Goal: Task Accomplishment & Management: Complete application form

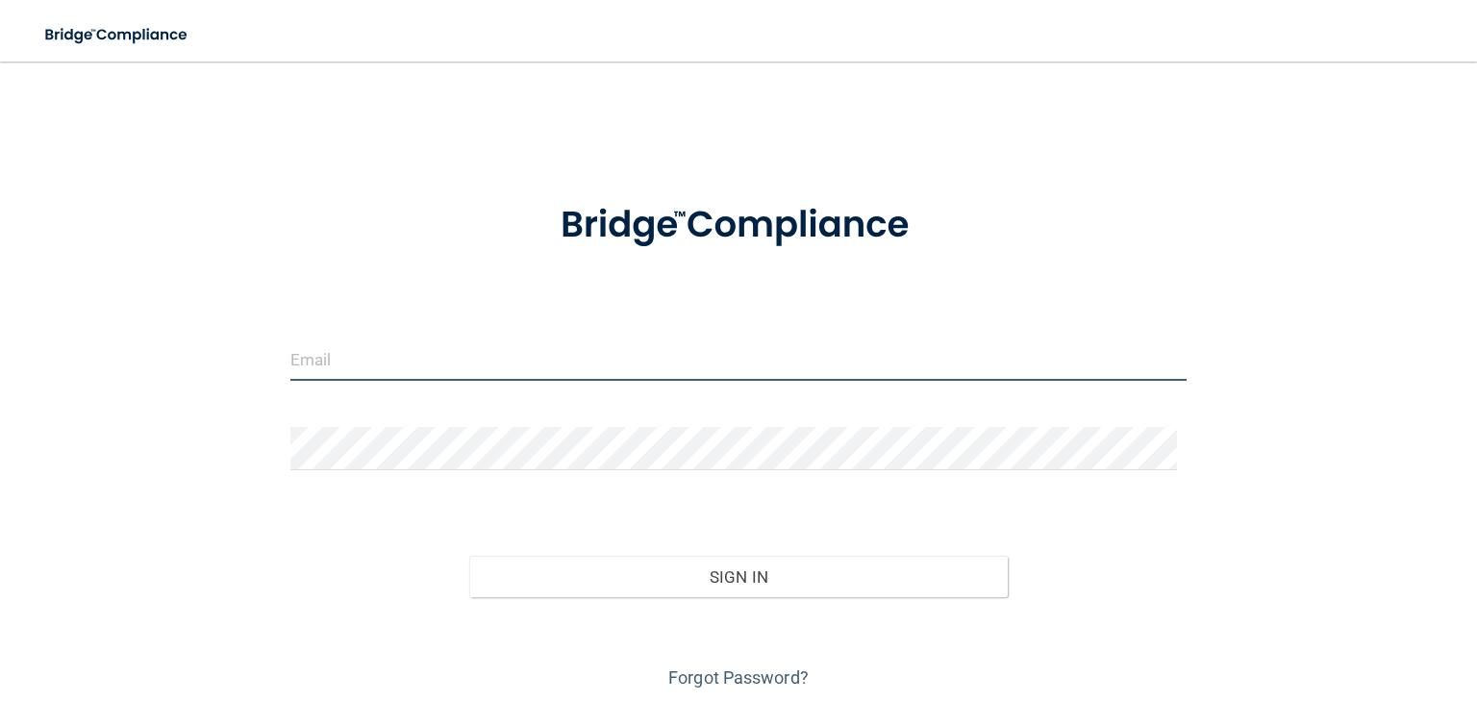
click at [449, 357] on input "email" at bounding box center [738, 358] width 896 height 43
type input "Shannonablackford@gmail.com"
drag, startPoint x: 292, startPoint y: 353, endPoint x: 0, endPoint y: 327, distance: 293.4
click at [0, 328] on main "Shannonablackford@gmail.com Invalid email/password. You don't have permission t…" at bounding box center [738, 382] width 1477 height 640
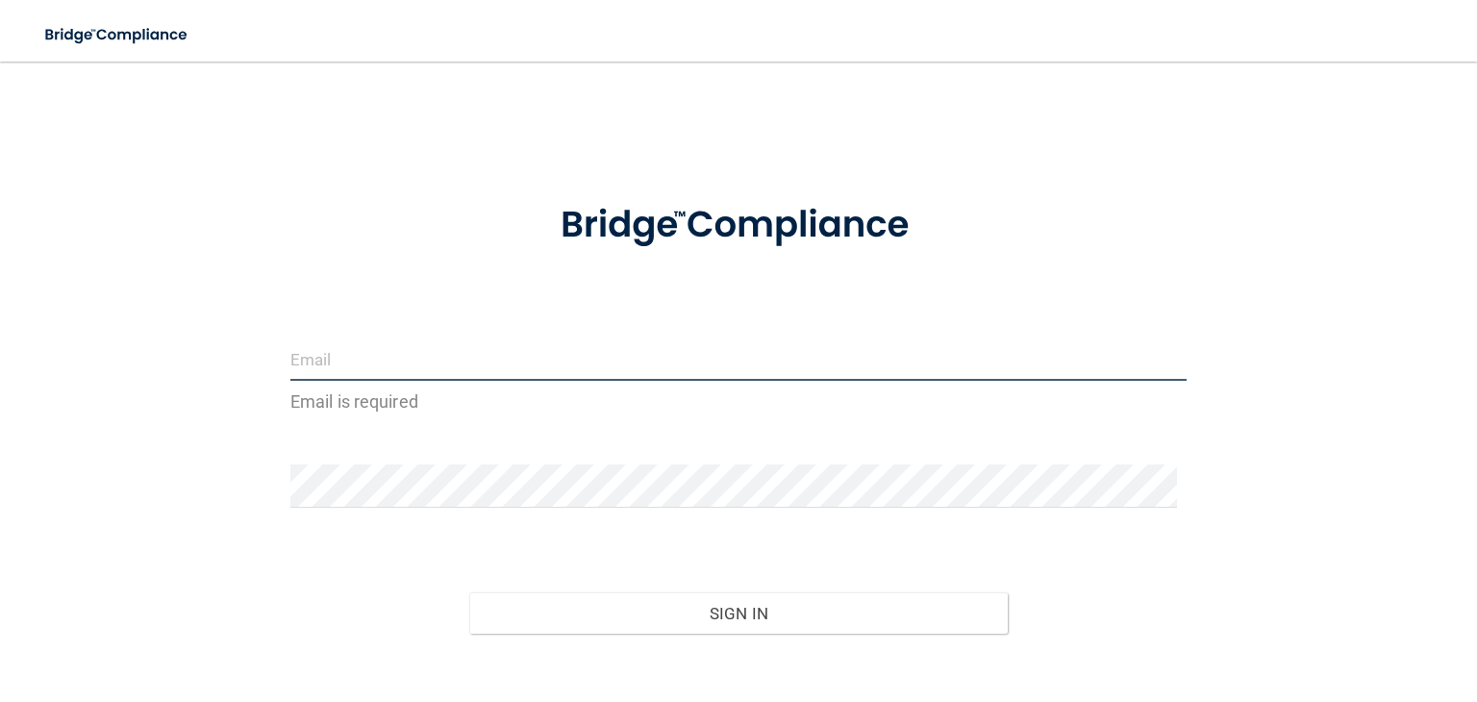
click at [584, 343] on input "email" at bounding box center [738, 358] width 896 height 43
type input "shgregory@rectanglehealth.com"
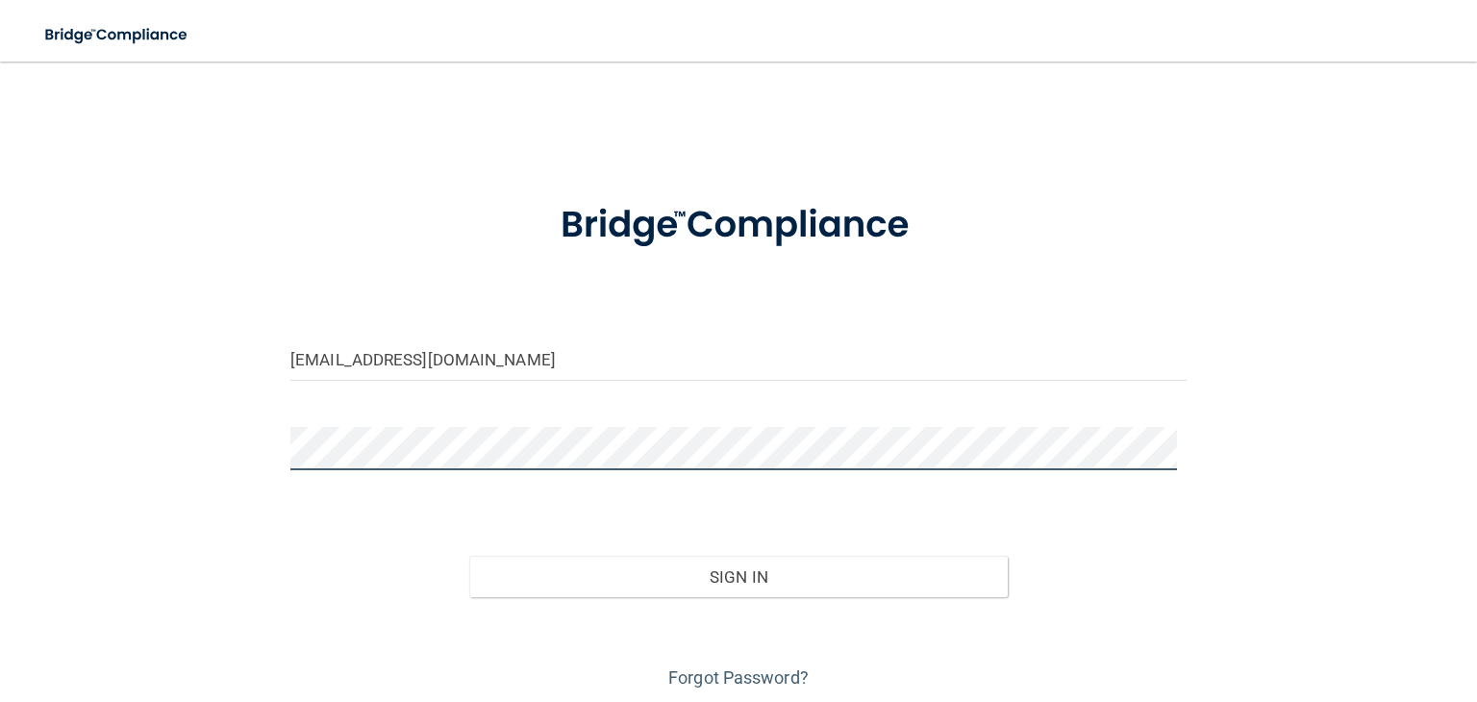
click at [469, 556] on button "Sign In" at bounding box center [737, 577] width 537 height 42
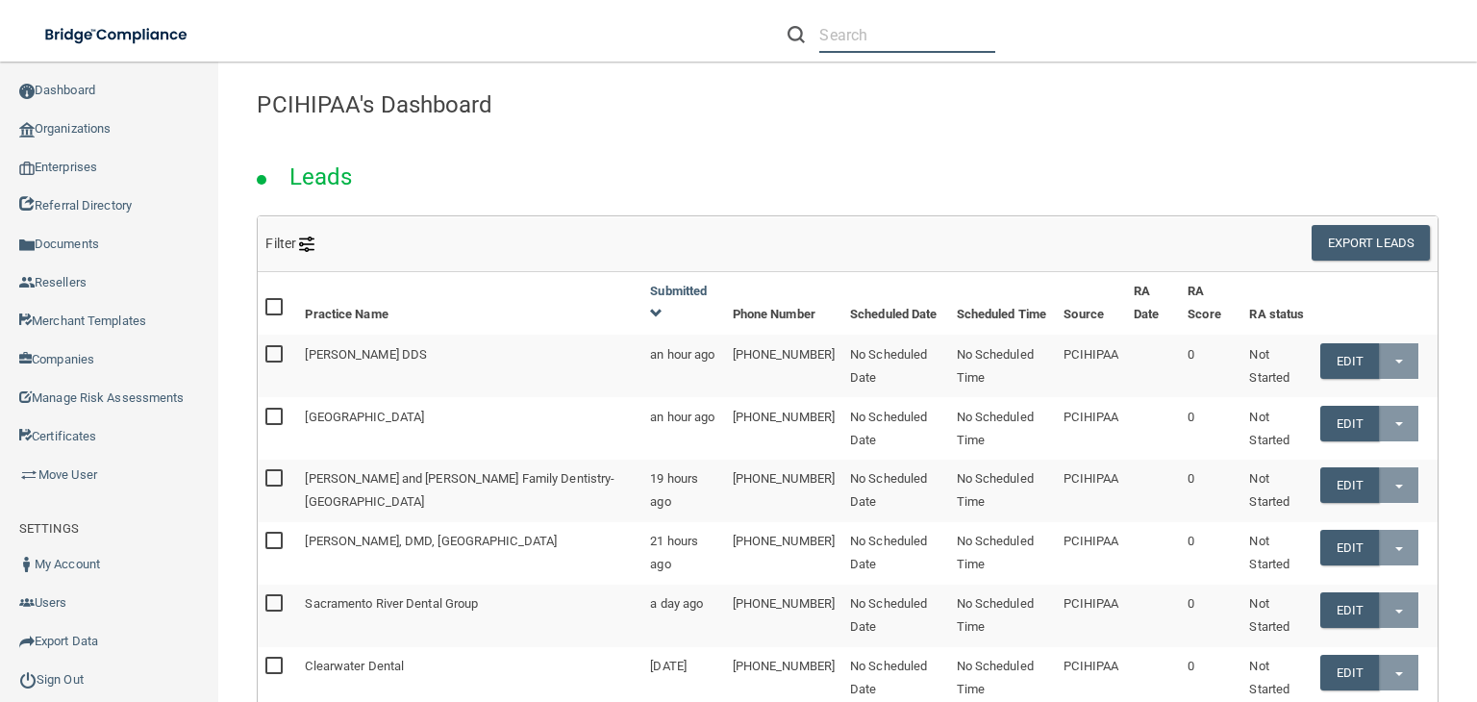
click at [857, 22] on input "text" at bounding box center [907, 35] width 176 height 36
paste input "https://ra.officesafe.com/#/"
type input "https://ra.officesafe.com/#/"
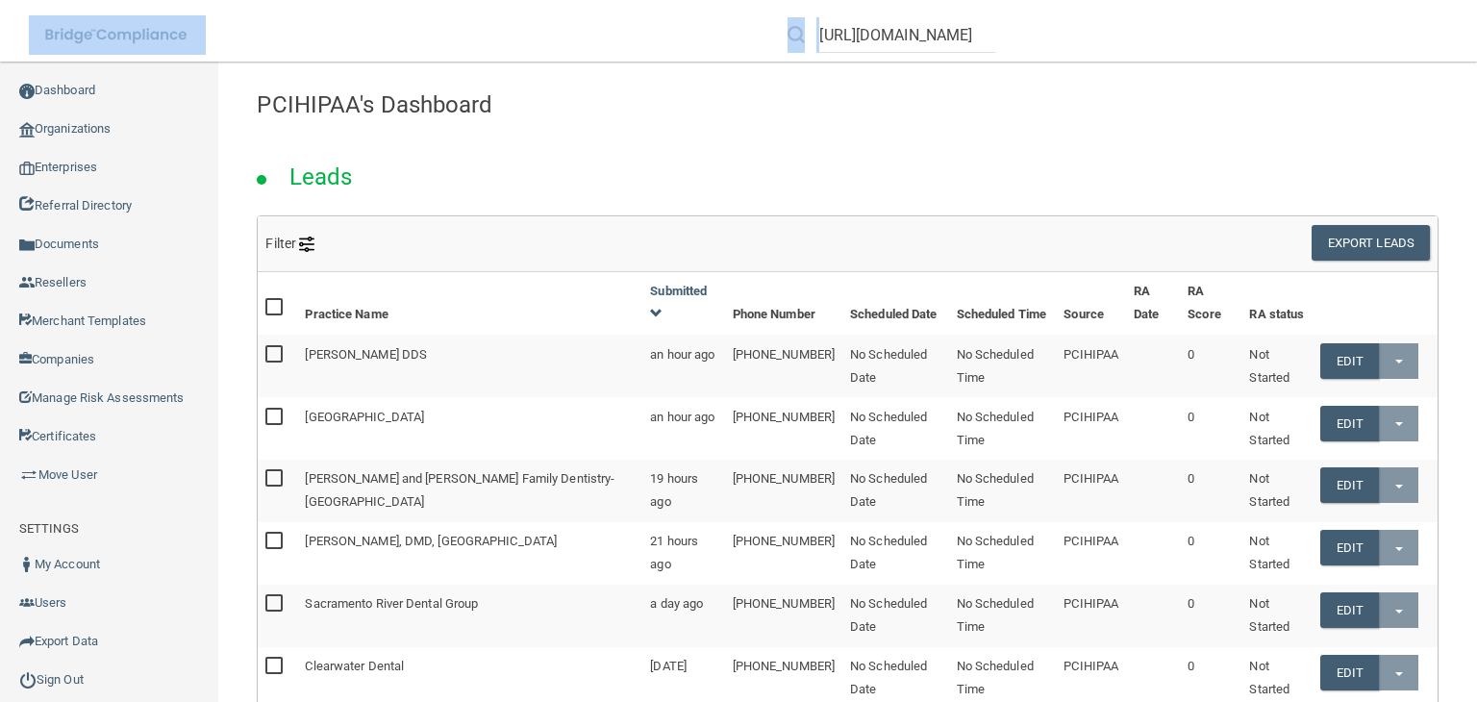
drag, startPoint x: 977, startPoint y: 31, endPoint x: 380, endPoint y: 32, distance: 597.0
click at [380, 0] on div "Toggle navigation https://ra.officesafe.com/#/ Manage My Enterprise Manage My L…" at bounding box center [738, 0] width 1477 height 0
click at [884, 24] on input "https://ra.officesafe.com/#/" at bounding box center [907, 35] width 176 height 36
drag, startPoint x: 819, startPoint y: 32, endPoint x: 1323, endPoint y: 32, distance: 503.8
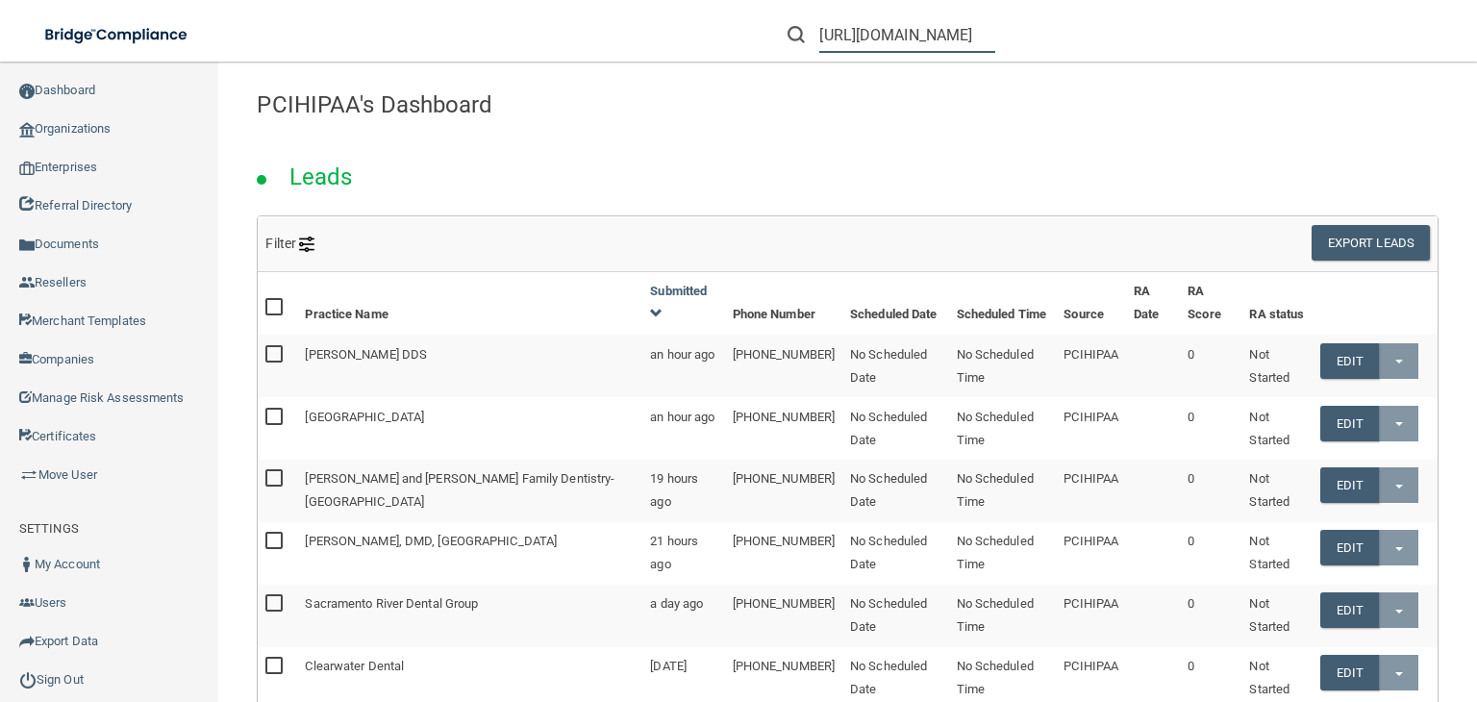
click at [1323, 32] on div "https://ra.officesafe.com/#/" at bounding box center [1046, 34] width 574 height 69
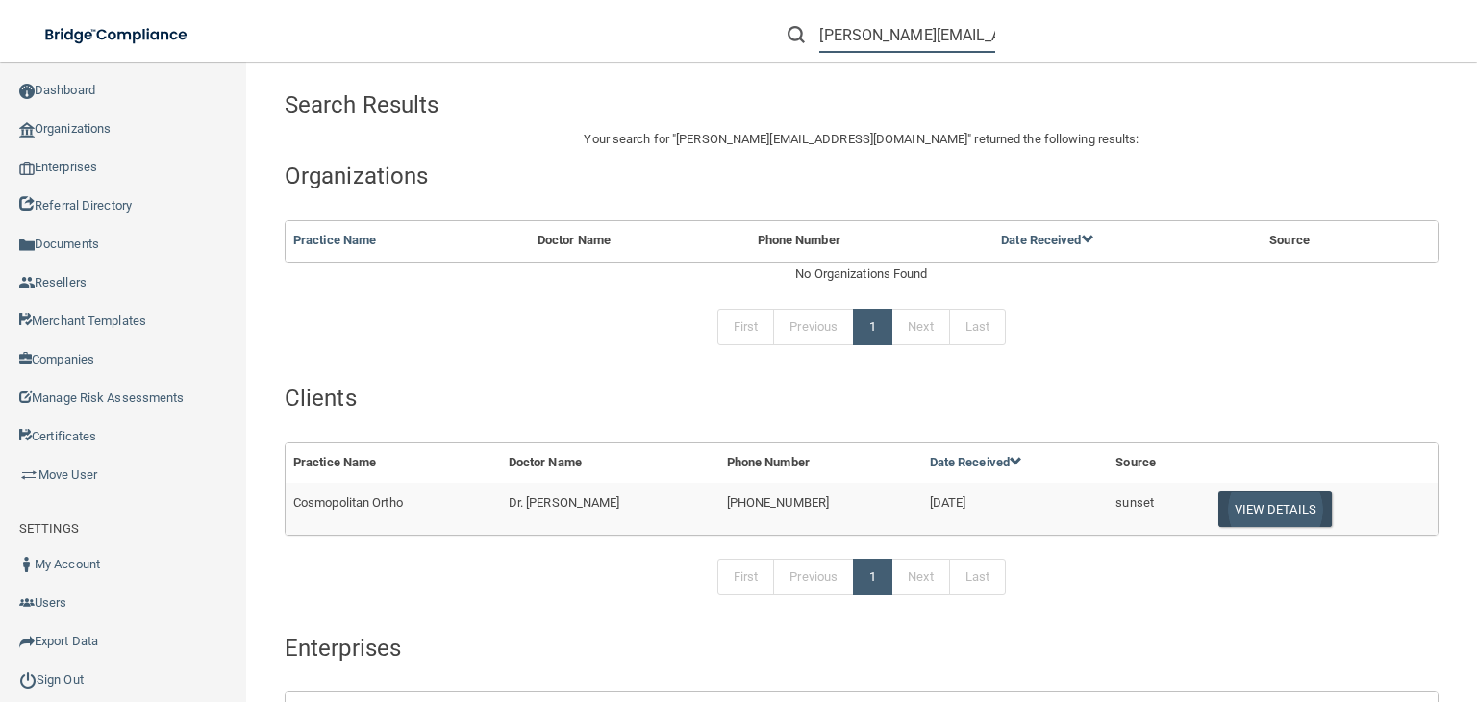
type input "[PERSON_NAME][EMAIL_ADDRESS][DOMAIN_NAME]"
click at [1254, 514] on button "View Details" at bounding box center [1274, 509] width 113 height 36
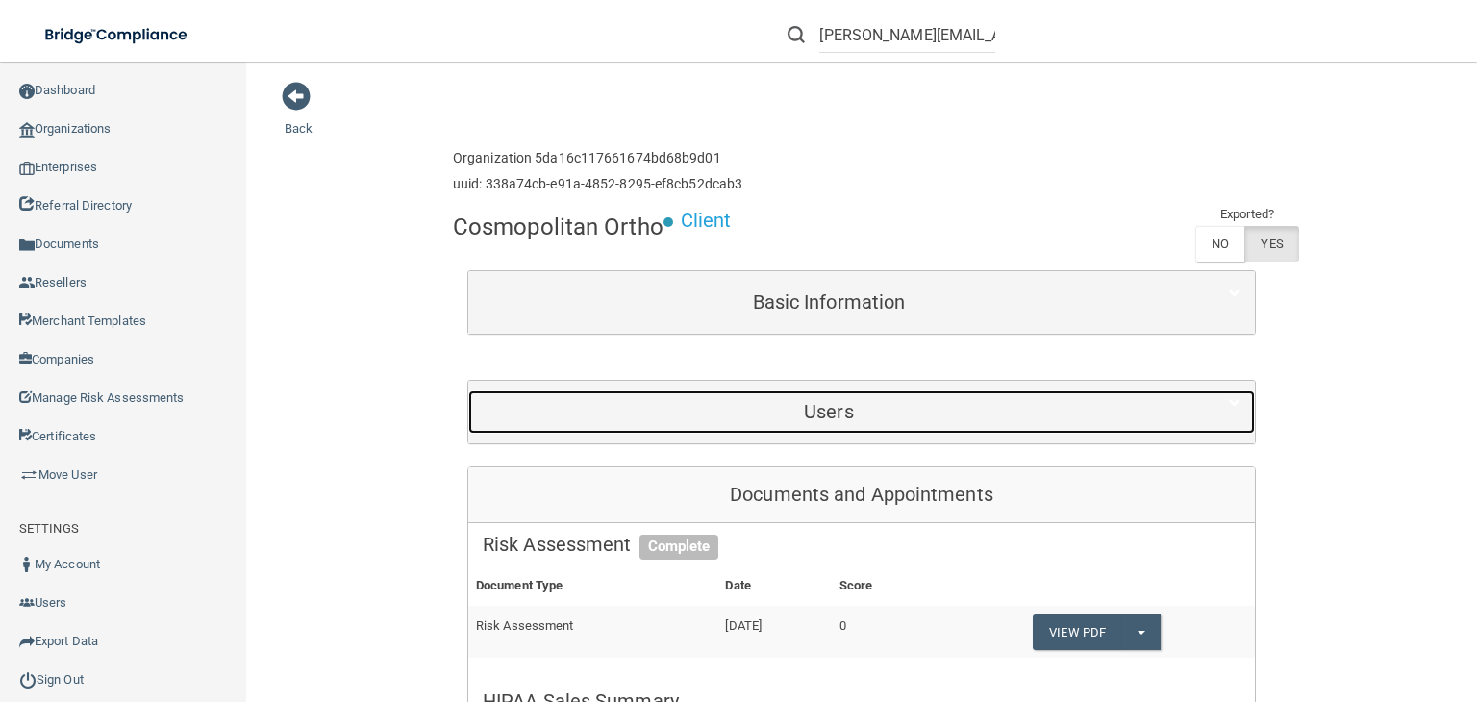
click at [884, 409] on h5 "Users" at bounding box center [829, 411] width 692 height 21
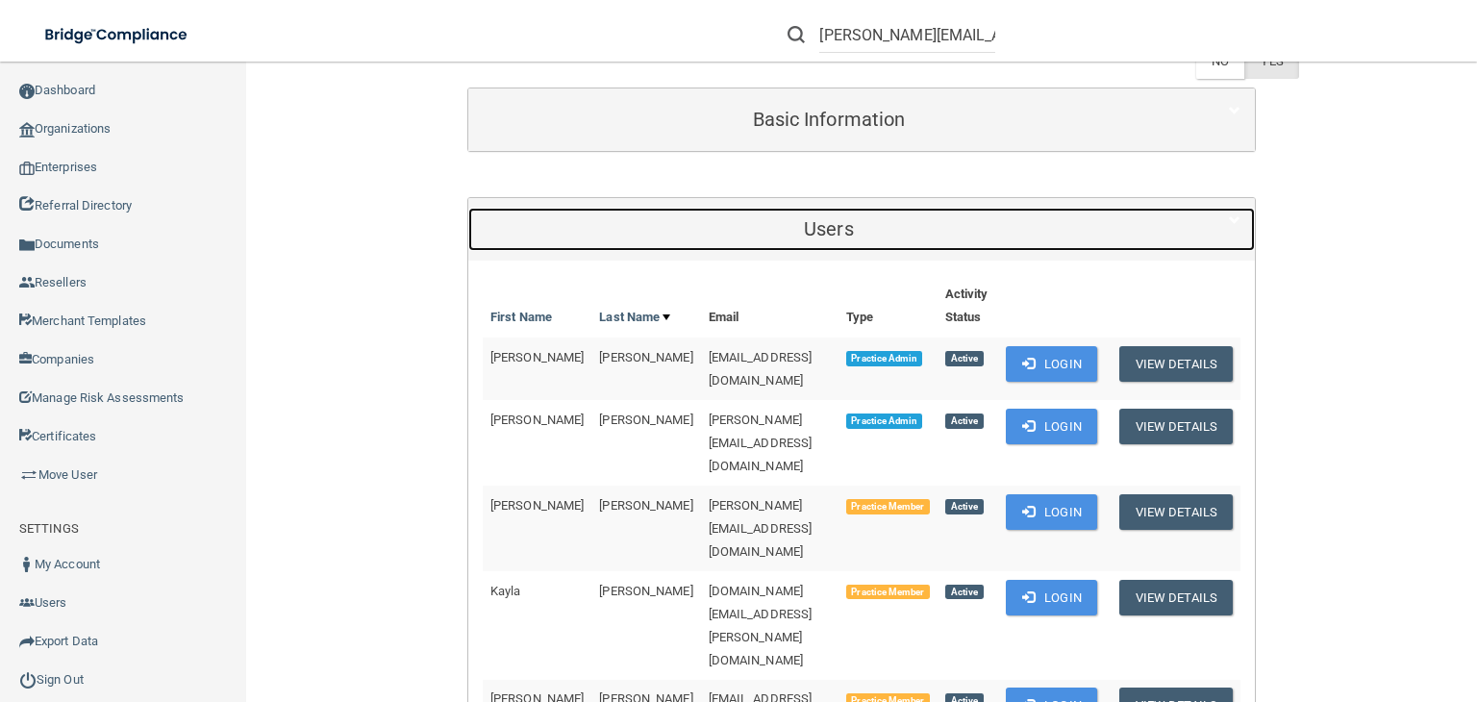
scroll to position [192, 0]
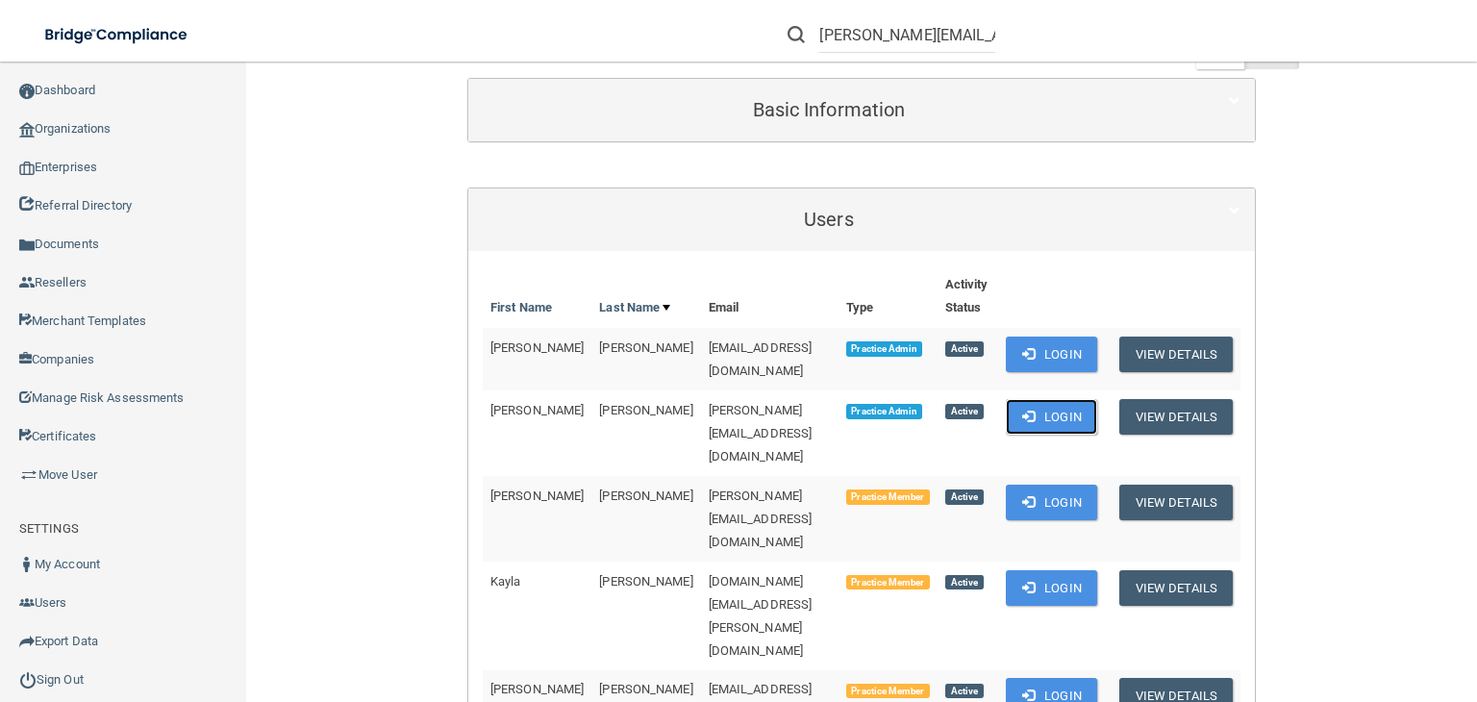
click at [1043, 399] on button "Login" at bounding box center [1051, 417] width 91 height 36
click at [1065, 399] on button "Login" at bounding box center [1051, 417] width 91 height 36
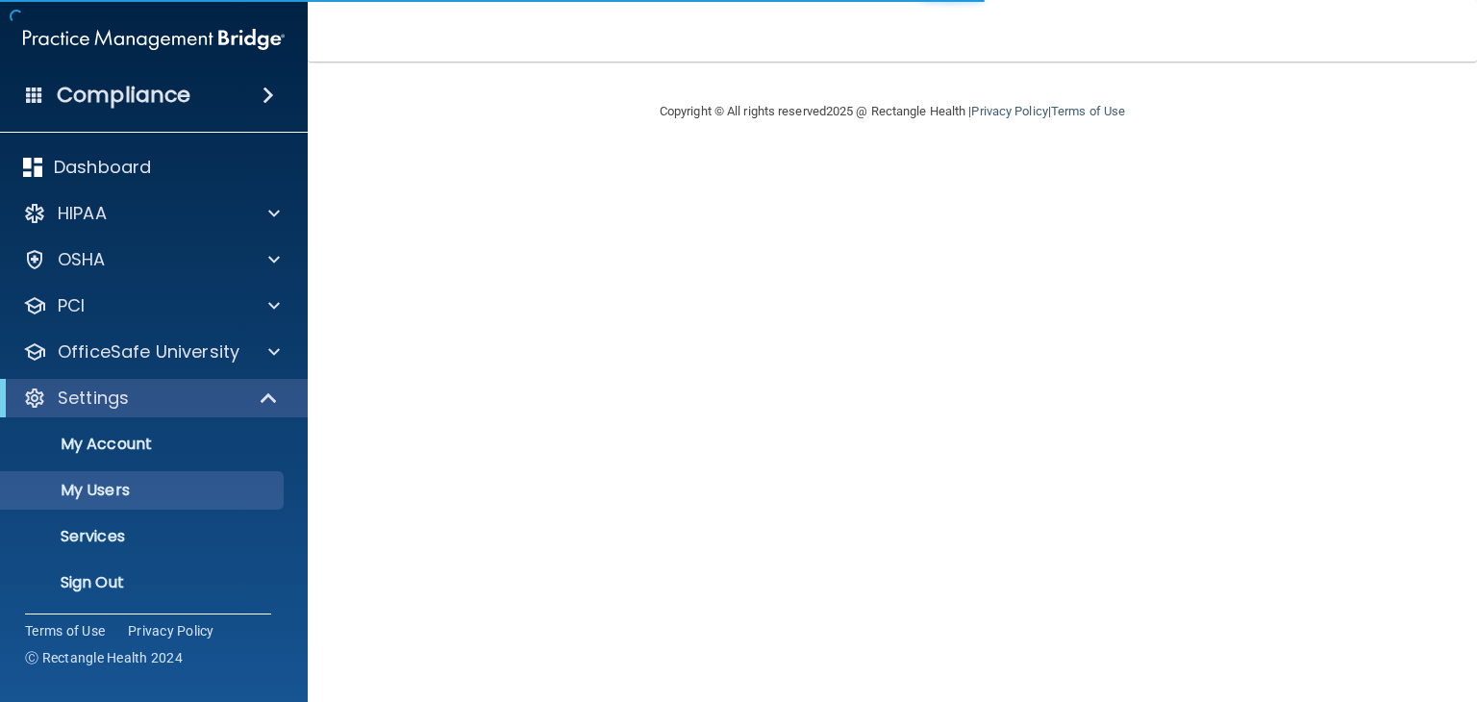
select select "20"
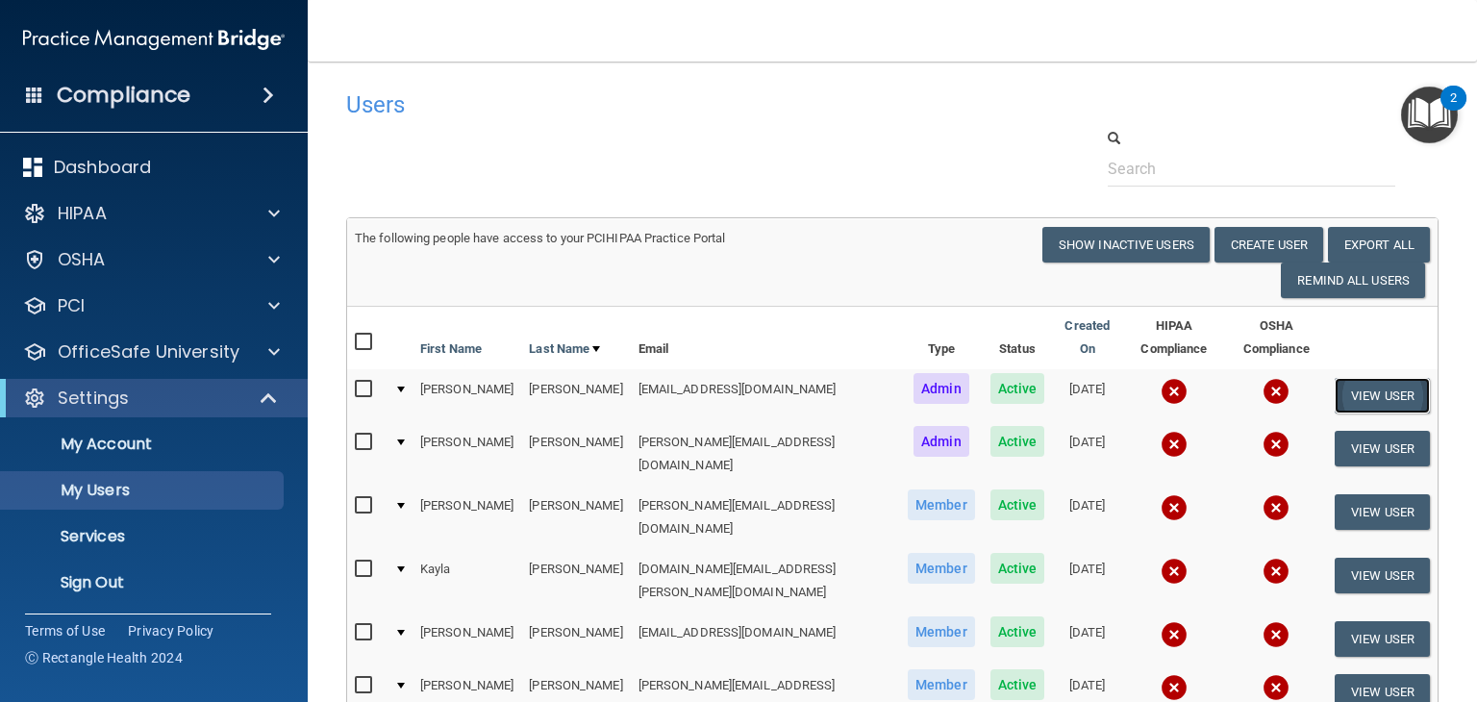
click at [1369, 378] on button "View User" at bounding box center [1381, 396] width 95 height 36
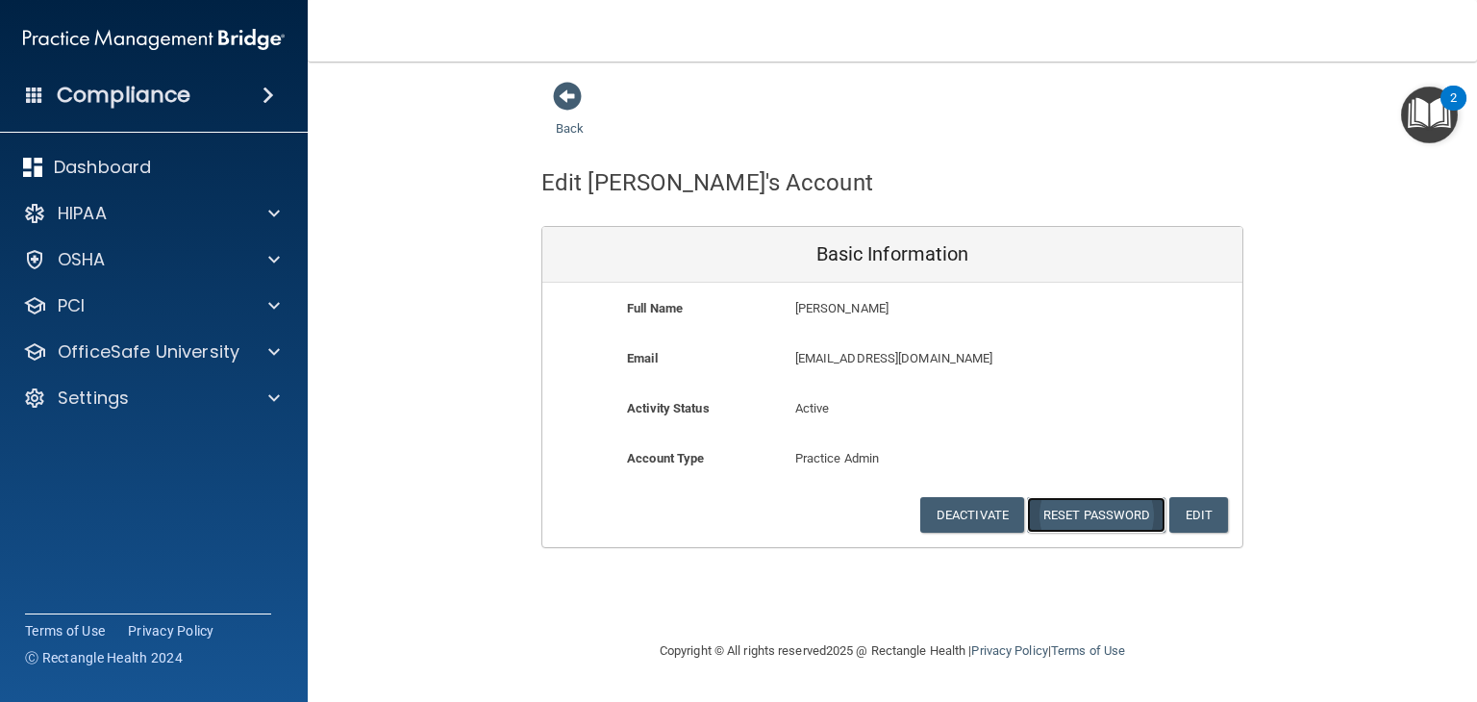
click at [1073, 512] on button "Reset Password" at bounding box center [1096, 515] width 138 height 36
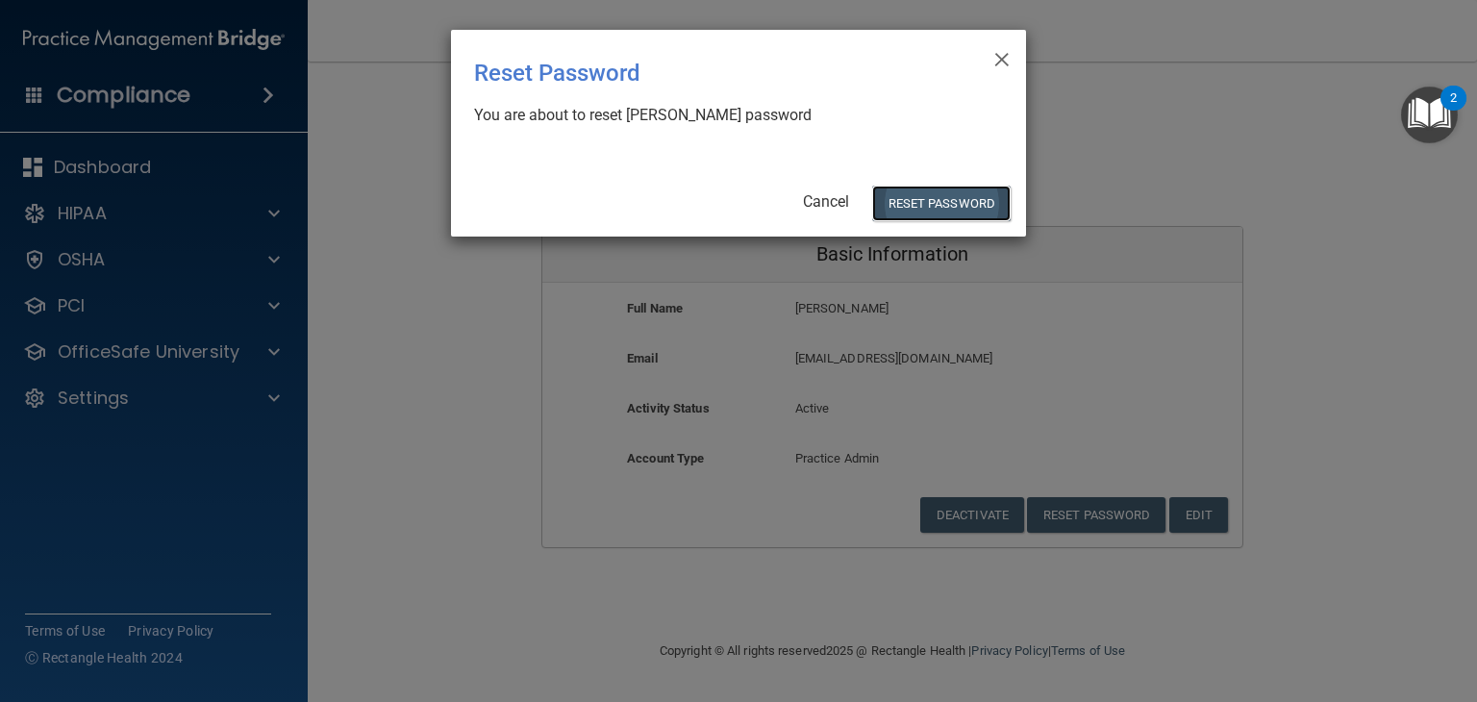
click at [924, 207] on button "Reset Password" at bounding box center [941, 204] width 138 height 36
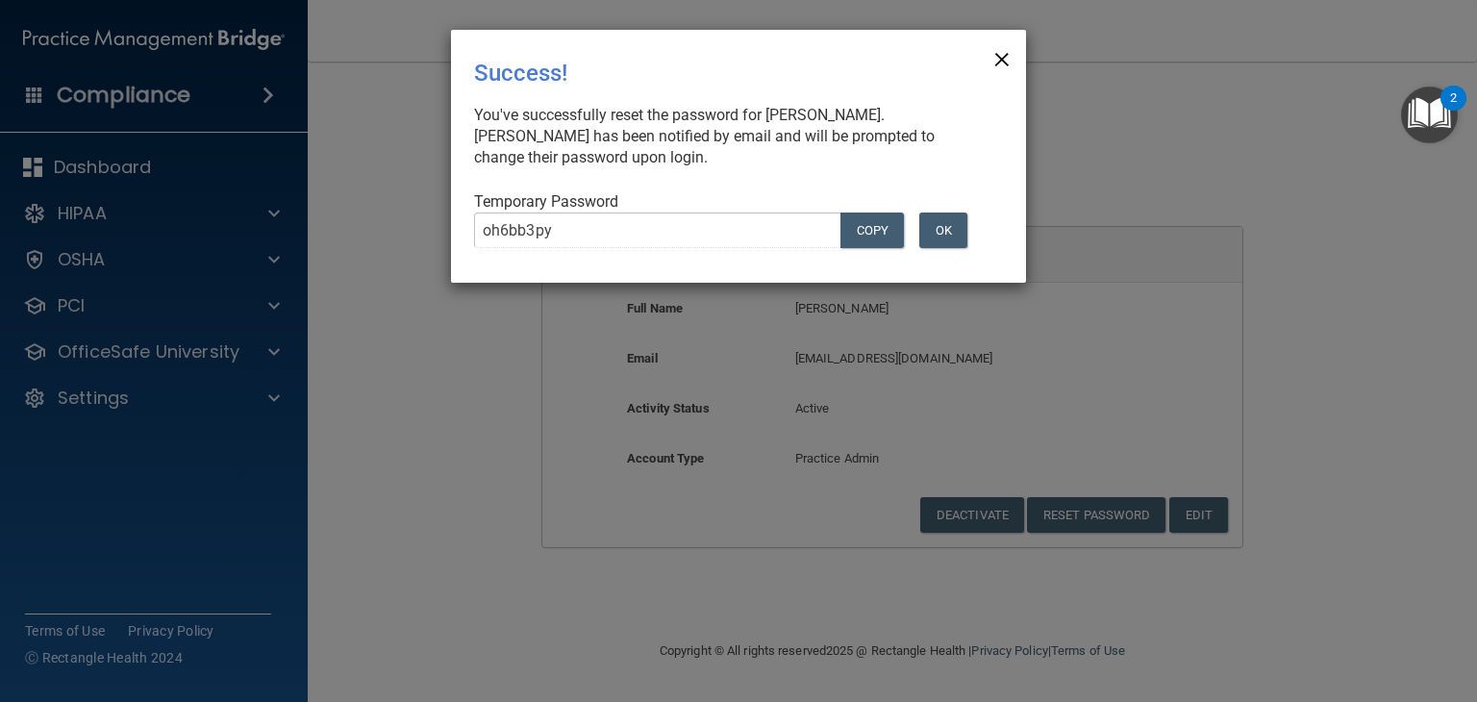
click at [1004, 50] on span "×" at bounding box center [1001, 56] width 17 height 38
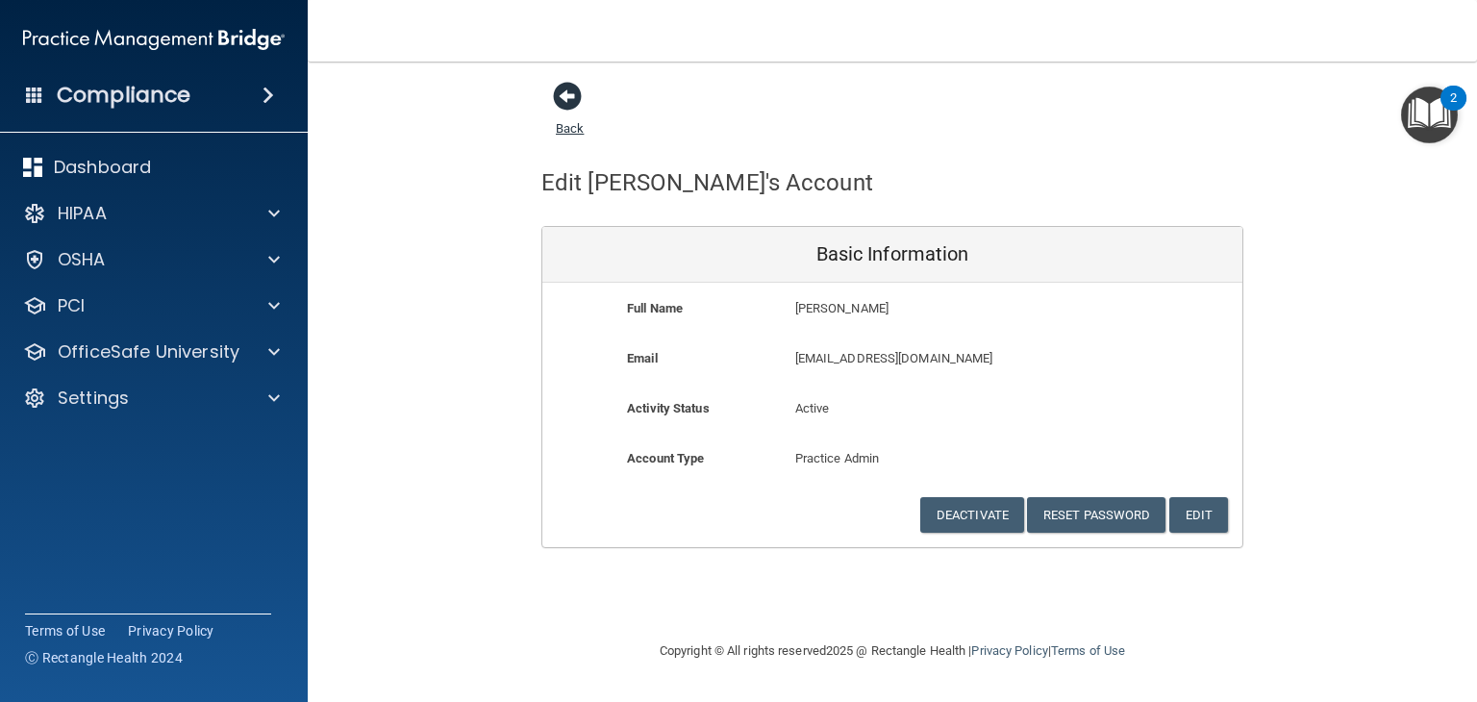
click at [566, 93] on span at bounding box center [567, 96] width 29 height 29
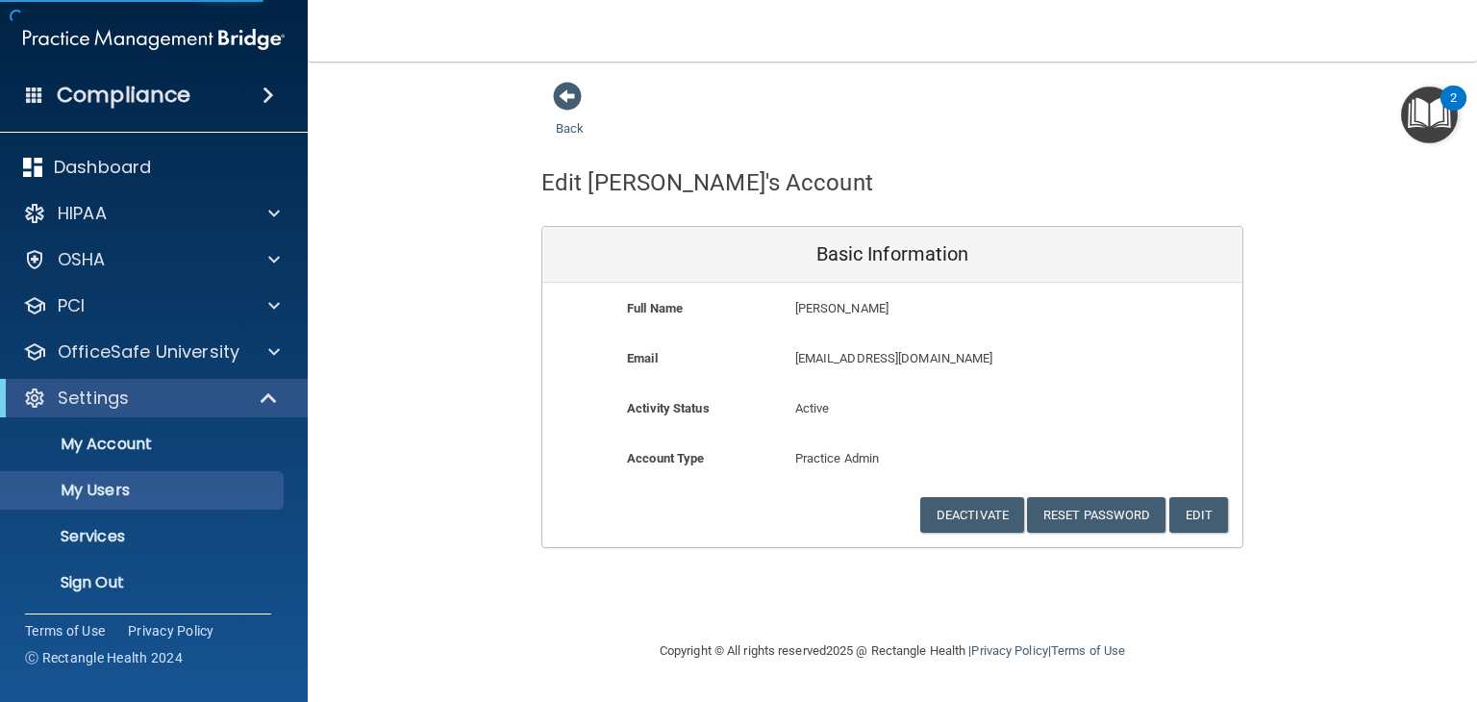
select select "20"
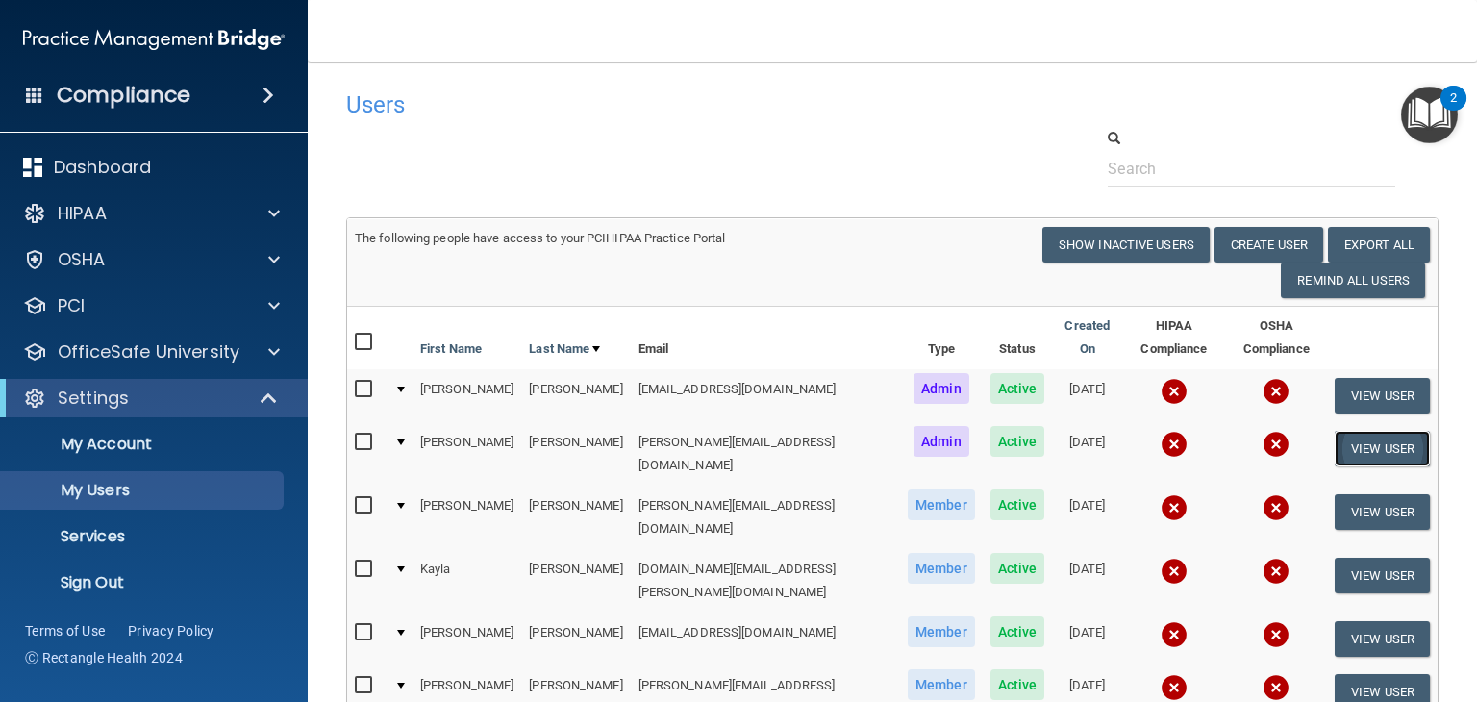
click at [1361, 434] on button "View User" at bounding box center [1381, 449] width 95 height 36
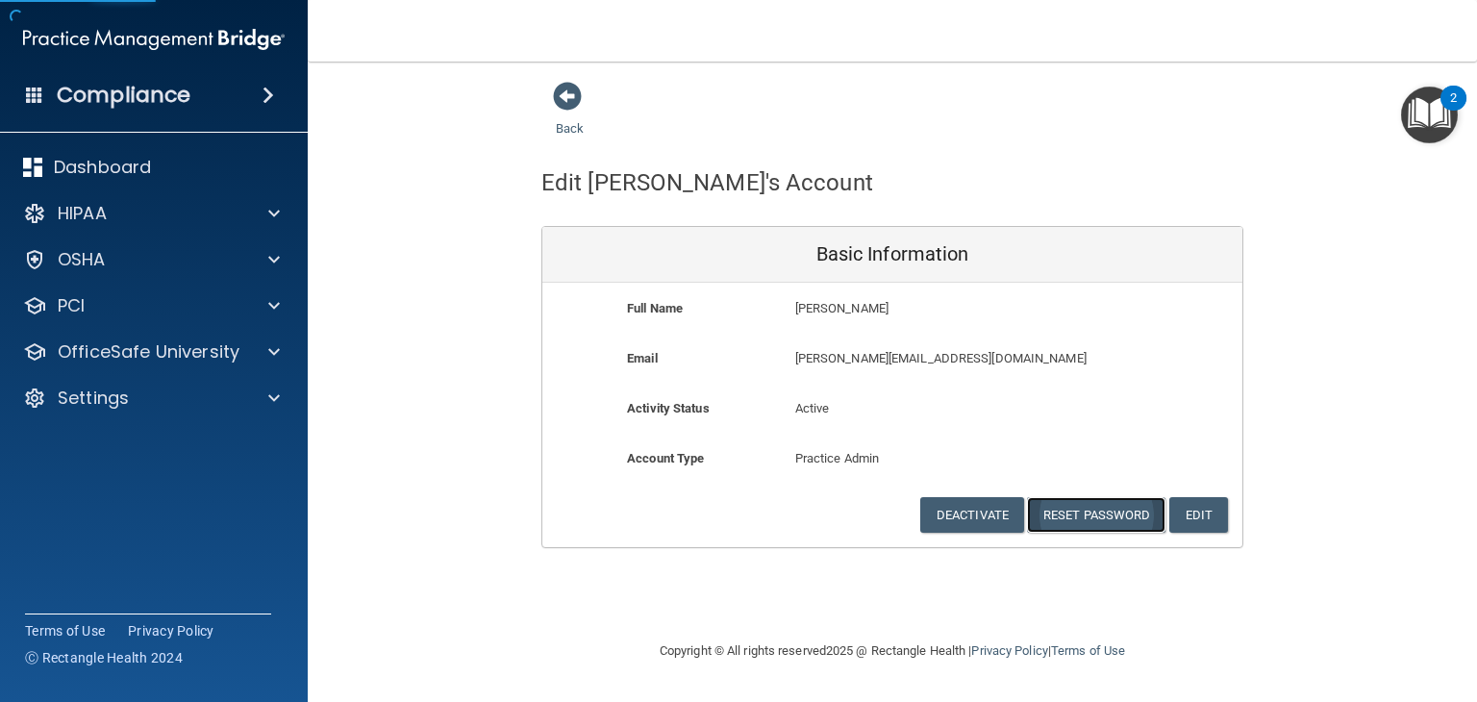
click at [1061, 512] on button "Reset Password" at bounding box center [1096, 515] width 138 height 36
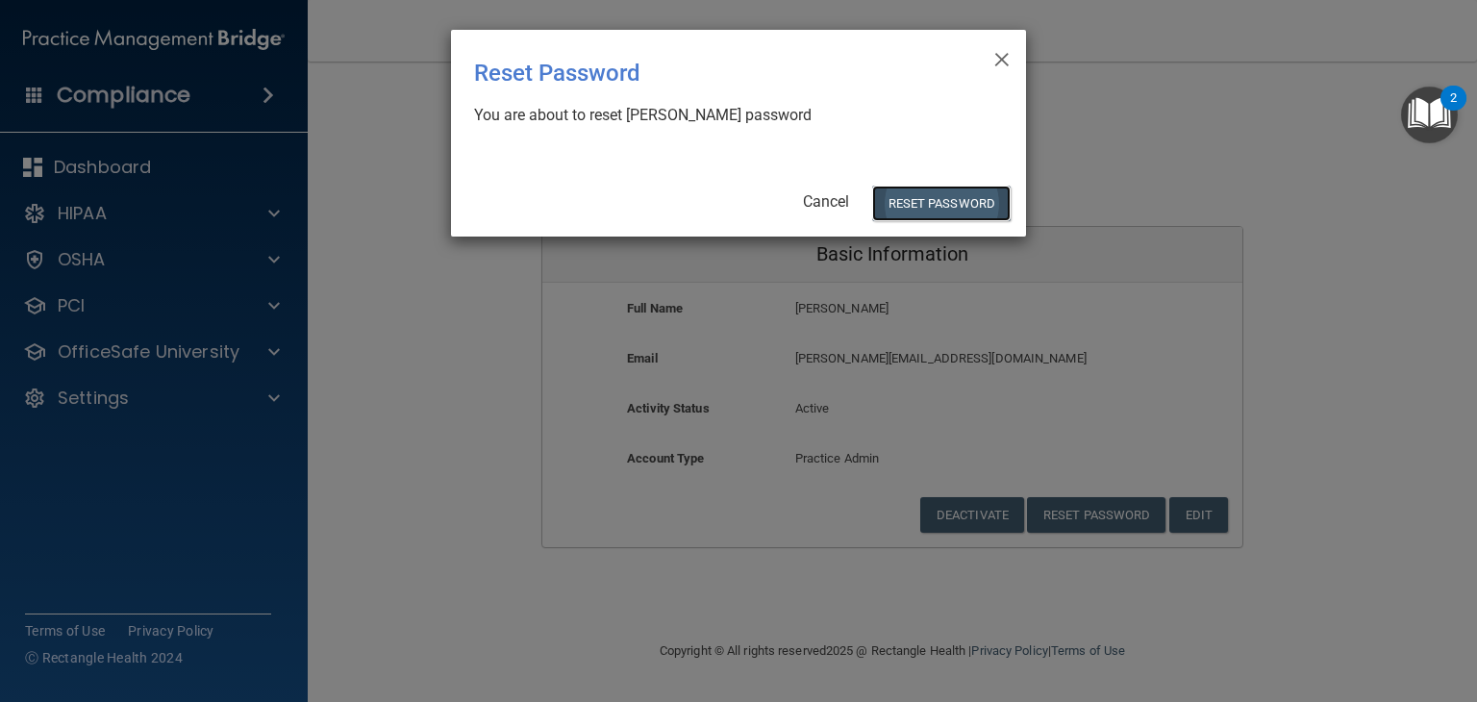
click at [915, 197] on button "Reset Password" at bounding box center [941, 204] width 138 height 36
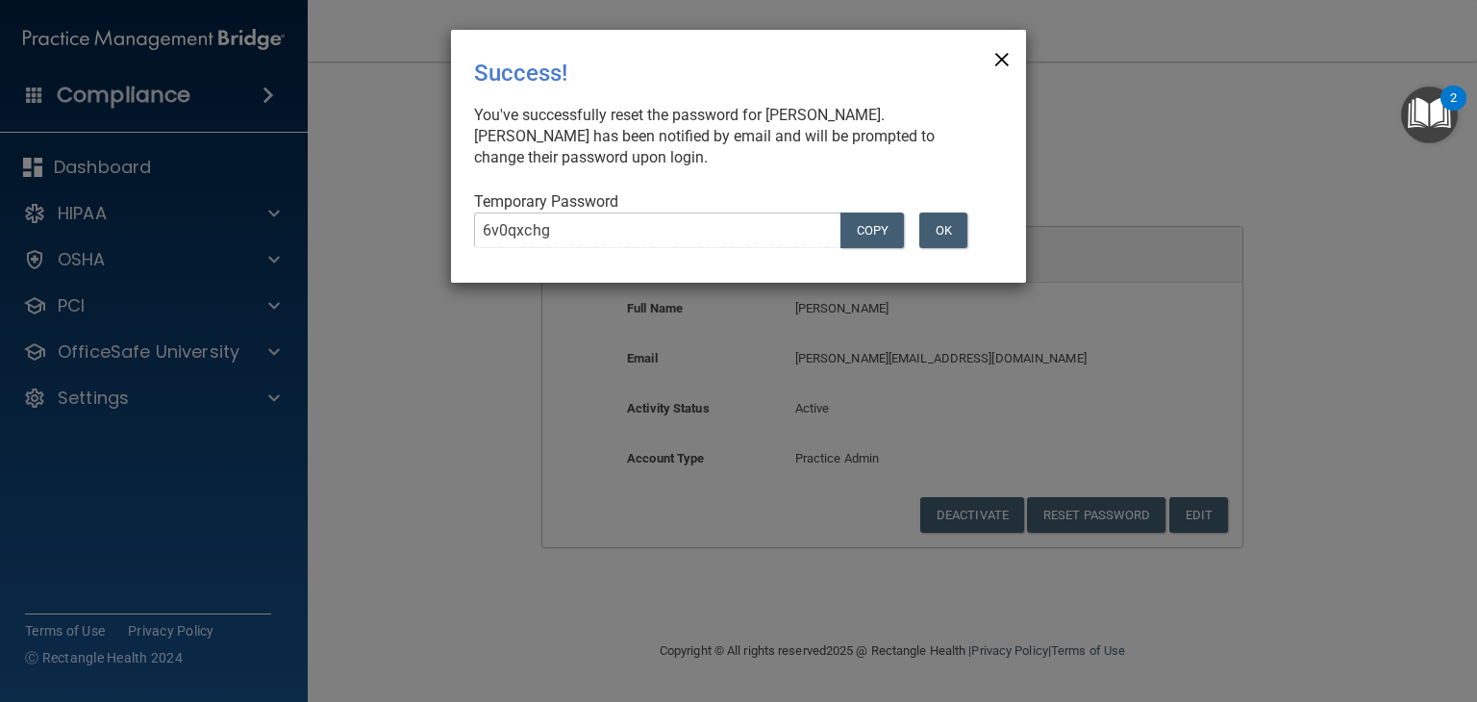
click at [1004, 53] on span "×" at bounding box center [1001, 56] width 17 height 38
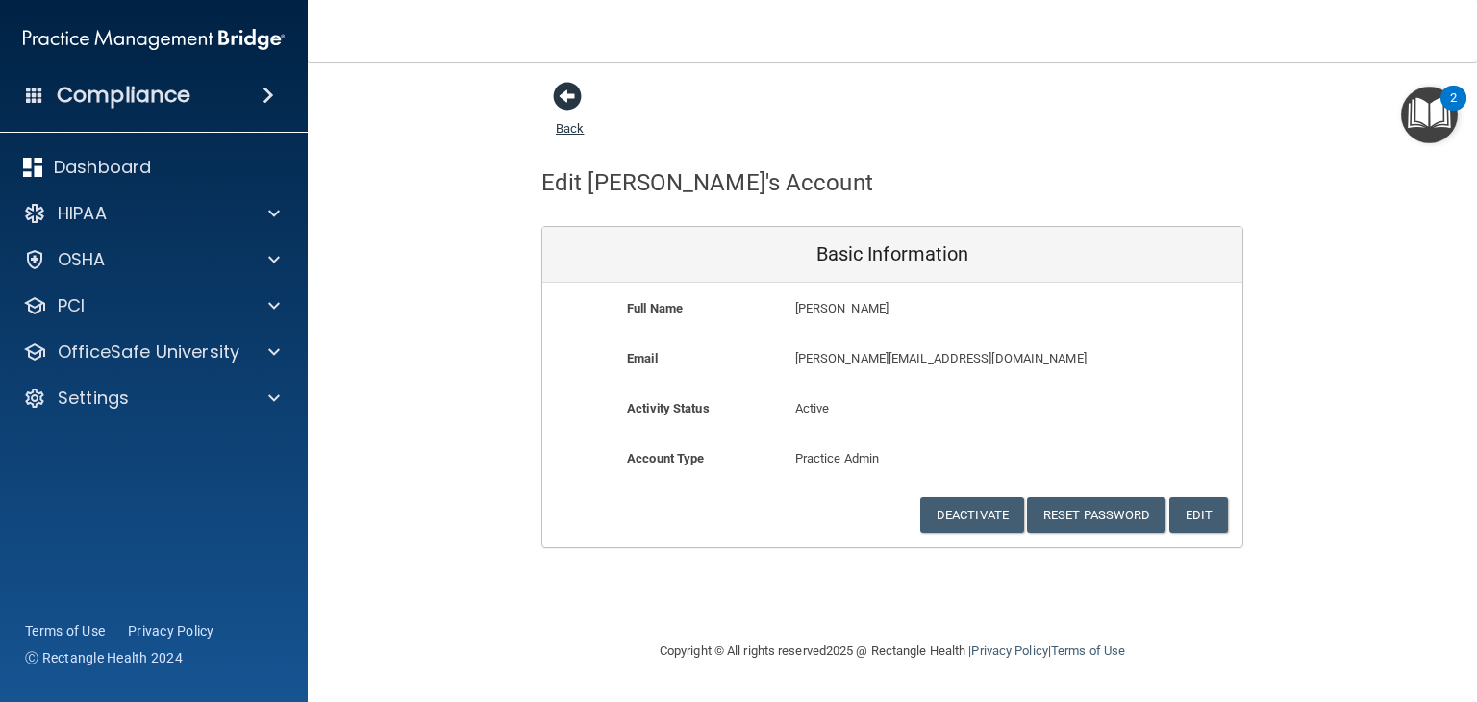
click at [553, 103] on div "Back" at bounding box center [599, 111] width 117 height 60
click at [568, 97] on span at bounding box center [567, 96] width 29 height 29
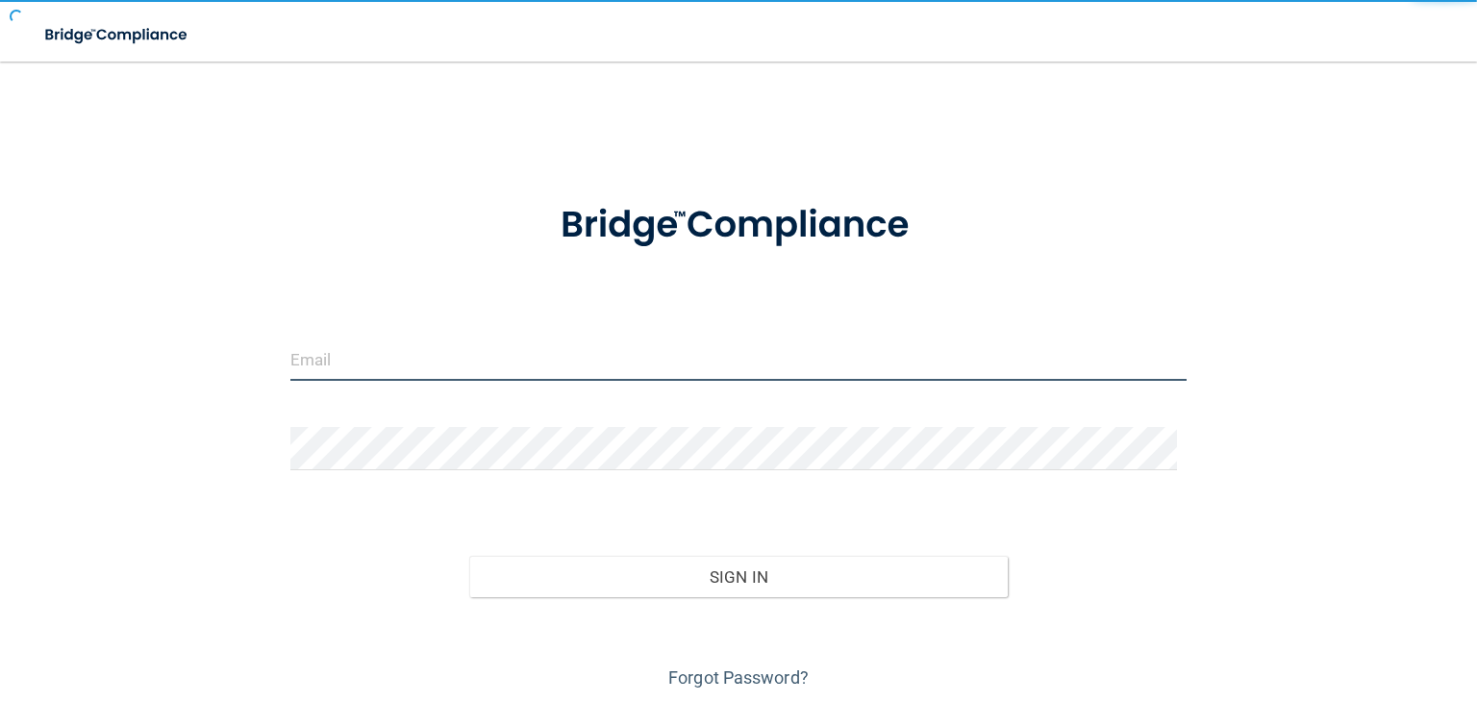
drag, startPoint x: 431, startPoint y: 364, endPoint x: 421, endPoint y: 359, distance: 11.2
click at [431, 364] on input "email" at bounding box center [738, 358] width 896 height 43
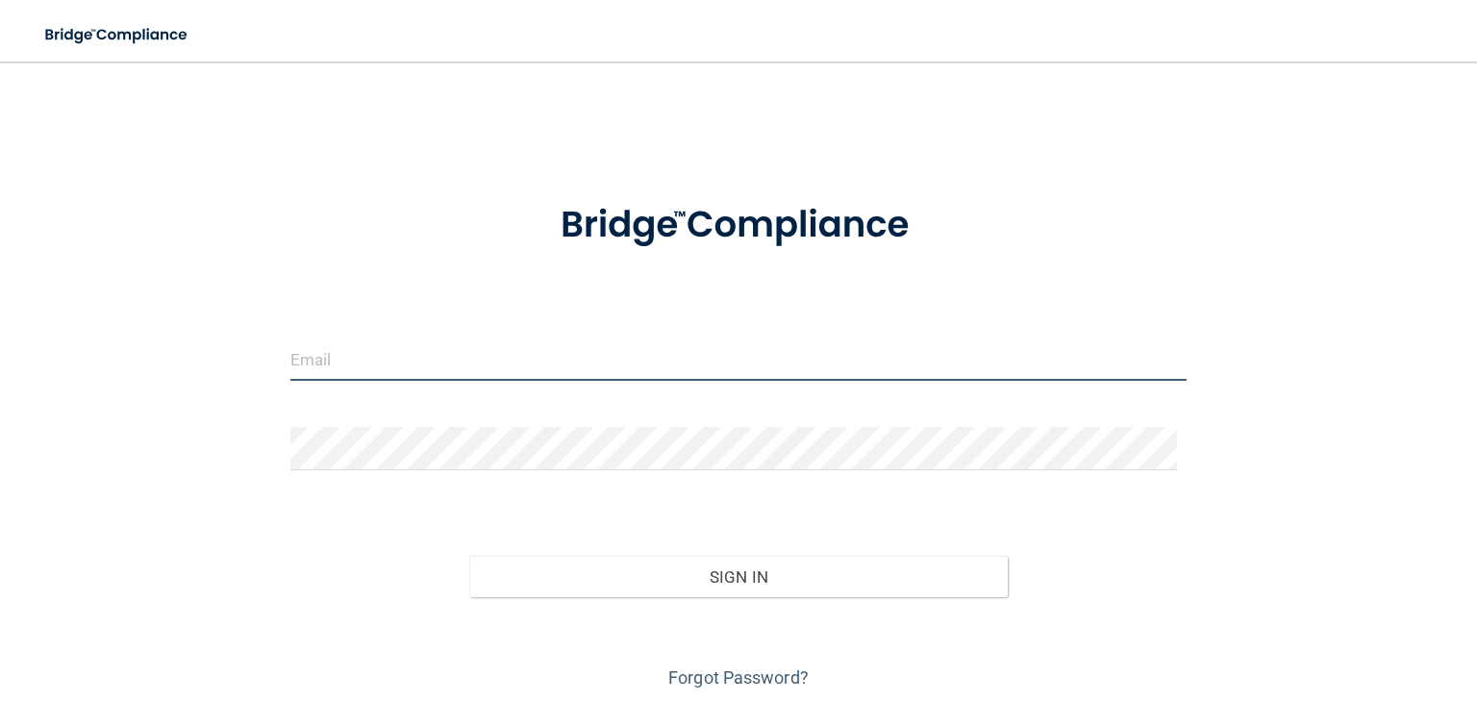
type input "shgregory@rectanglehealth.com"
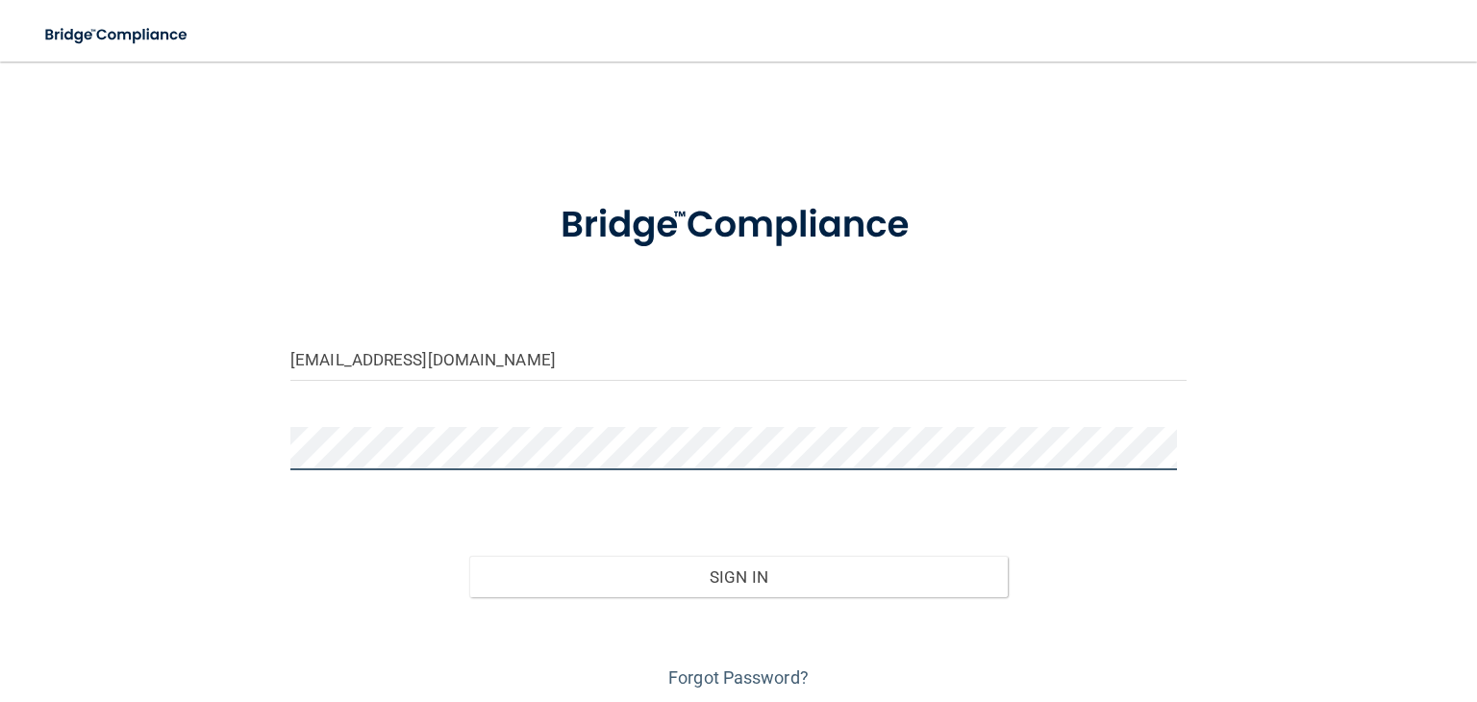
click at [469, 556] on button "Sign In" at bounding box center [737, 577] width 537 height 42
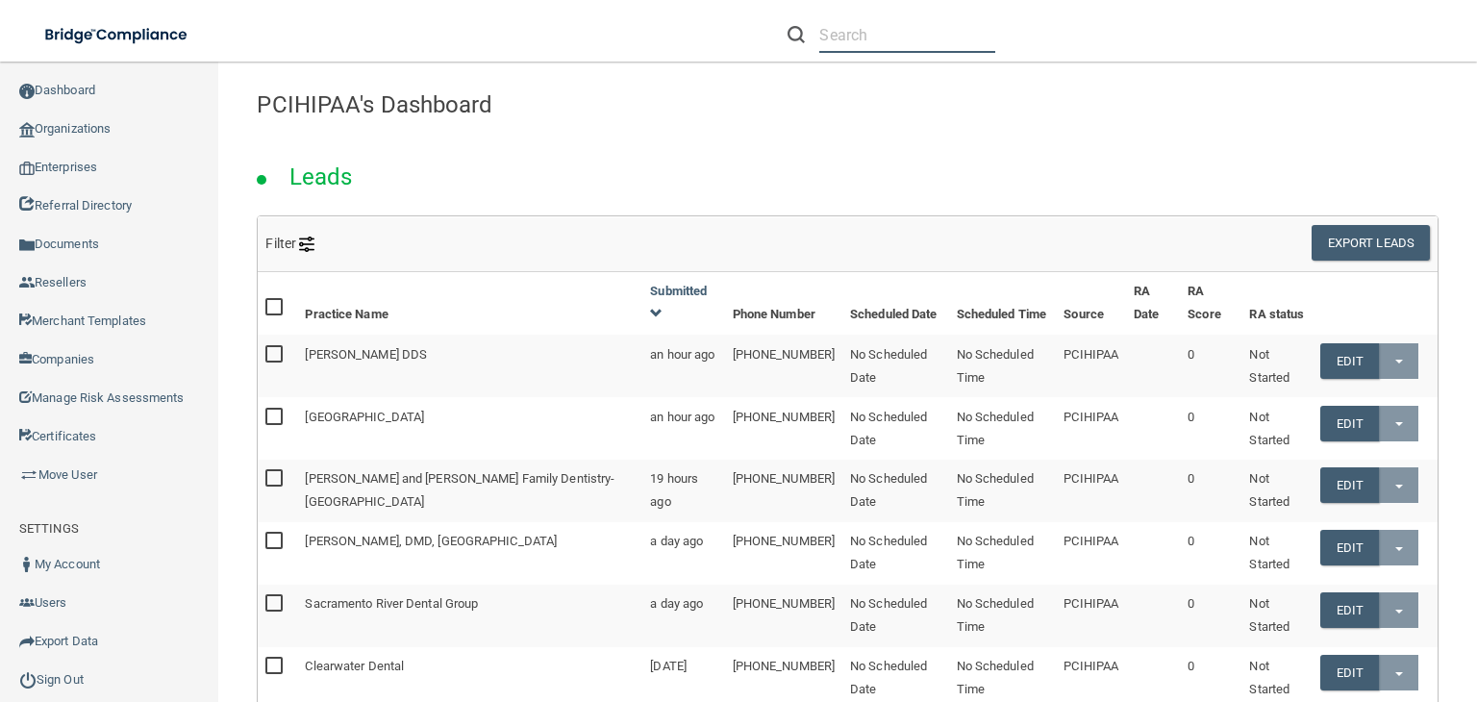
click at [869, 43] on input "text" at bounding box center [907, 35] width 176 height 36
paste input "https://ra.officesafe.com/#/"
type input "https://ra.officesafe.com/#/"
drag, startPoint x: 986, startPoint y: 34, endPoint x: 506, endPoint y: 27, distance: 480.7
click at [506, 0] on div "Toggle navigation https://ra.officesafe.com/#/ Manage My Enterprise Manage My L…" at bounding box center [738, 0] width 1477 height 0
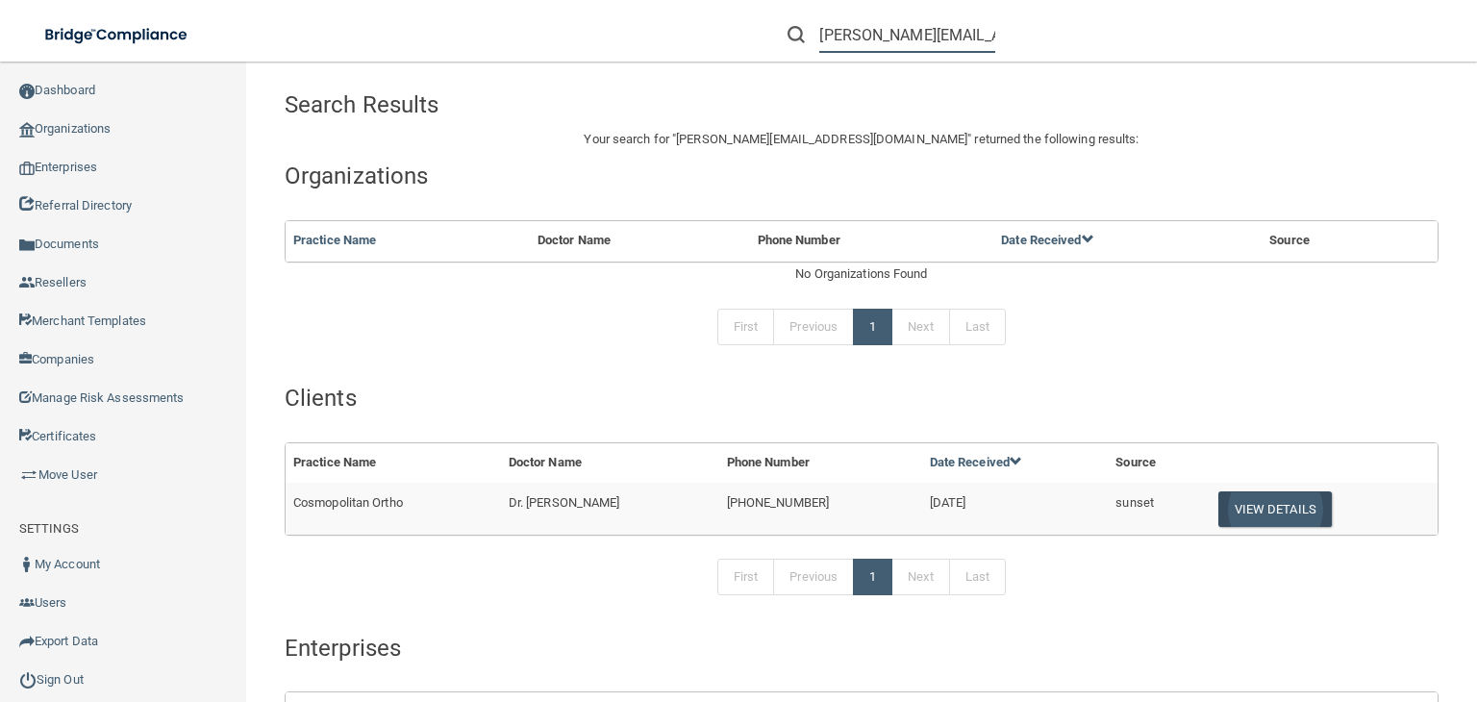
type input "[PERSON_NAME][EMAIL_ADDRESS][DOMAIN_NAME]"
click at [1238, 508] on button "View Details" at bounding box center [1274, 509] width 113 height 36
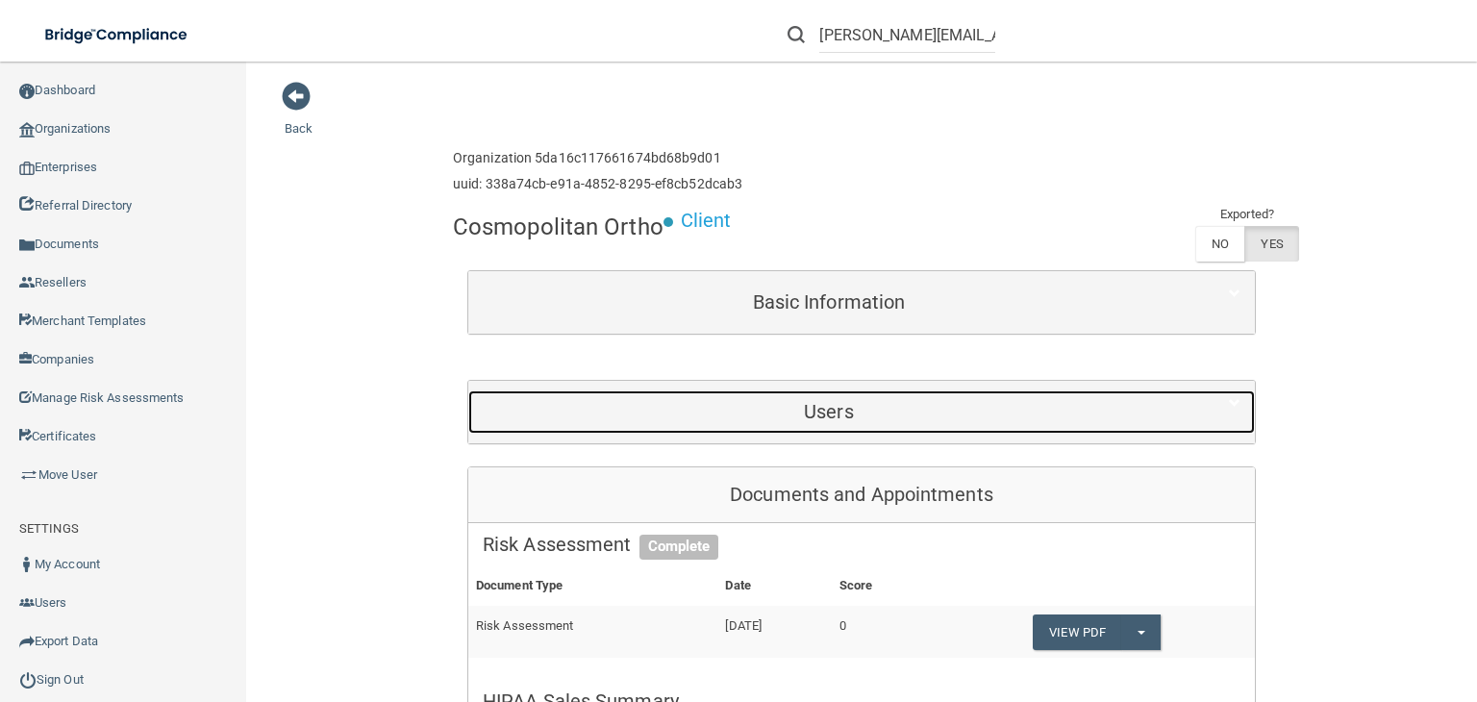
click at [904, 426] on div "Users" at bounding box center [828, 411] width 721 height 43
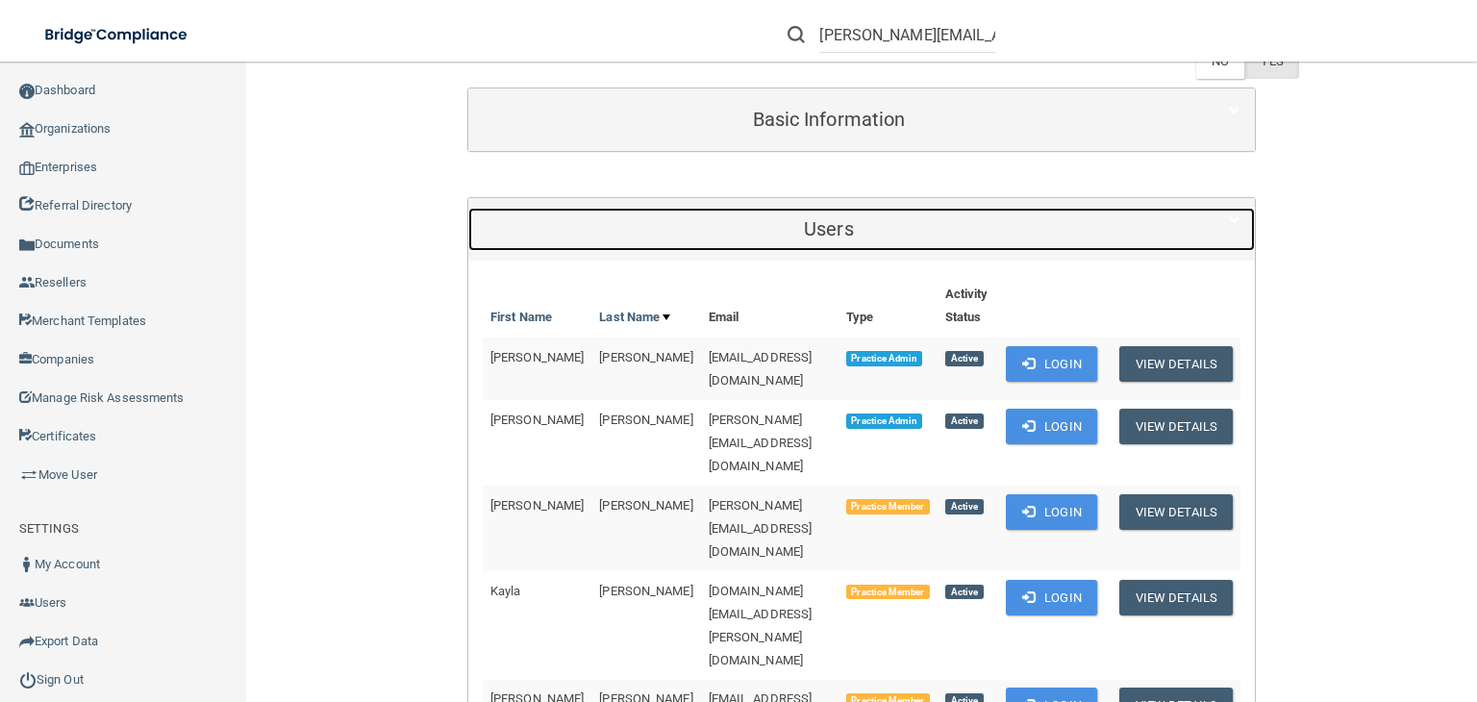
scroll to position [192, 0]
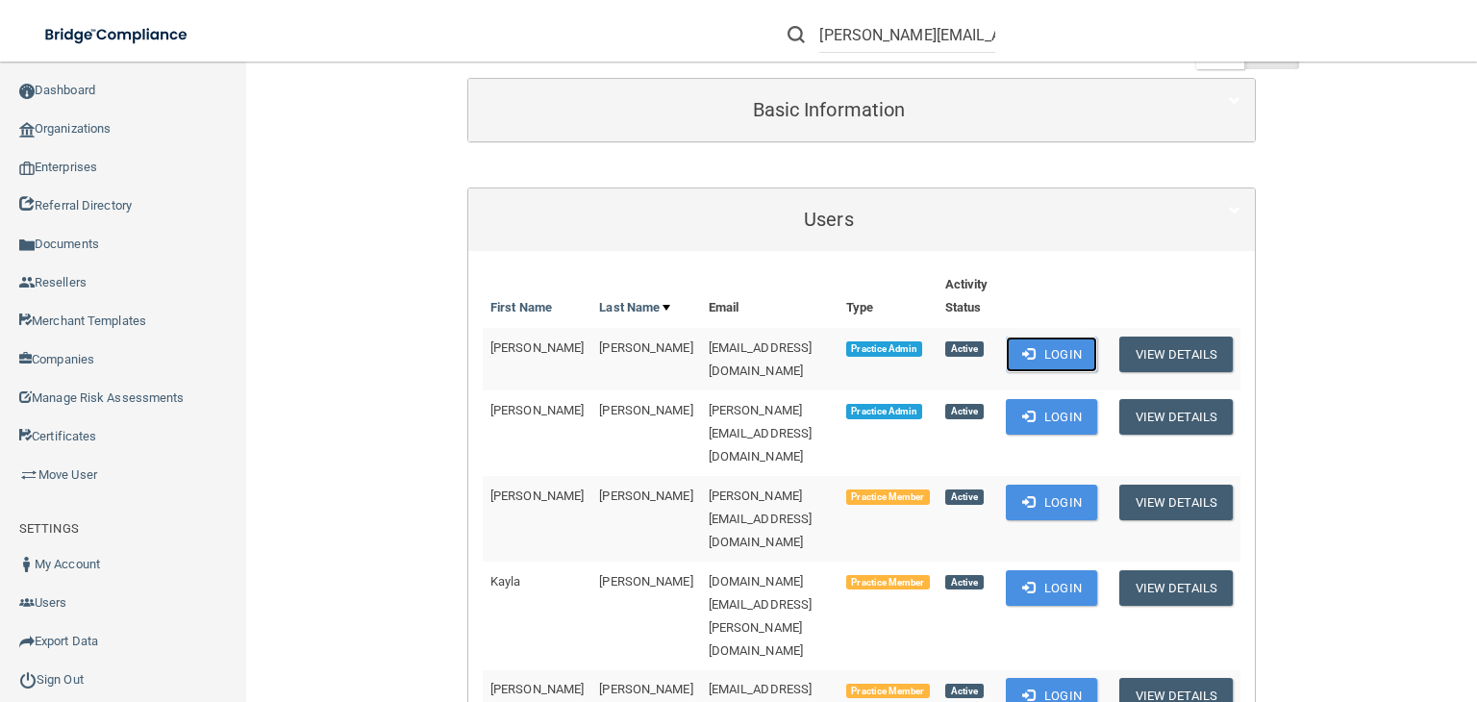
click at [1010, 351] on button "Login" at bounding box center [1051, 354] width 91 height 36
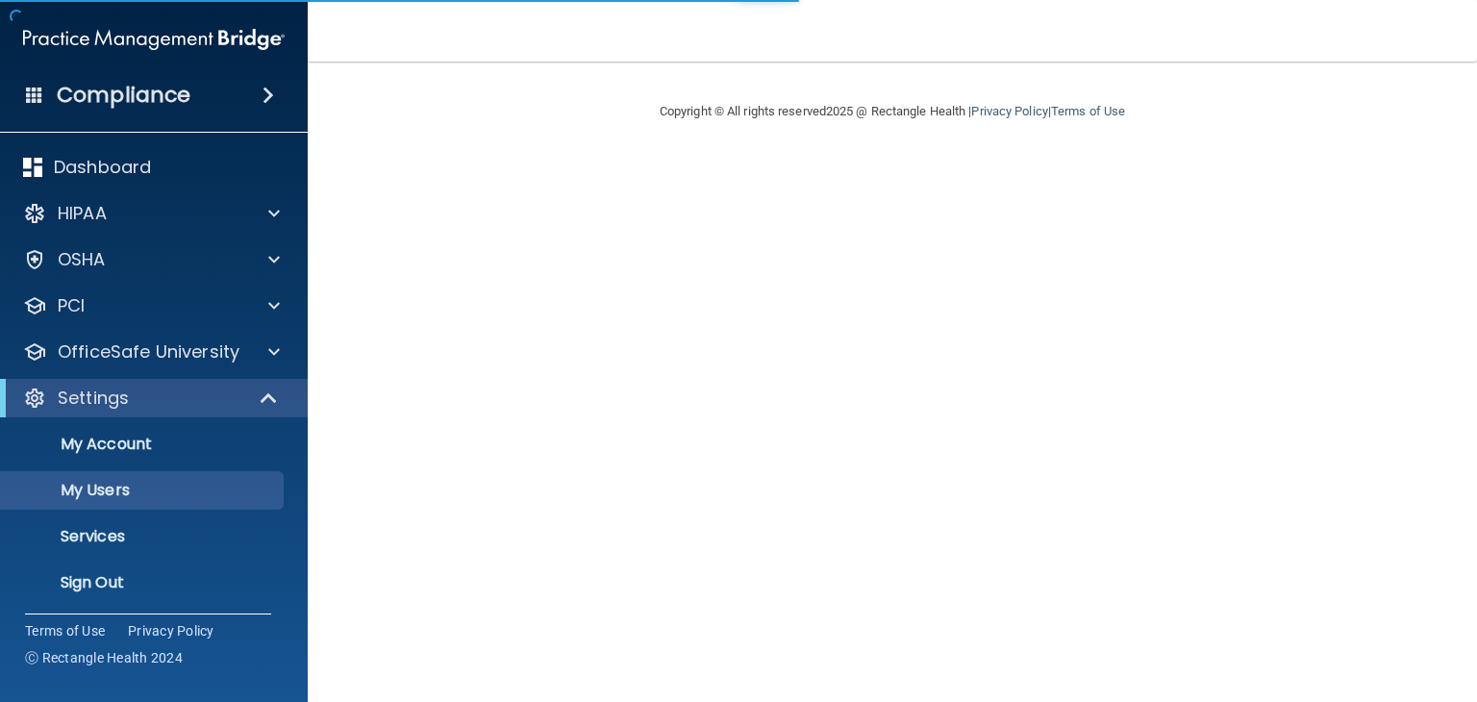
select select "20"
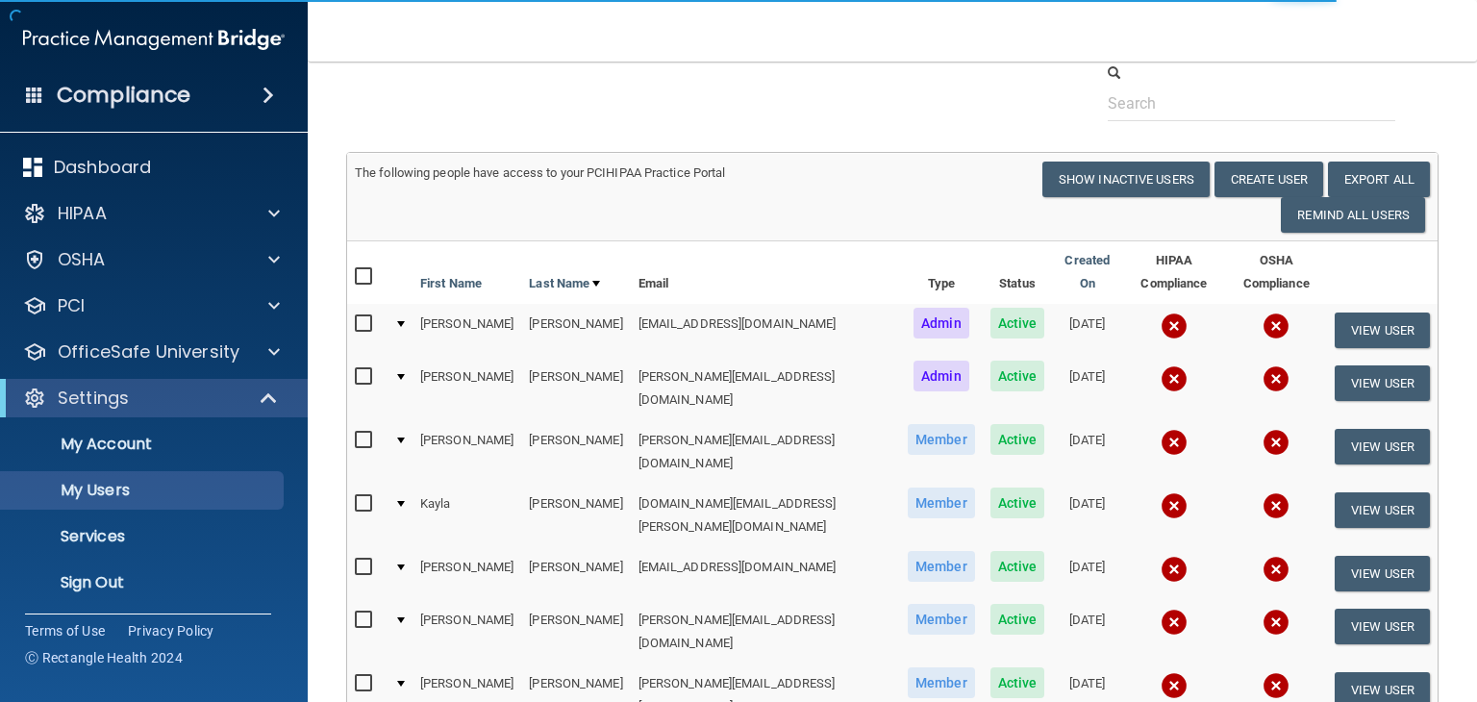
scroll to position [96, 0]
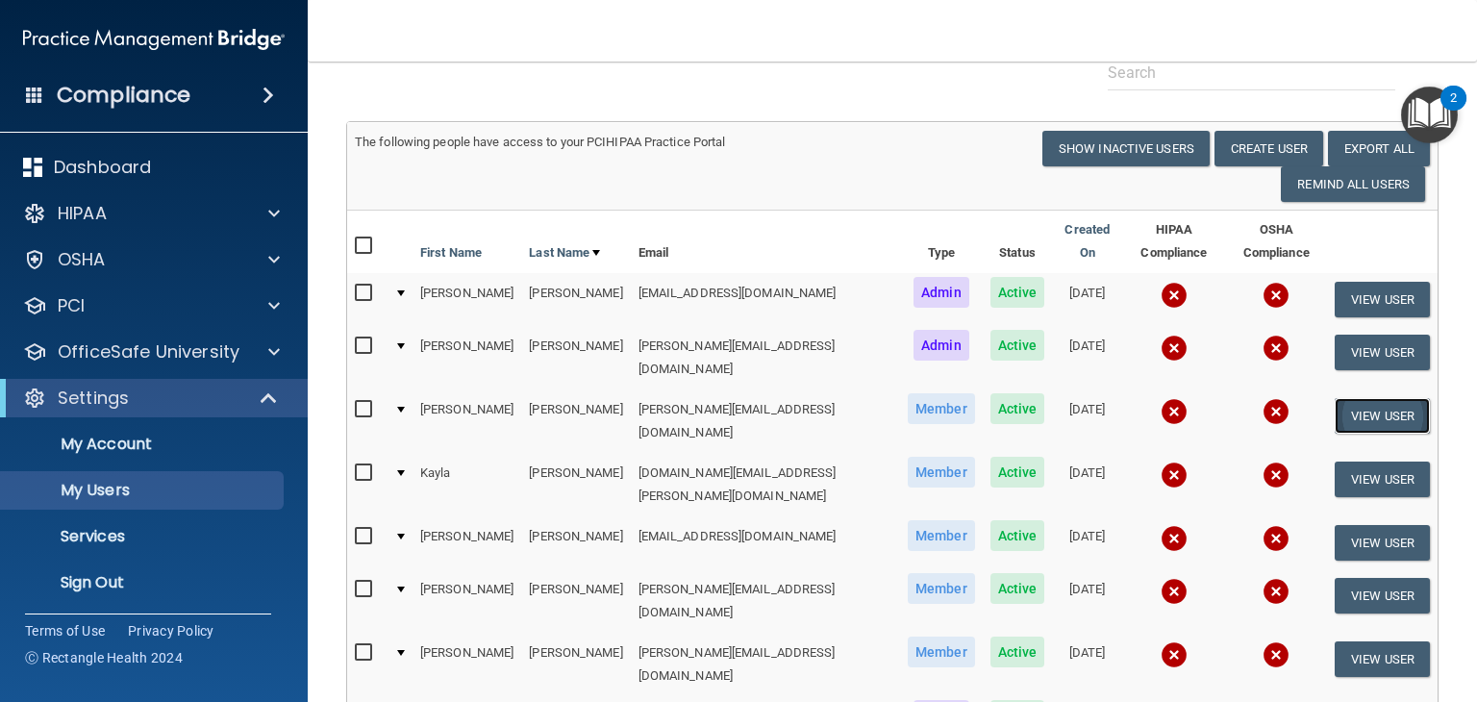
click at [1365, 398] on button "View User" at bounding box center [1381, 416] width 95 height 36
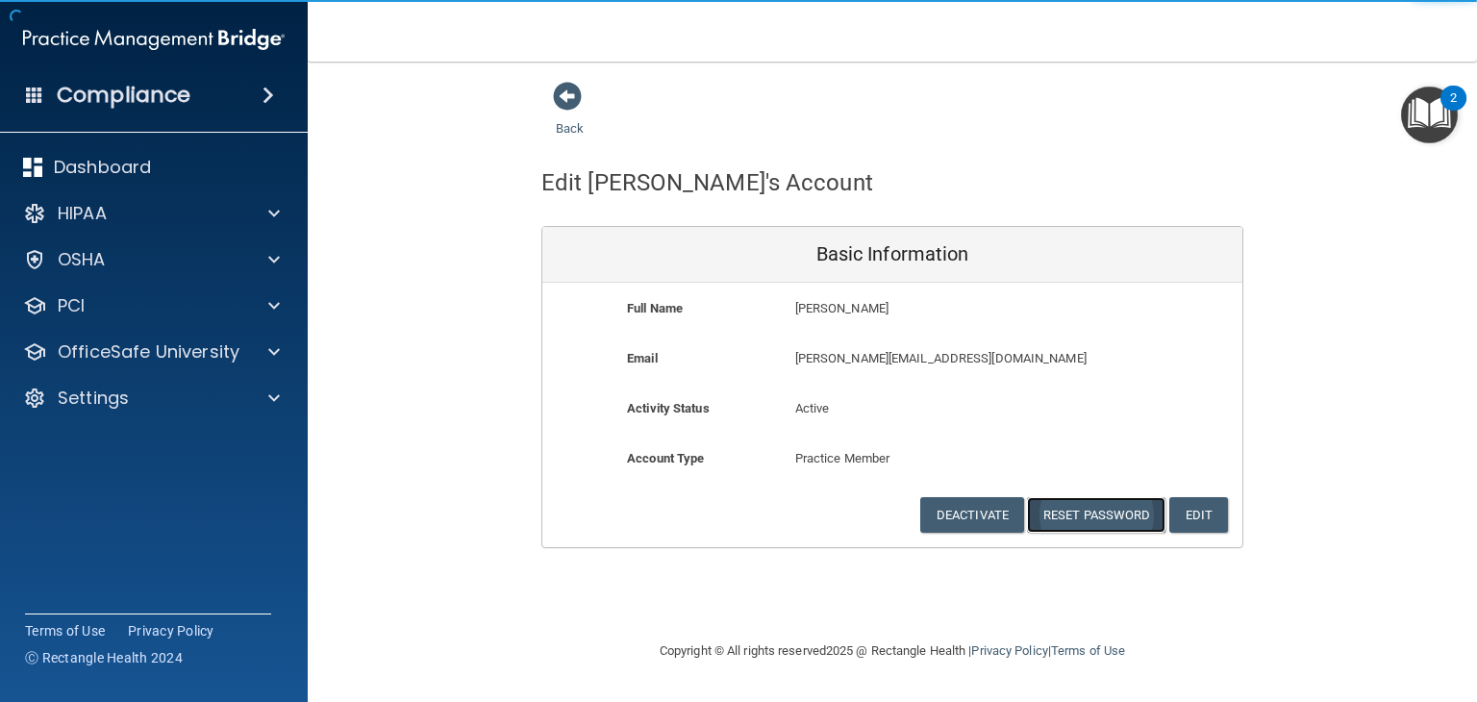
click at [1094, 511] on button "Reset Password" at bounding box center [1096, 515] width 138 height 36
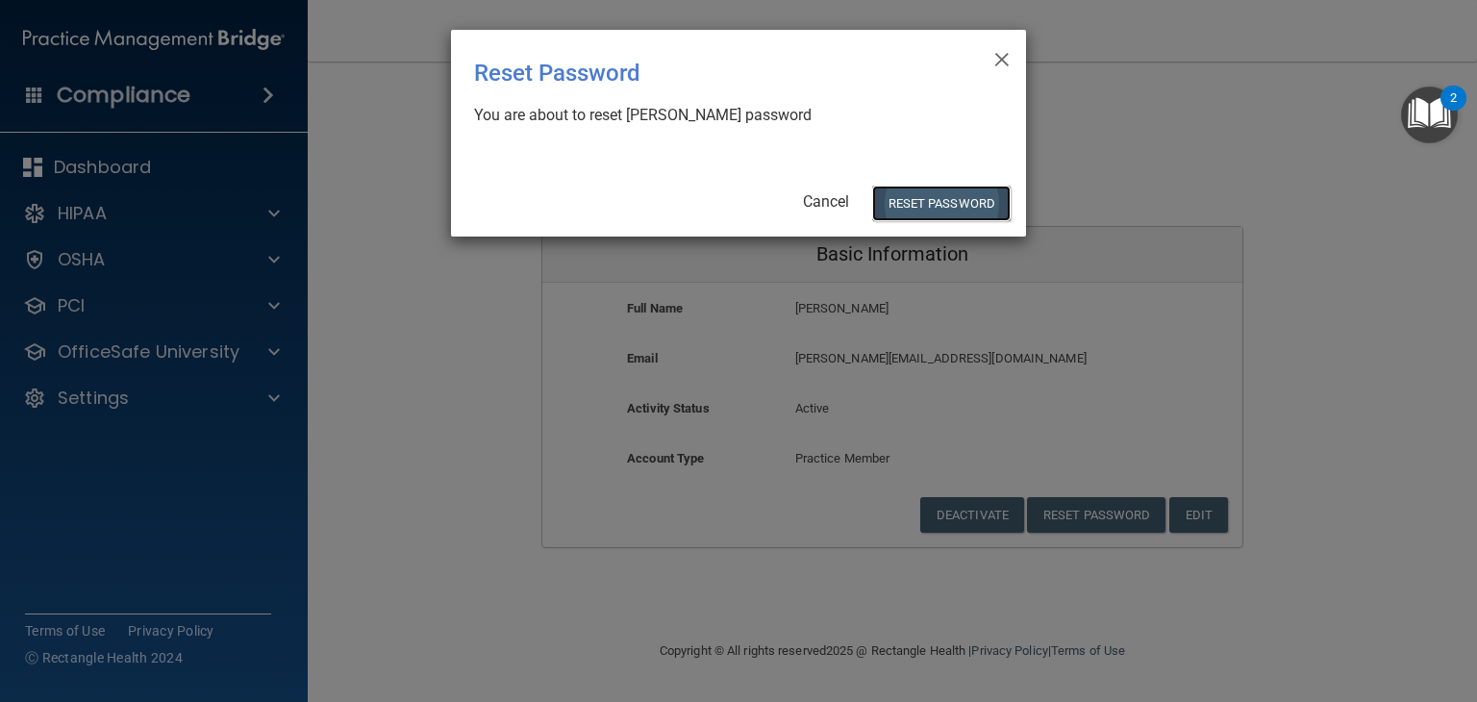
click at [937, 210] on button "Reset Password" at bounding box center [941, 204] width 138 height 36
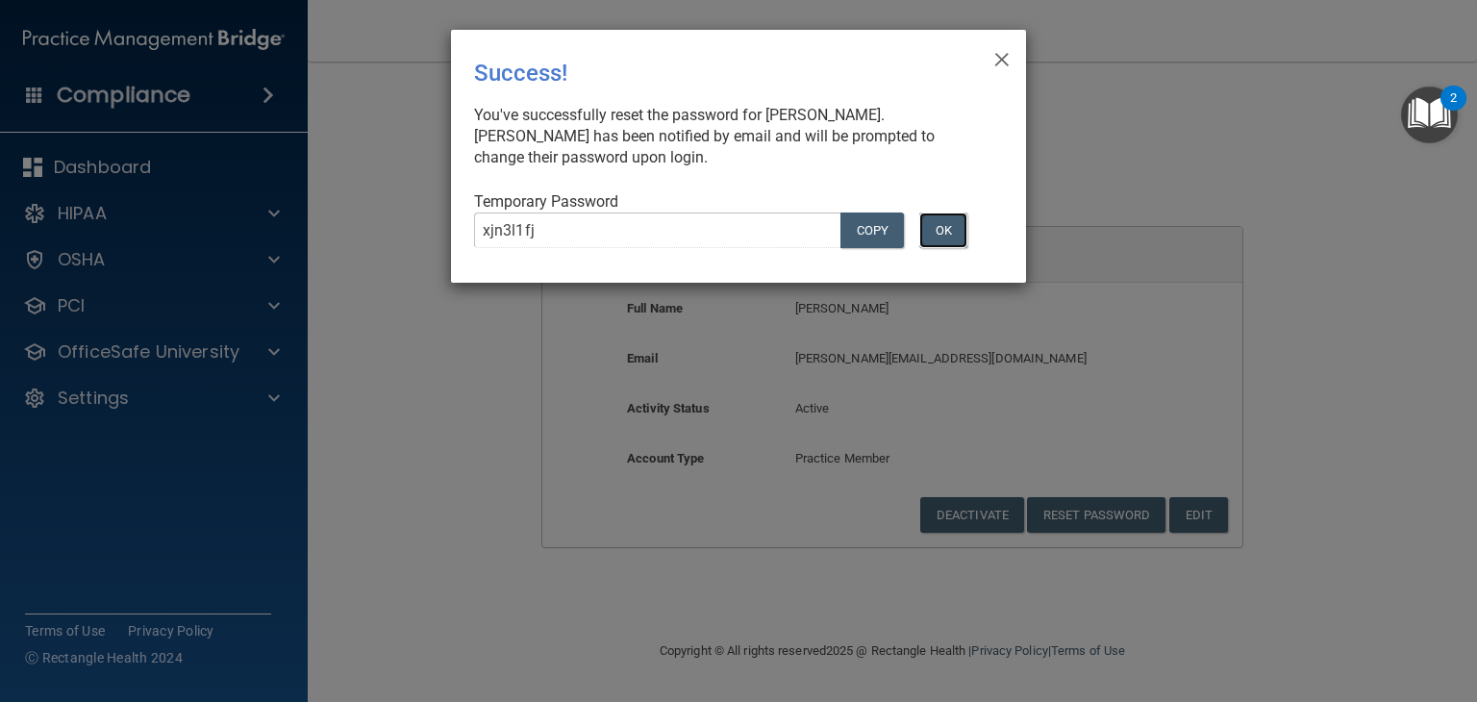
click at [946, 232] on button "OK" at bounding box center [943, 230] width 48 height 36
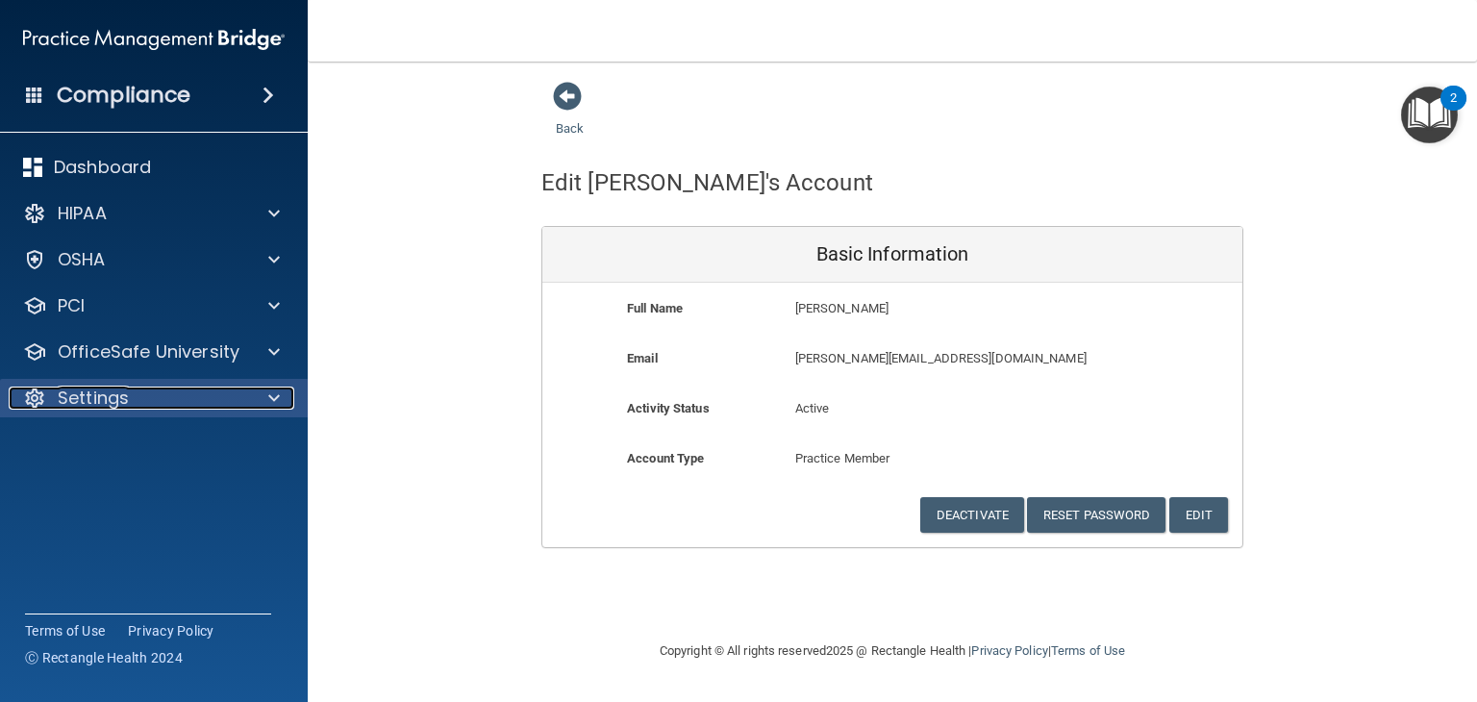
click at [240, 394] on div "Settings" at bounding box center [128, 397] width 238 height 23
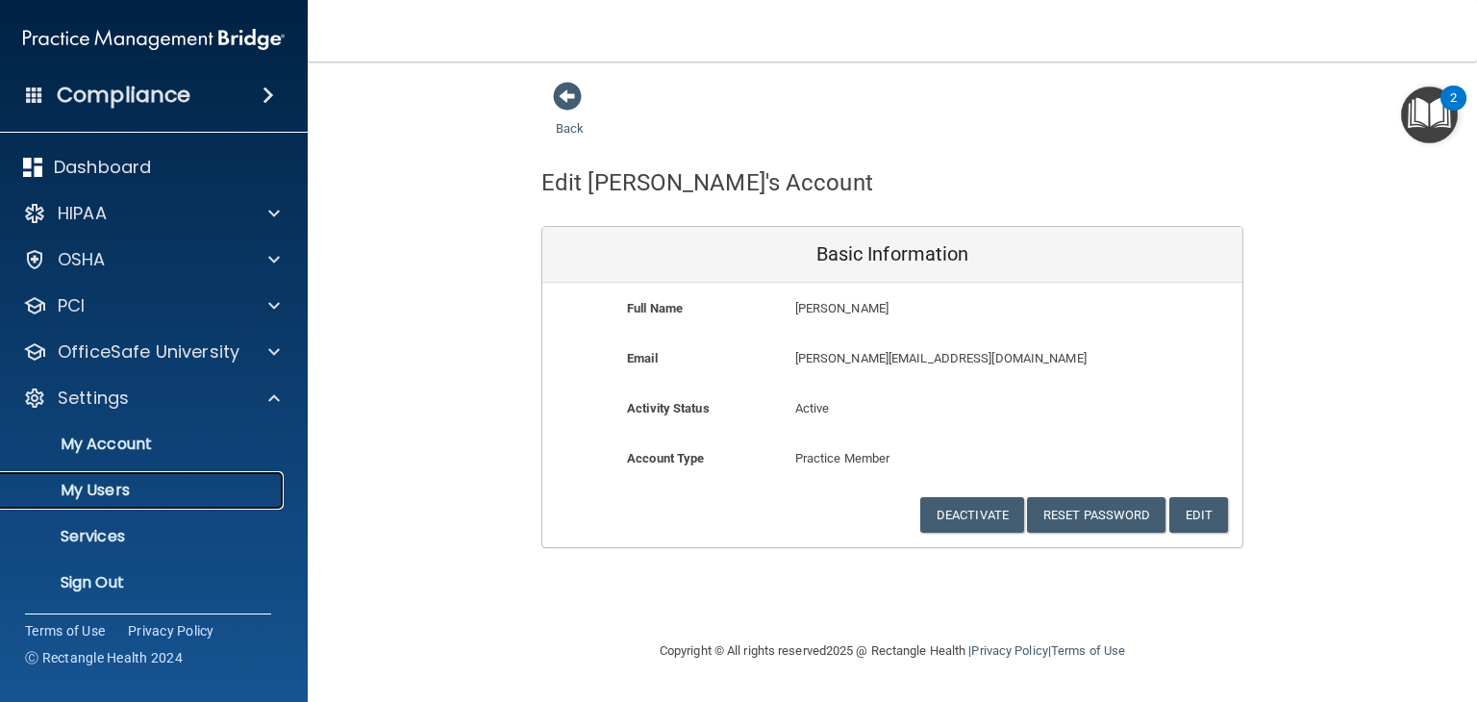
click at [165, 493] on p "My Users" at bounding box center [143, 490] width 262 height 19
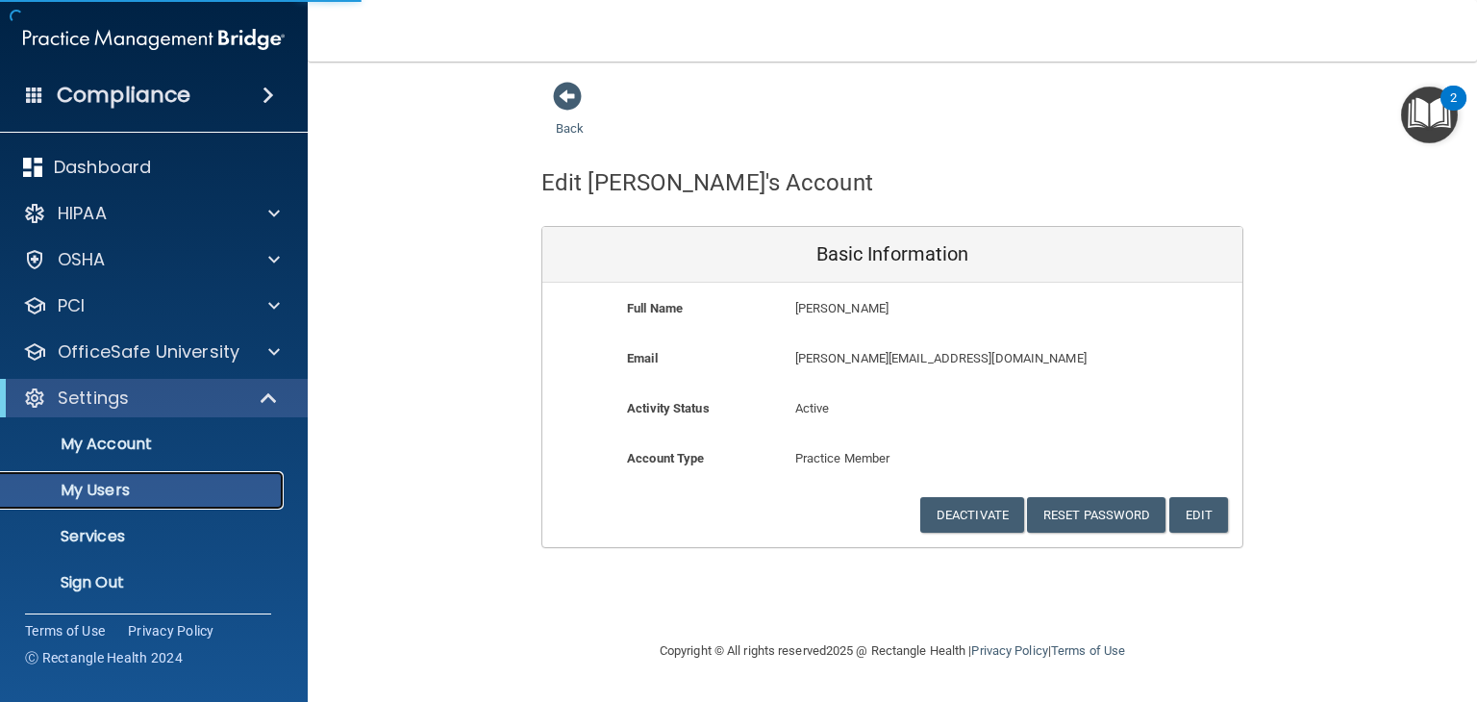
select select "20"
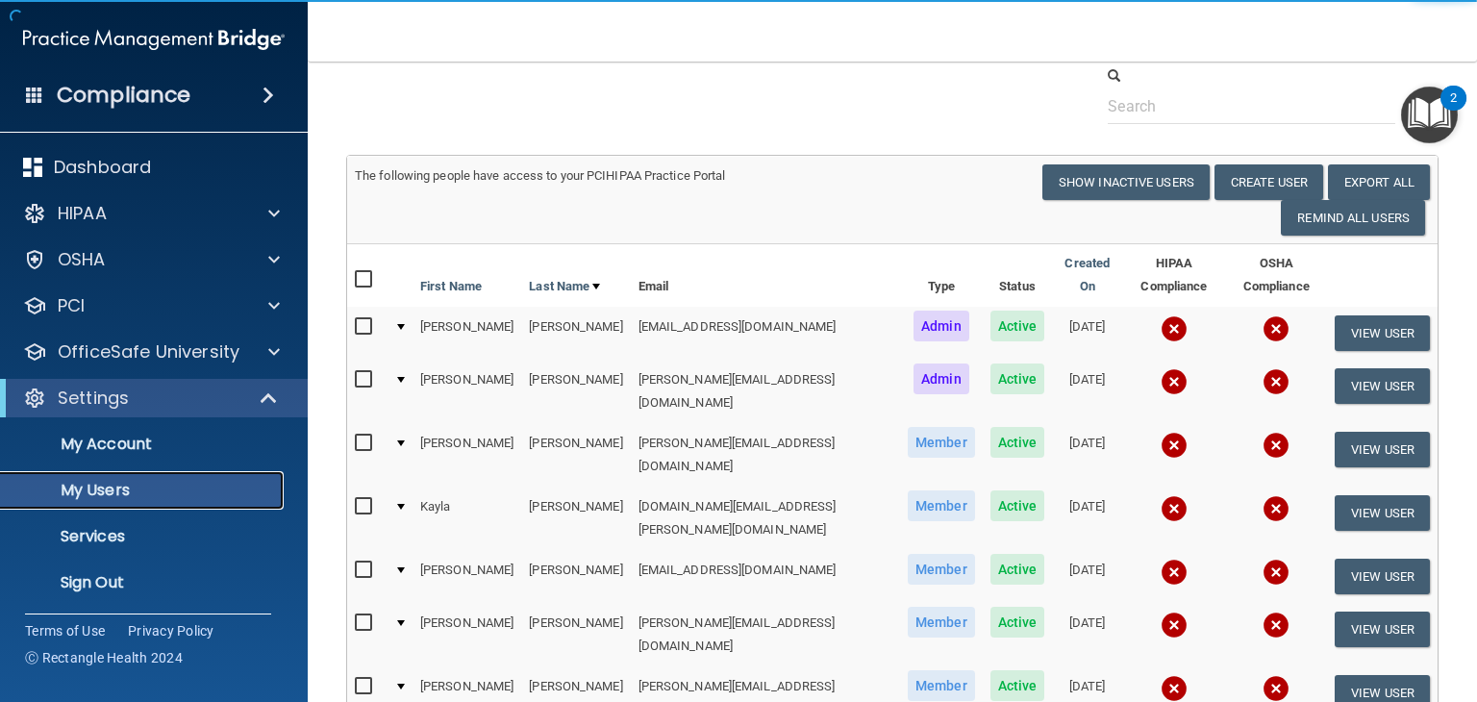
scroll to position [96, 0]
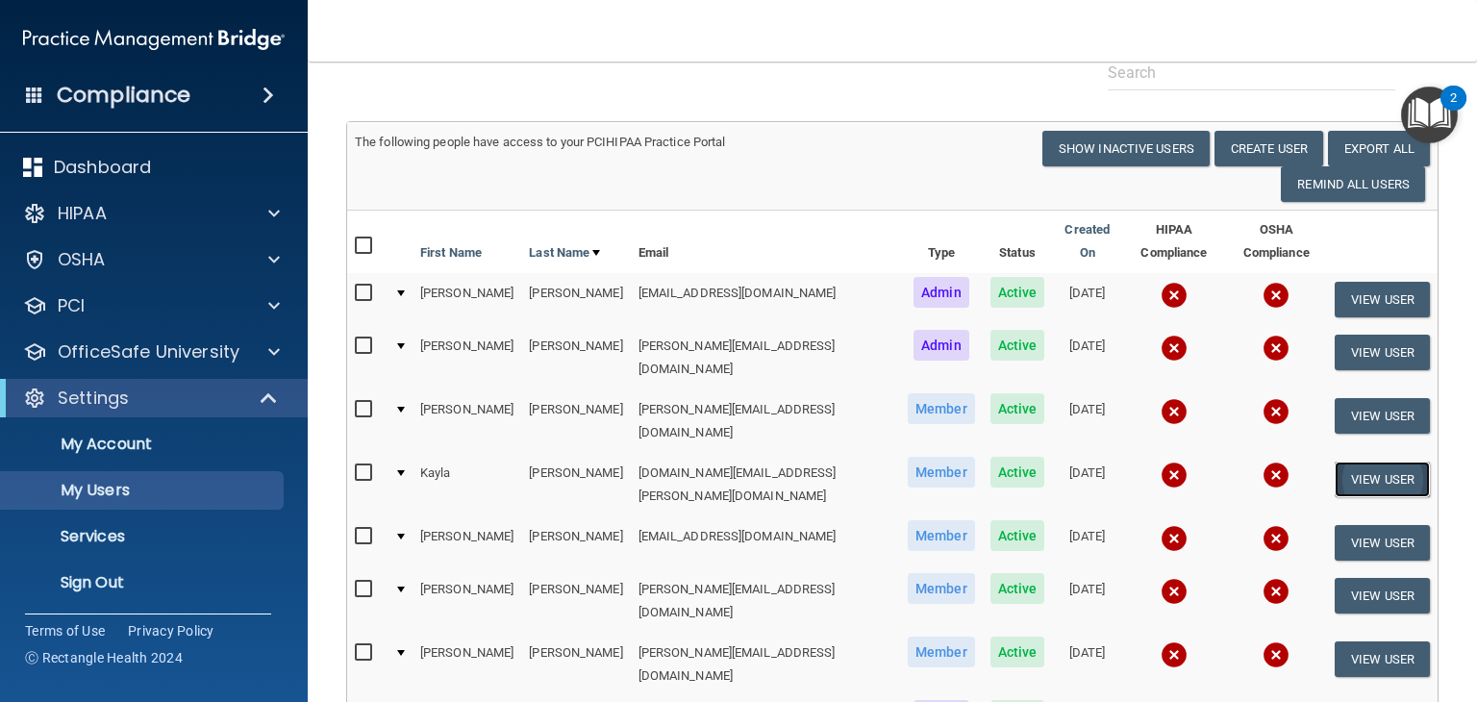
click at [1361, 461] on button "View User" at bounding box center [1381, 479] width 95 height 36
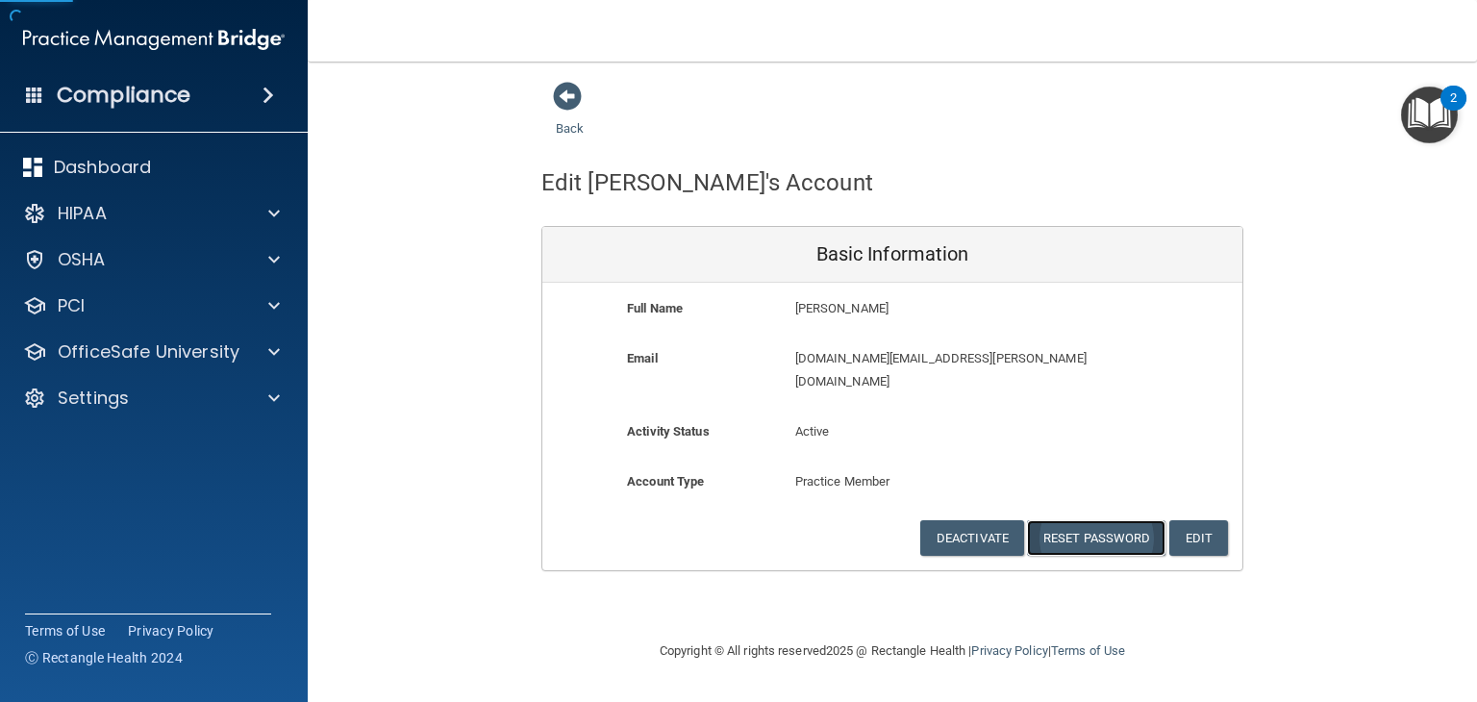
click at [1076, 520] on button "Reset Password" at bounding box center [1096, 538] width 138 height 36
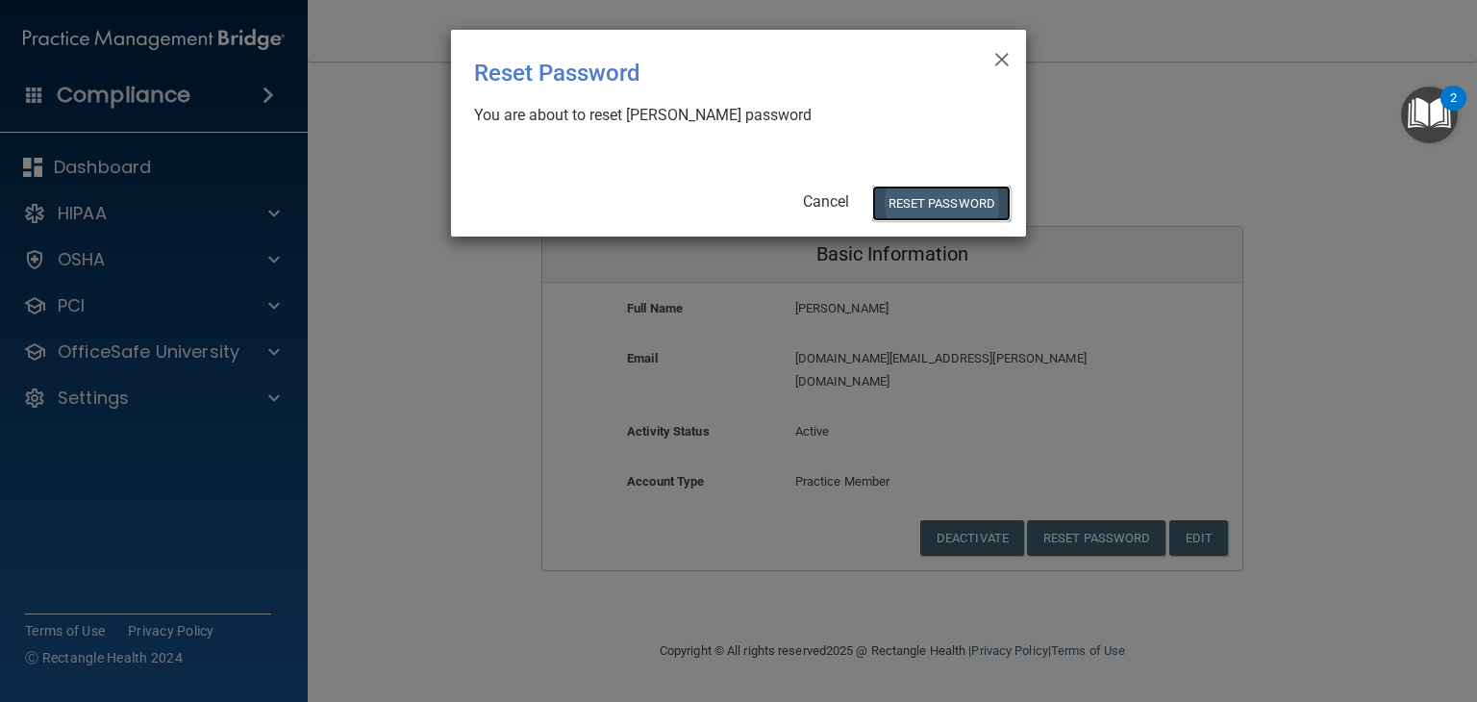
click at [988, 205] on button "Reset Password" at bounding box center [941, 204] width 138 height 36
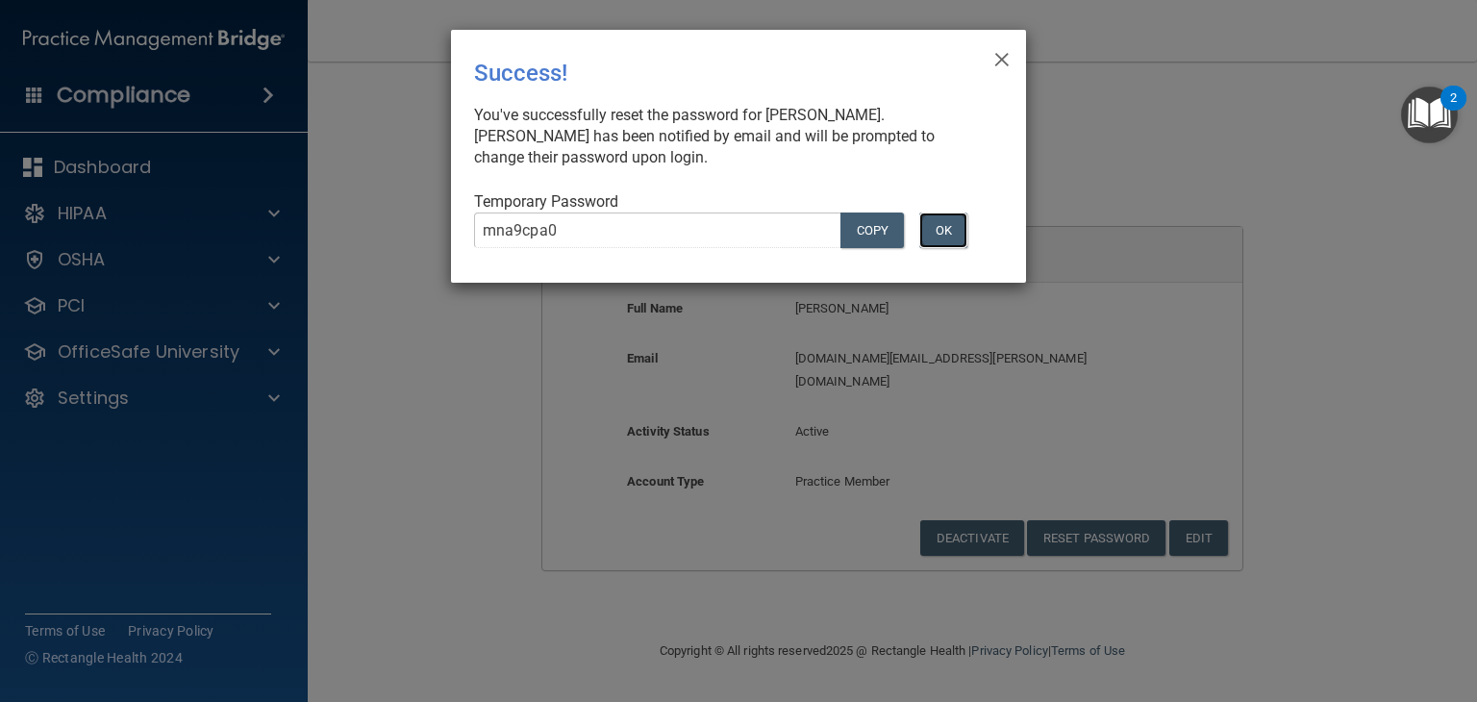
click at [924, 232] on button "OK" at bounding box center [943, 230] width 48 height 36
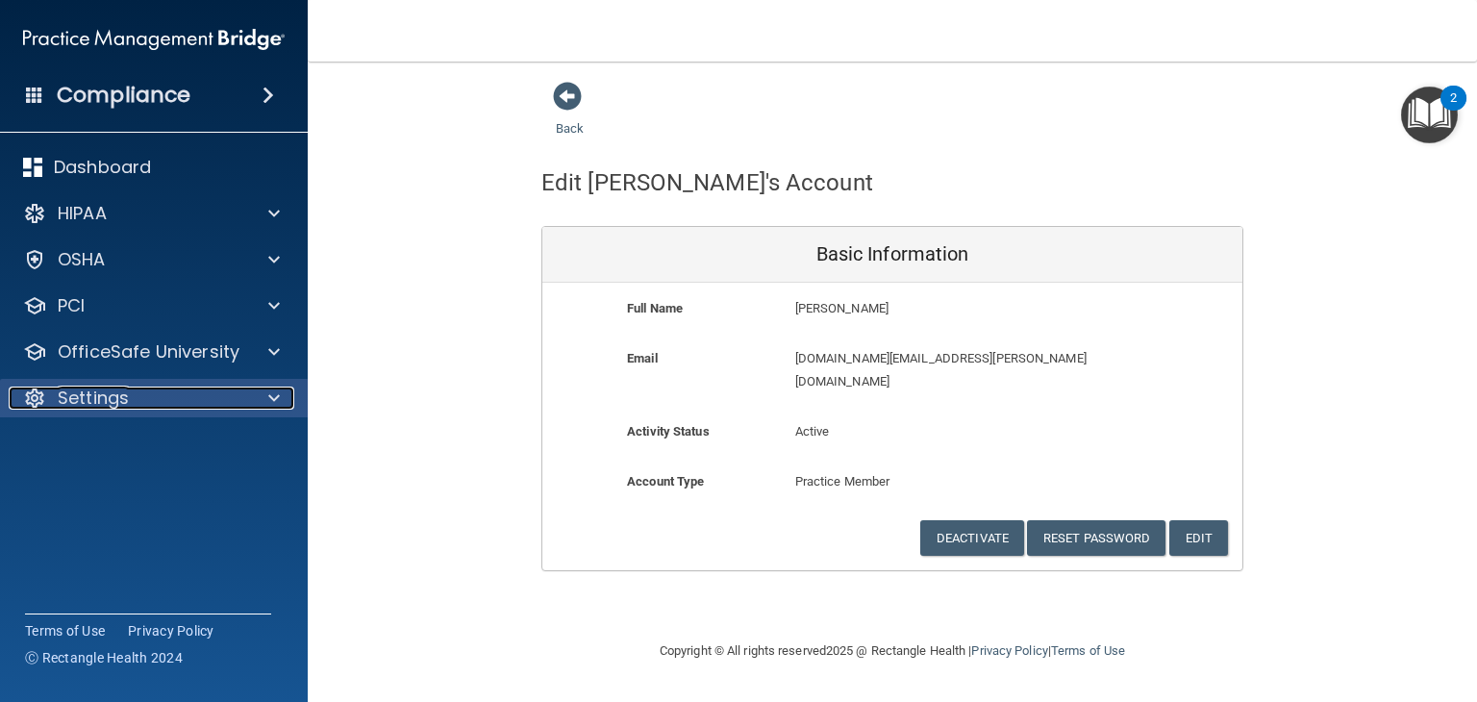
click at [254, 397] on div at bounding box center [271, 397] width 48 height 23
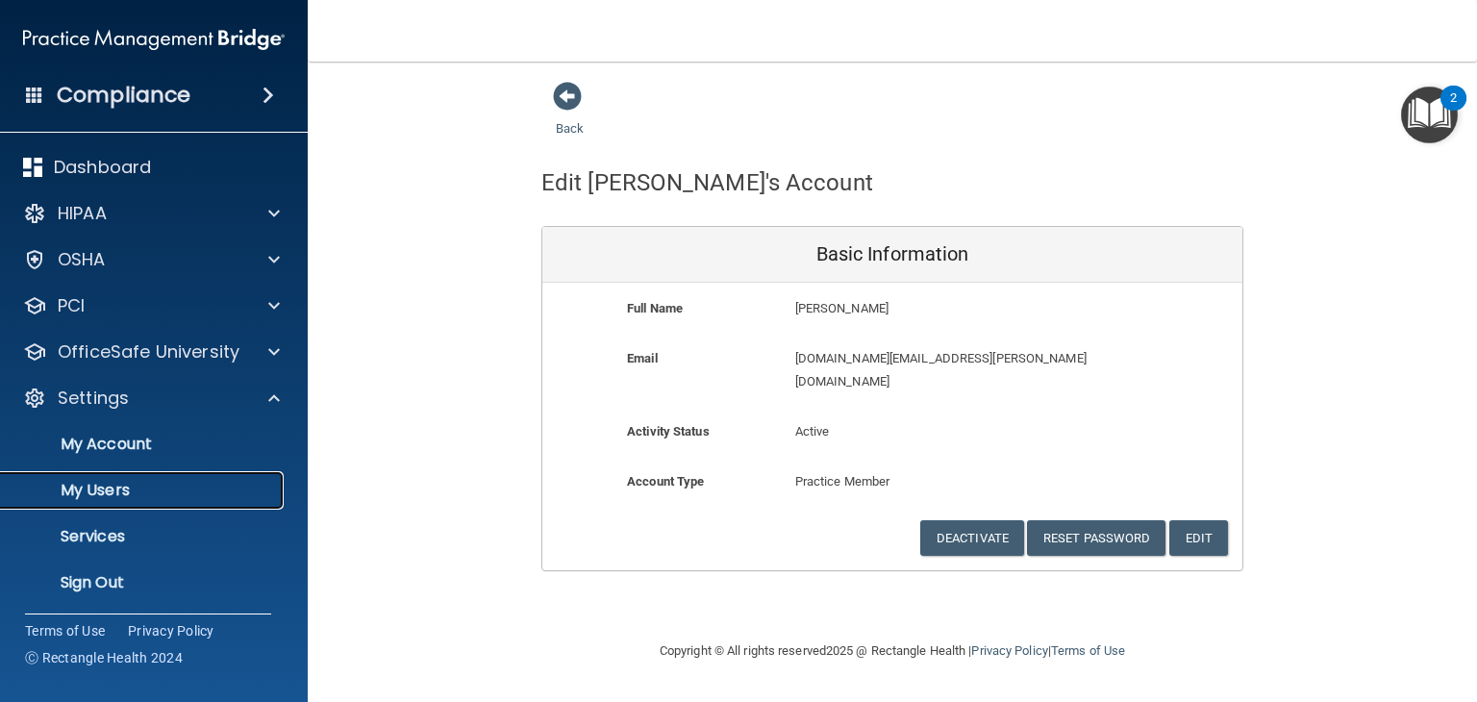
drag, startPoint x: 176, startPoint y: 493, endPoint x: 254, endPoint y: 470, distance: 81.2
click at [176, 493] on p "My Users" at bounding box center [143, 490] width 262 height 19
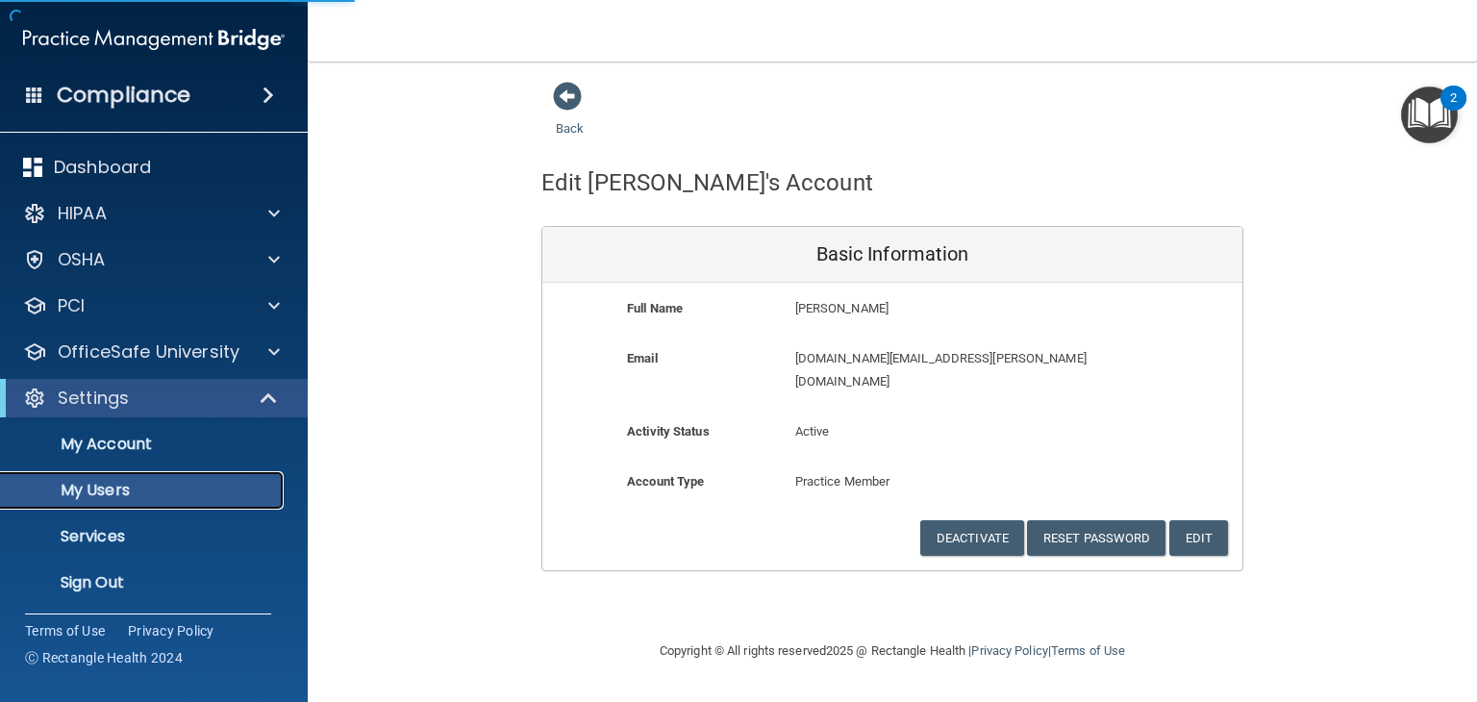
select select "20"
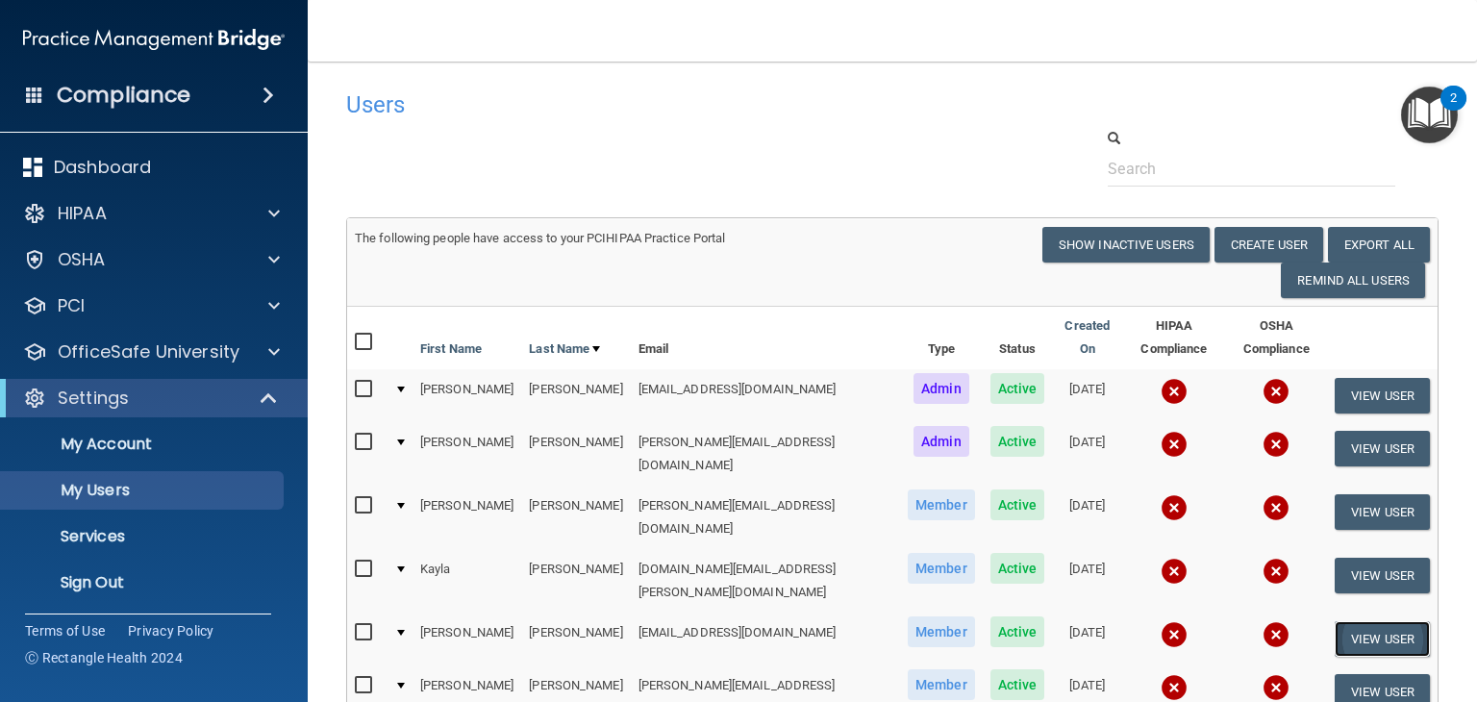
click at [1351, 621] on button "View User" at bounding box center [1381, 639] width 95 height 36
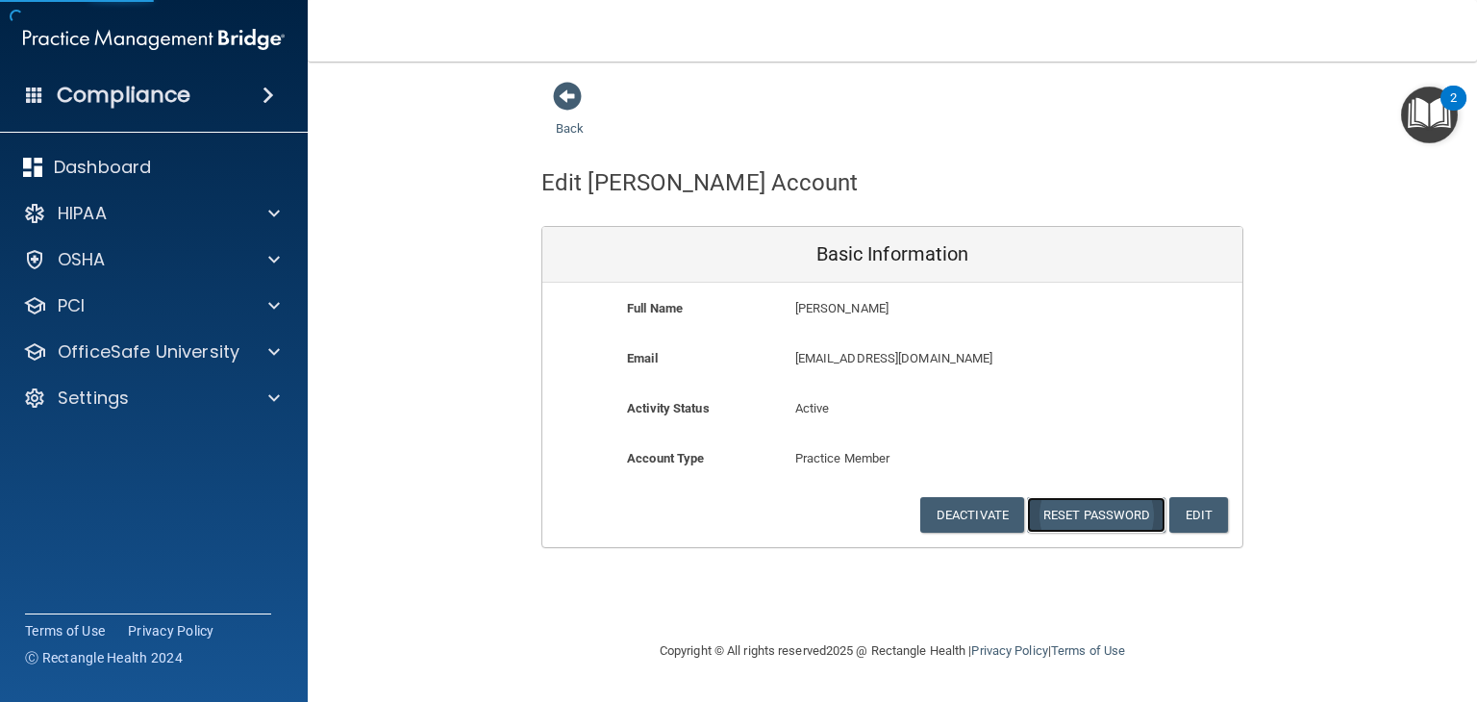
click at [1062, 518] on button "Reset Password" at bounding box center [1096, 515] width 138 height 36
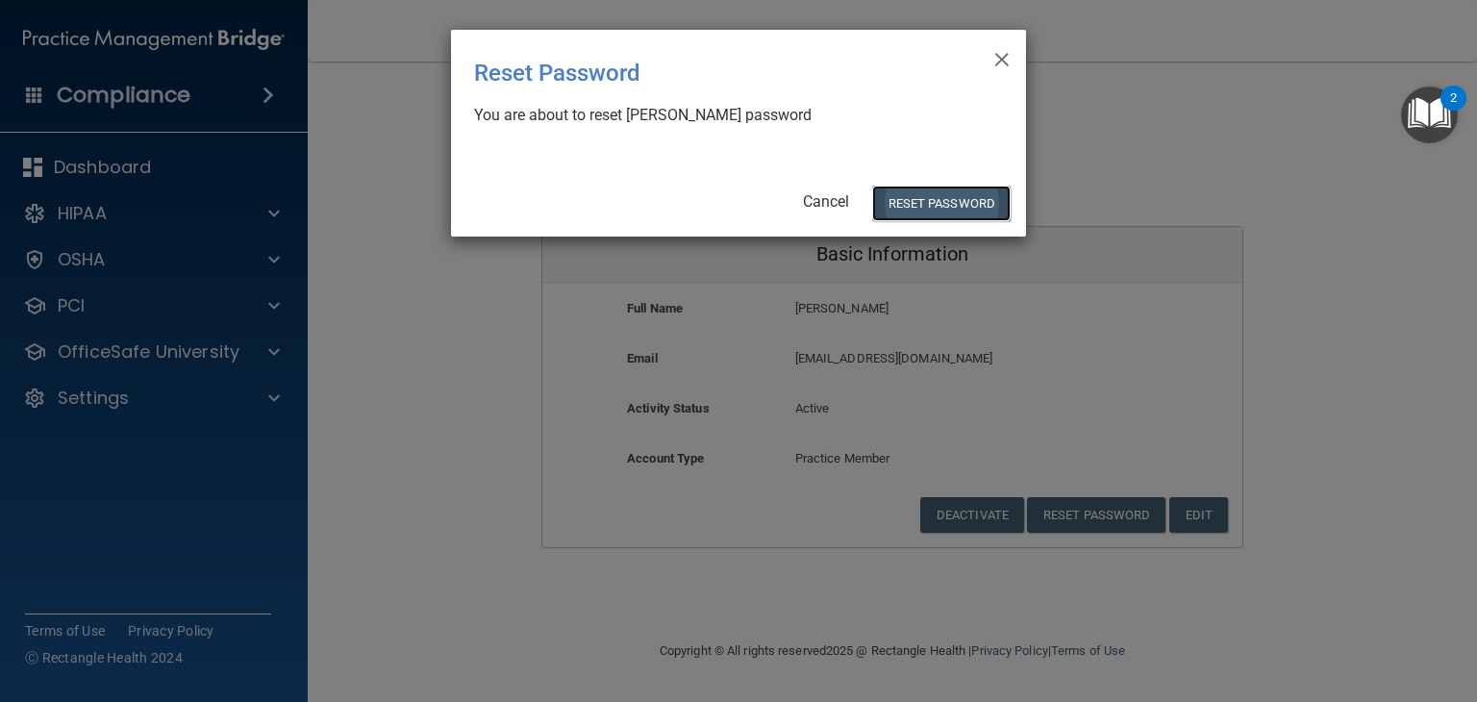
click at [946, 193] on button "Reset Password" at bounding box center [941, 204] width 138 height 36
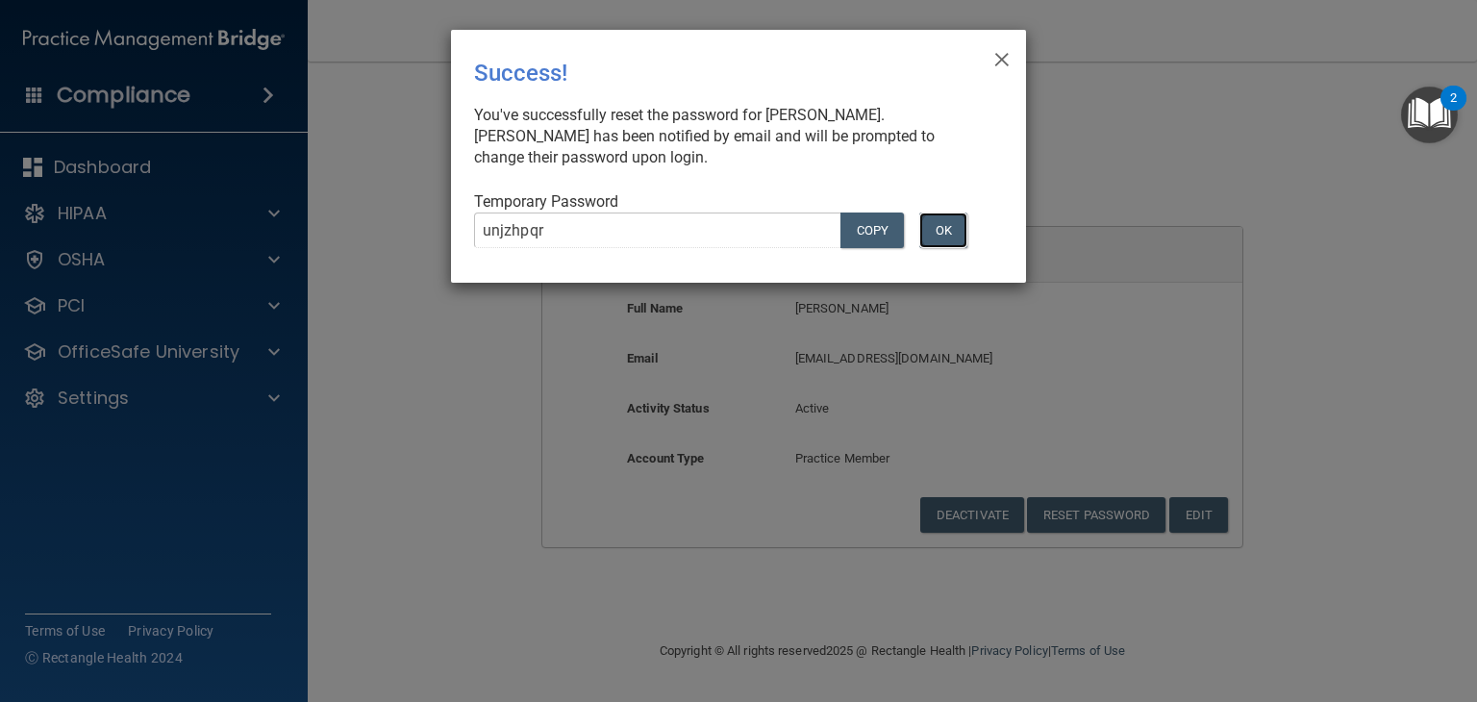
click at [947, 234] on button "OK" at bounding box center [943, 230] width 48 height 36
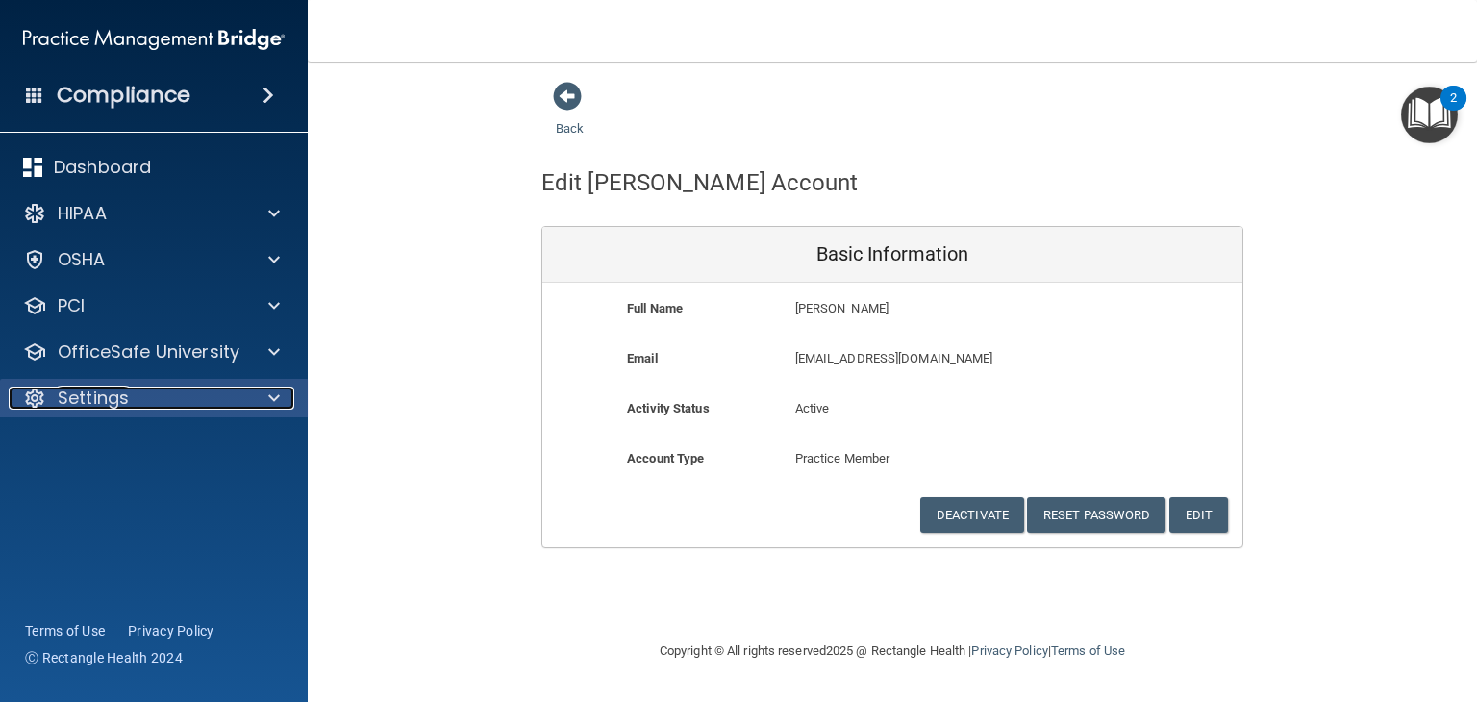
click at [195, 395] on div "Settings" at bounding box center [128, 397] width 238 height 23
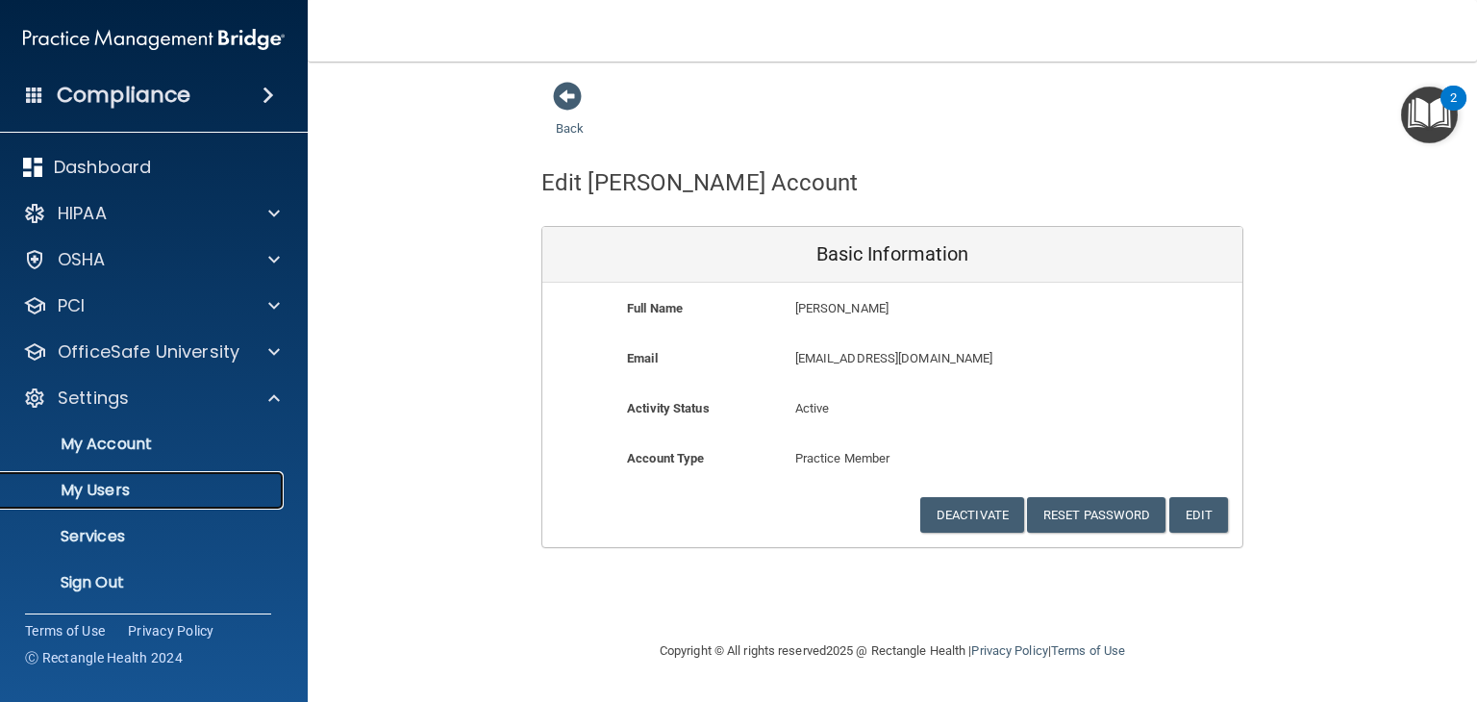
click at [151, 503] on link "My Users" at bounding box center [132, 490] width 303 height 38
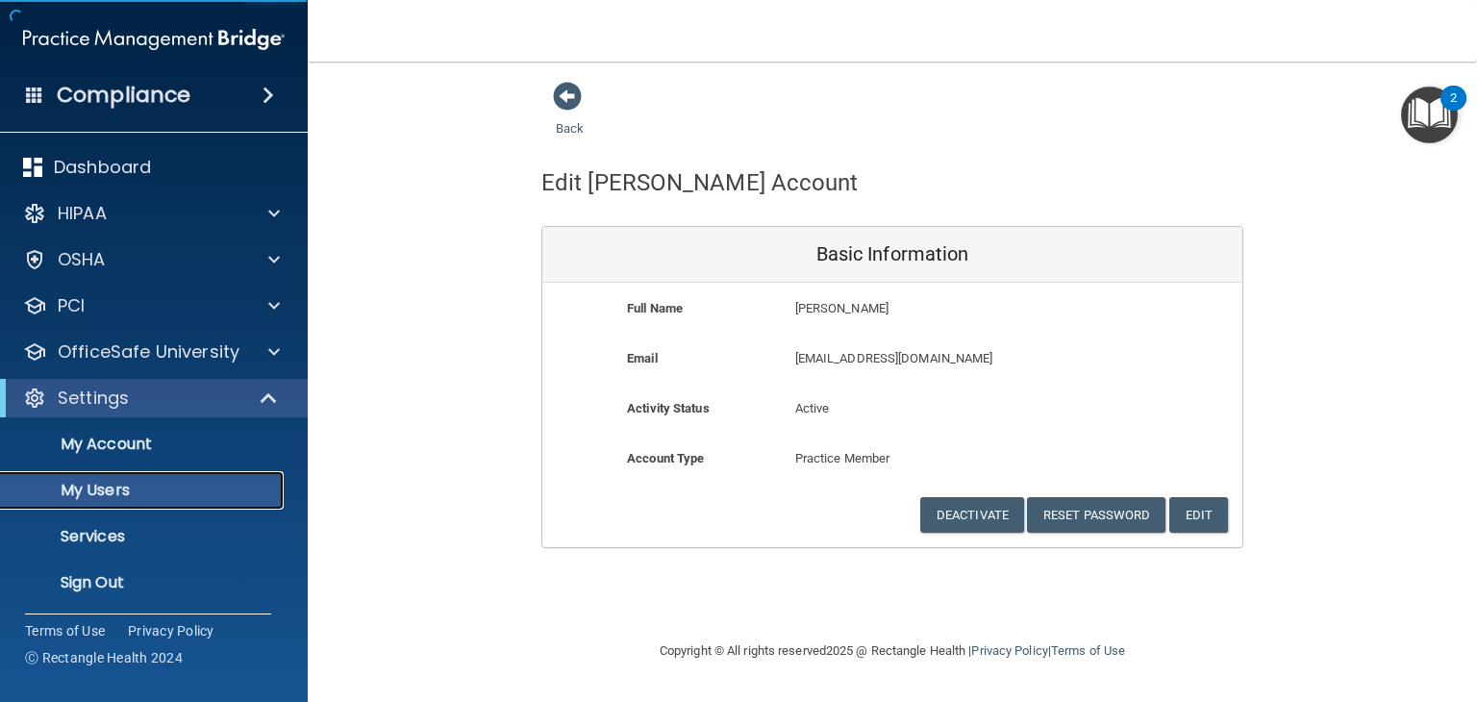
select select "20"
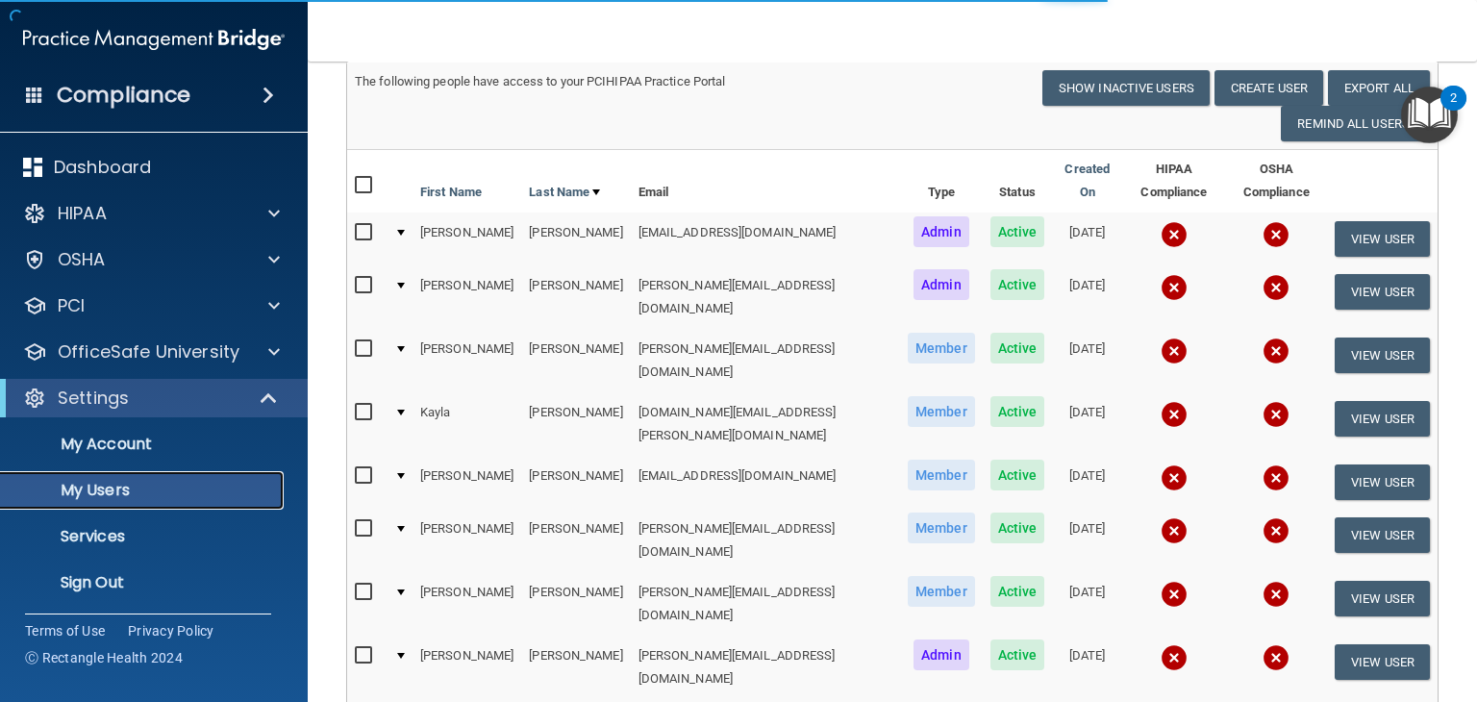
scroll to position [192, 0]
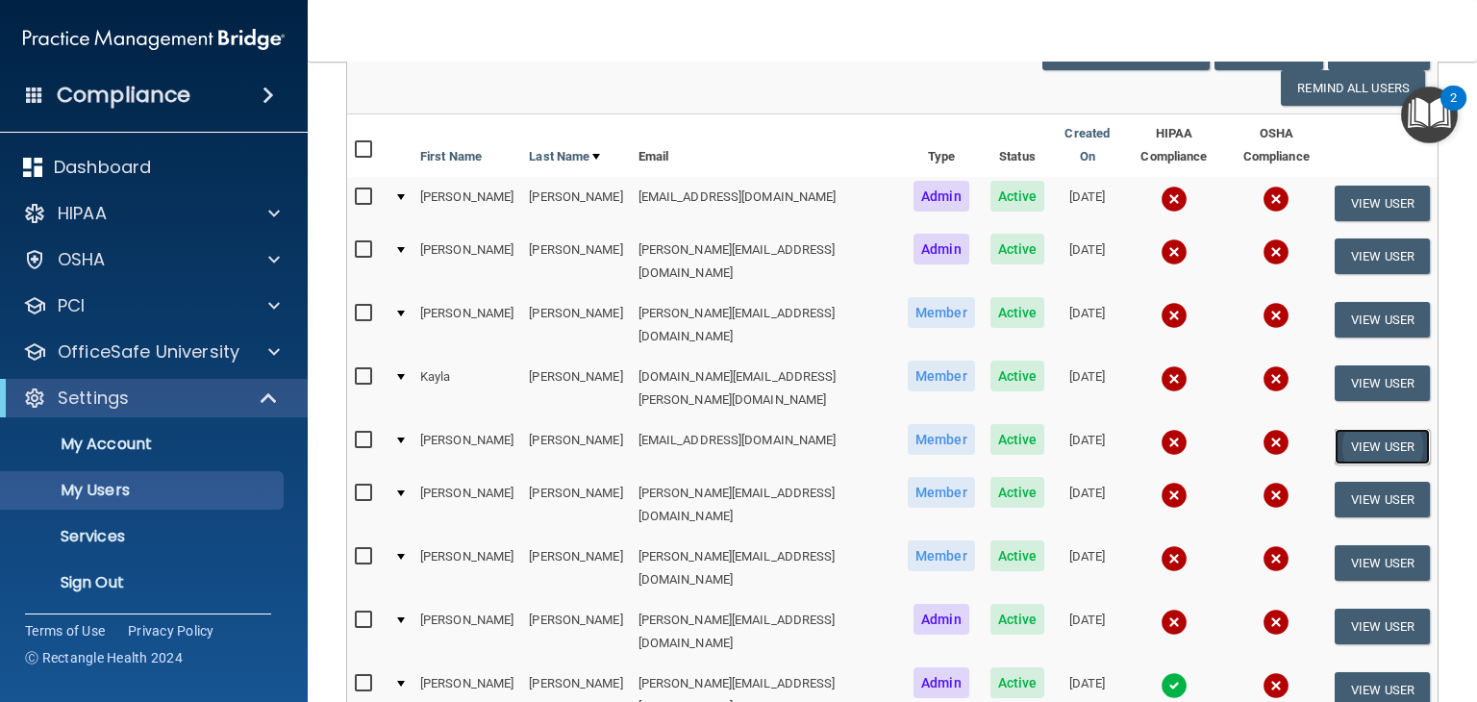
click at [1367, 429] on button "View User" at bounding box center [1381, 447] width 95 height 36
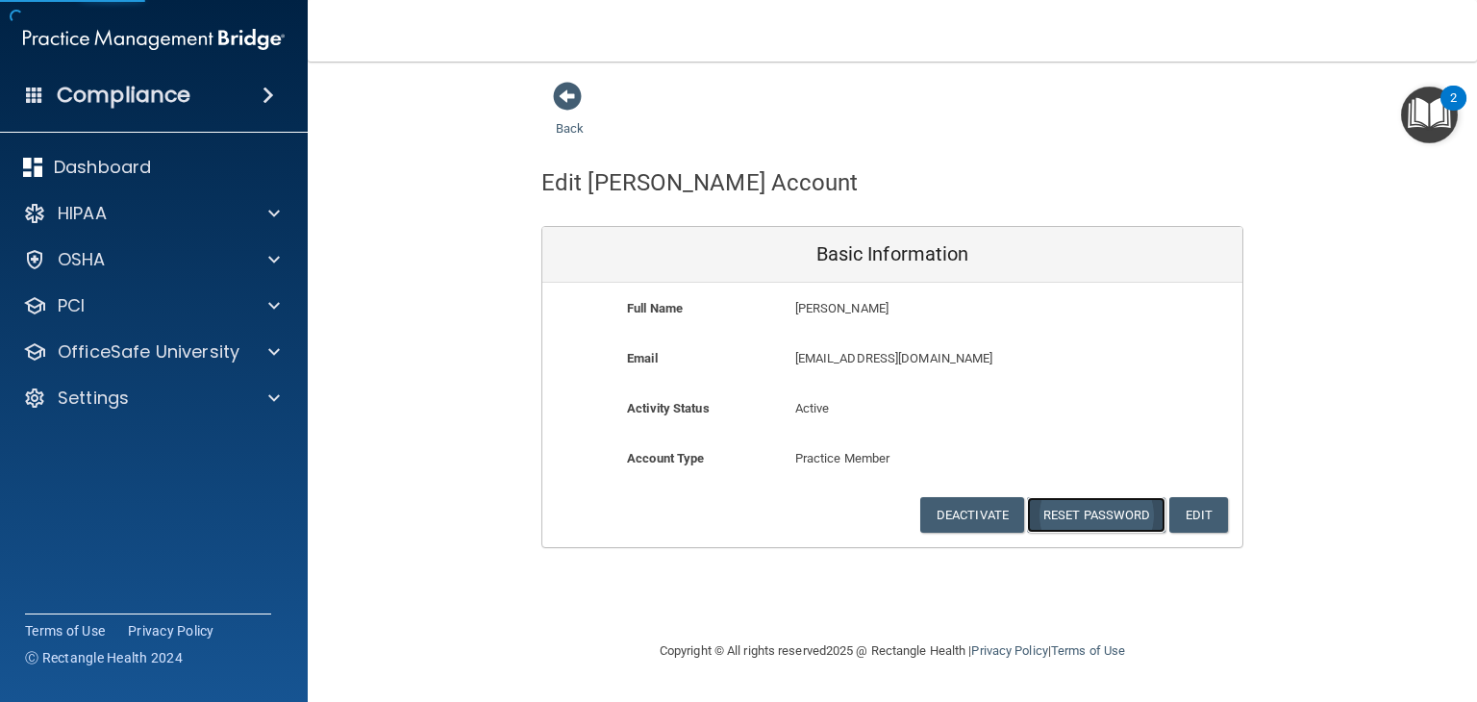
click at [1066, 510] on button "Reset Password" at bounding box center [1096, 515] width 138 height 36
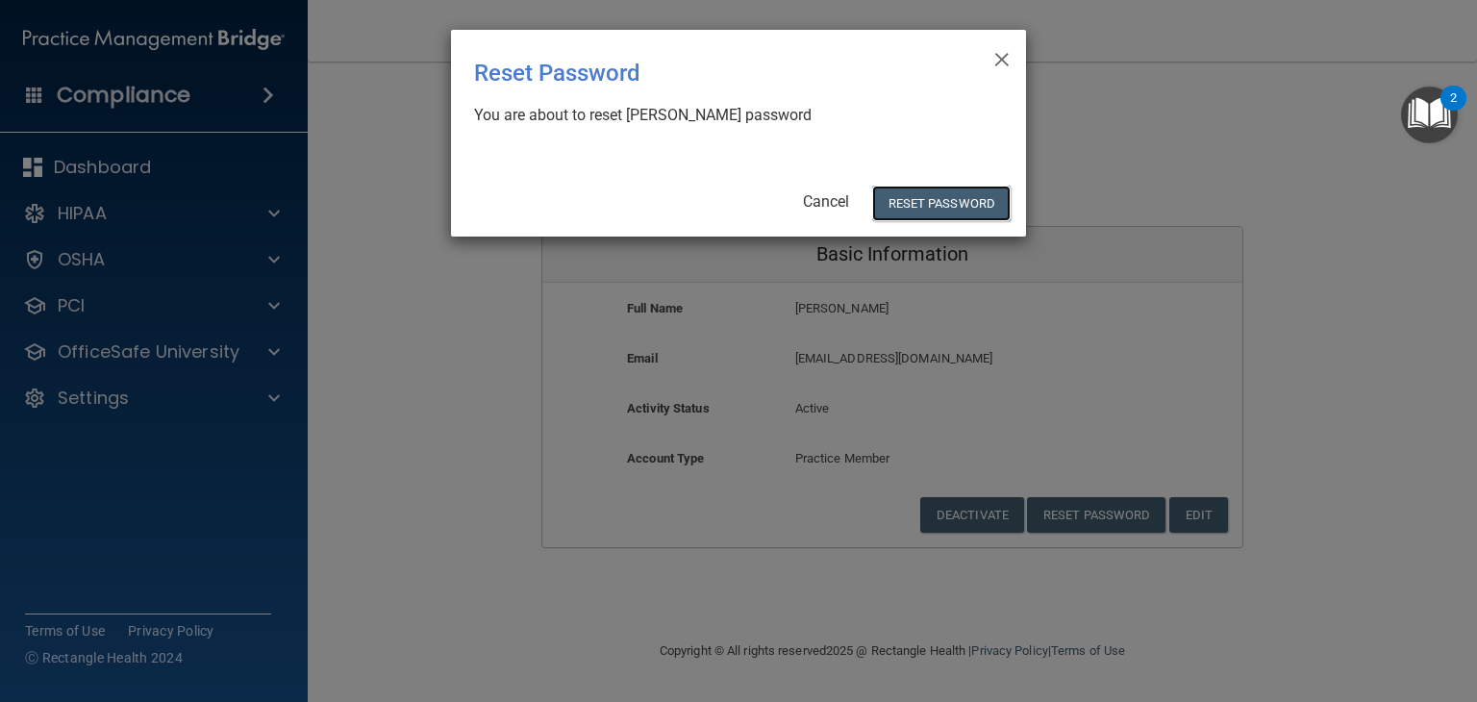
drag, startPoint x: 937, startPoint y: 226, endPoint x: 926, endPoint y: 224, distance: 11.7
click at [932, 226] on div "× Close Reset Password There was an error while resetting the password ... You …" at bounding box center [738, 133] width 575 height 207
click at [923, 206] on button "Reset Password" at bounding box center [941, 204] width 138 height 36
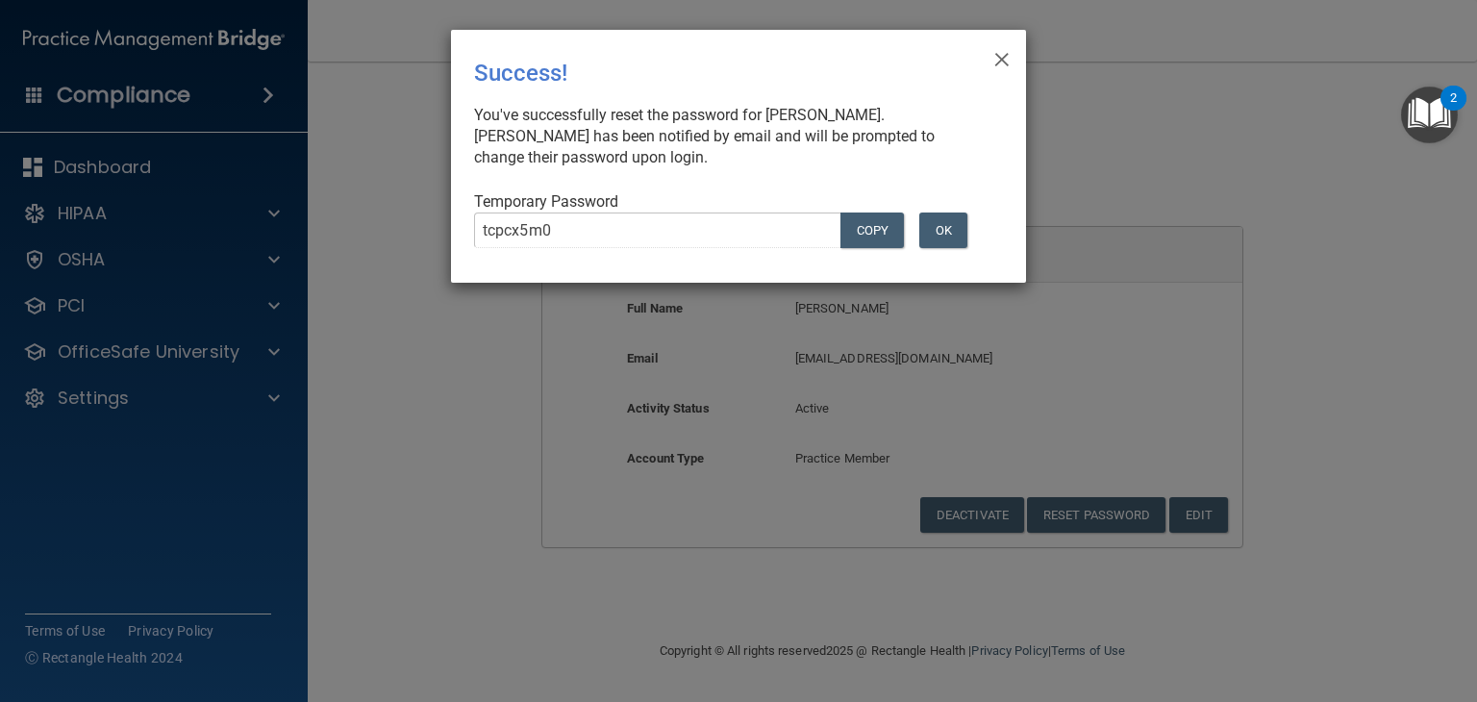
click at [942, 249] on div "tcpcx5m0 COPY OK" at bounding box center [731, 237] width 542 height 51
click at [943, 237] on button "OK" at bounding box center [943, 230] width 48 height 36
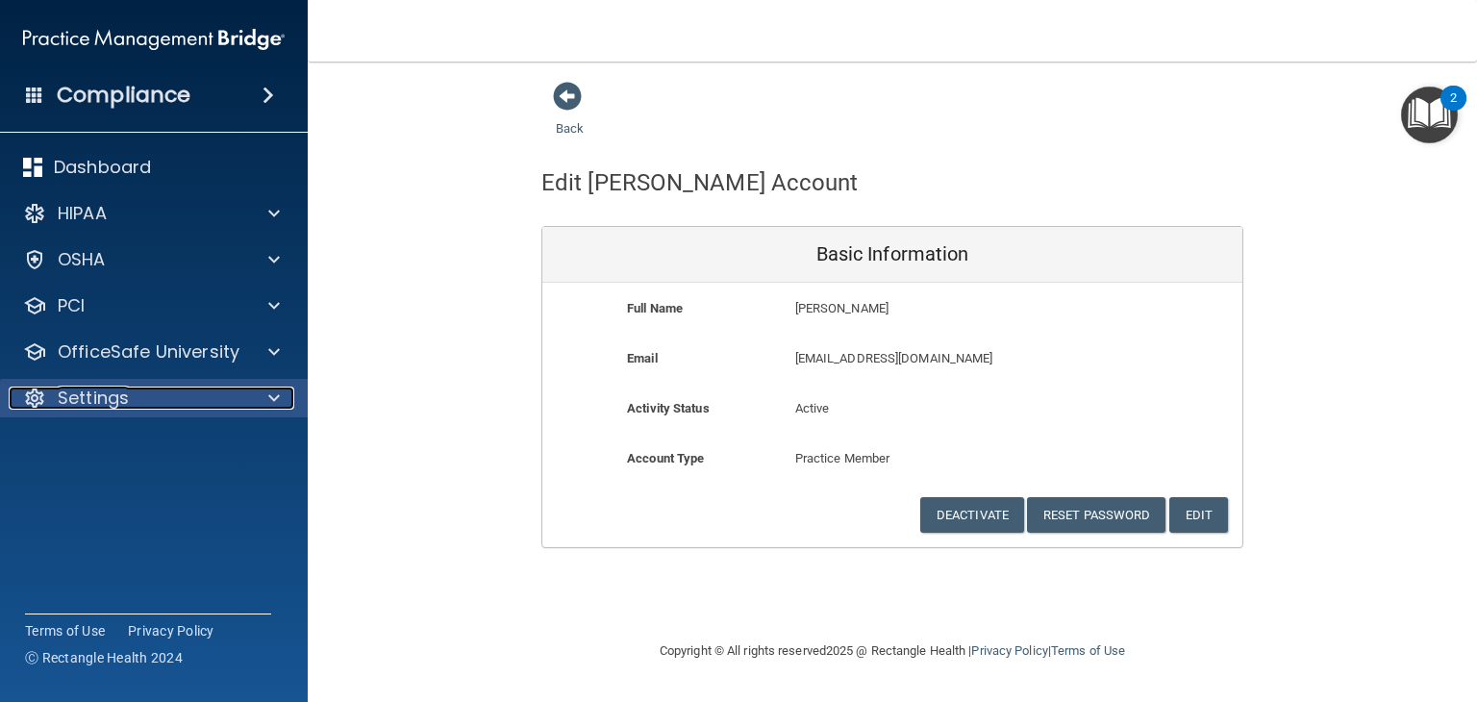
click at [253, 395] on div at bounding box center [271, 397] width 48 height 23
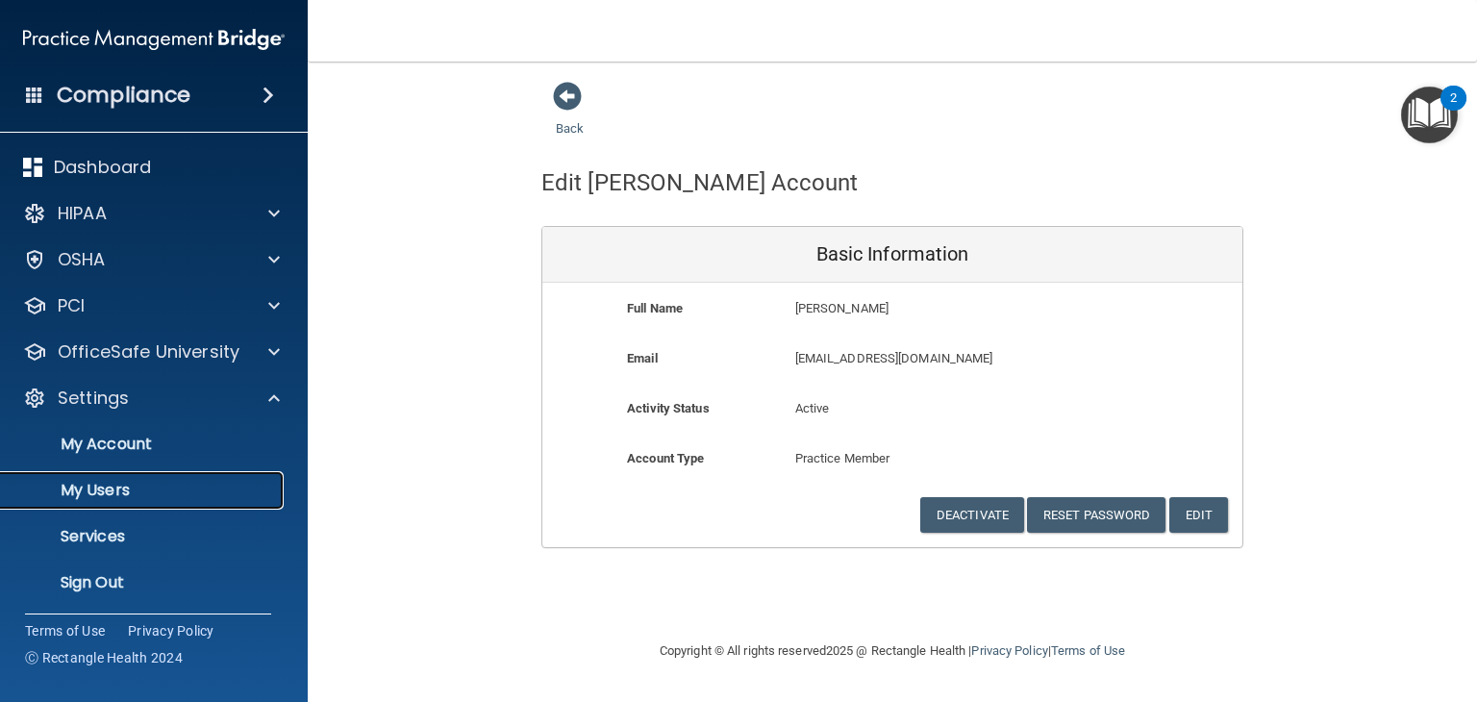
click at [192, 493] on p "My Users" at bounding box center [143, 490] width 262 height 19
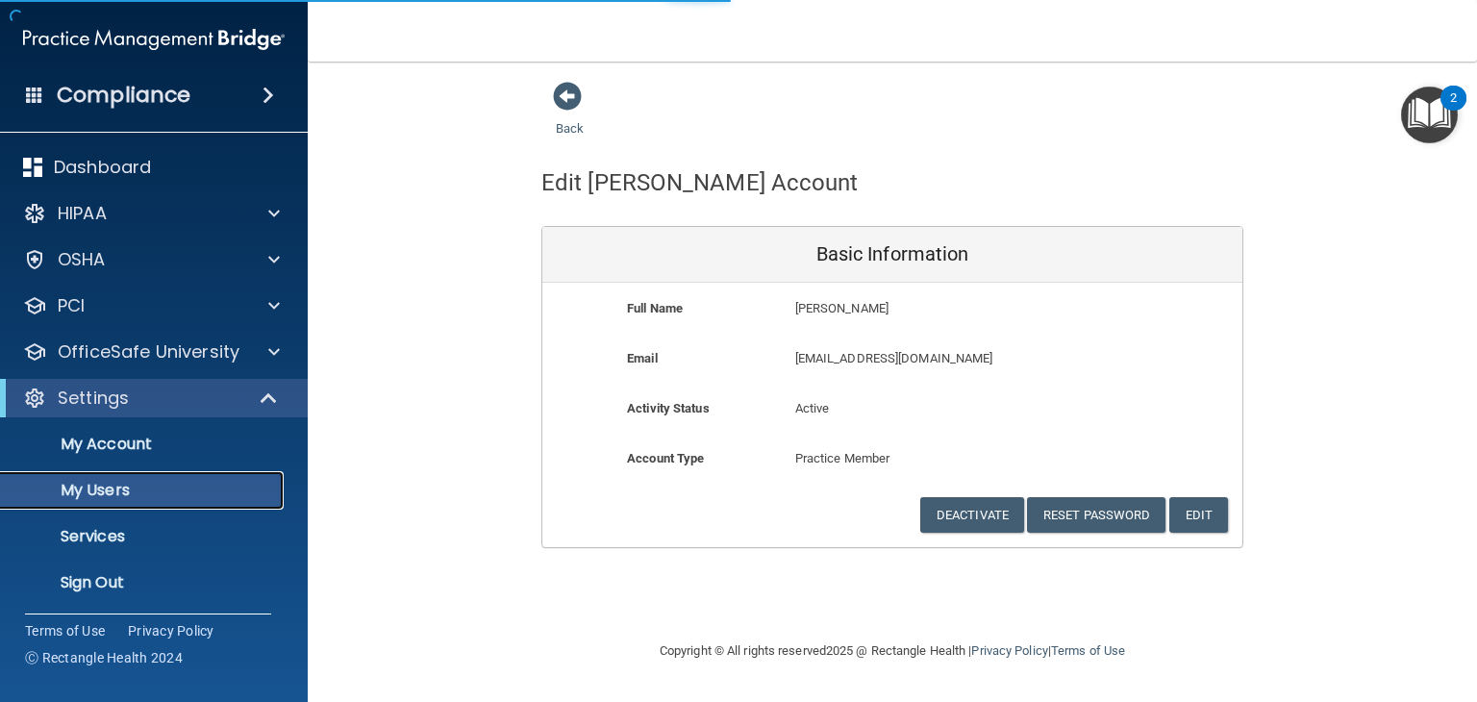
select select "20"
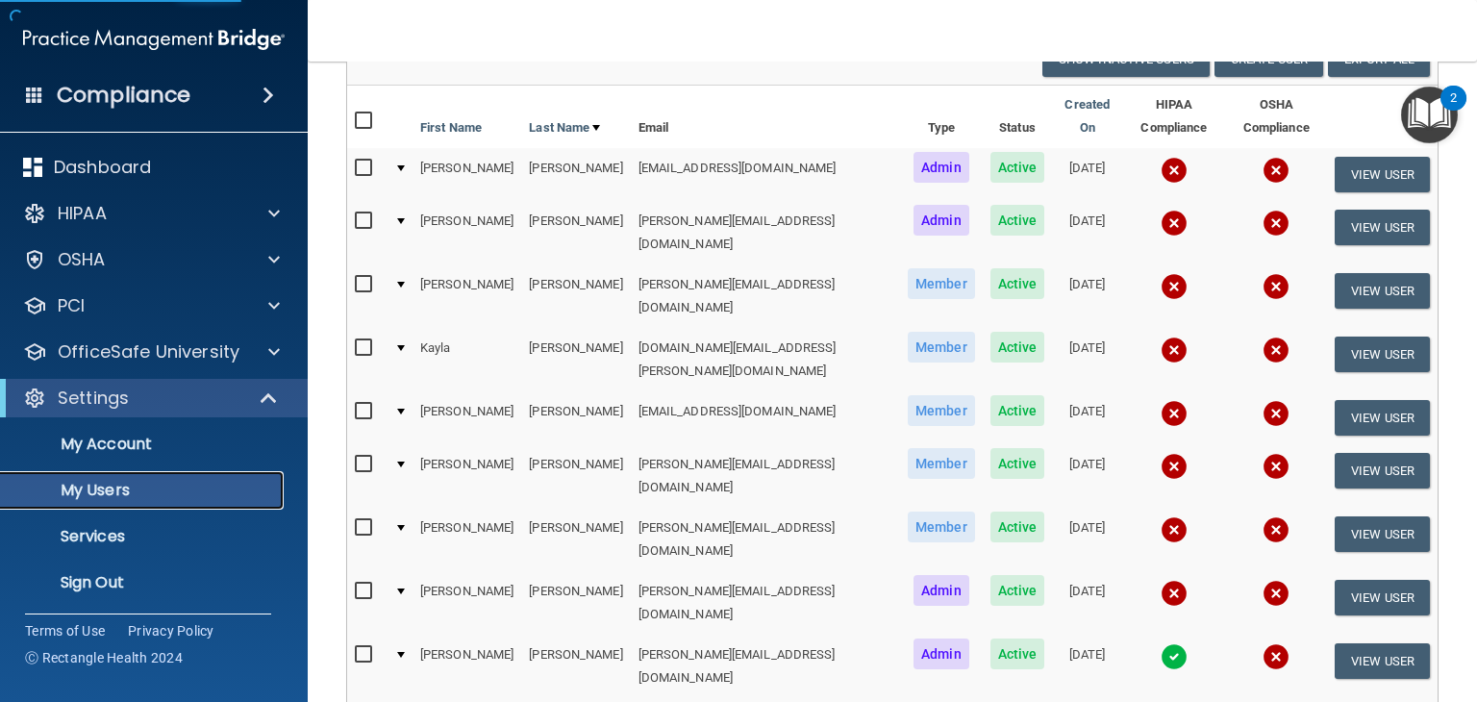
scroll to position [192, 0]
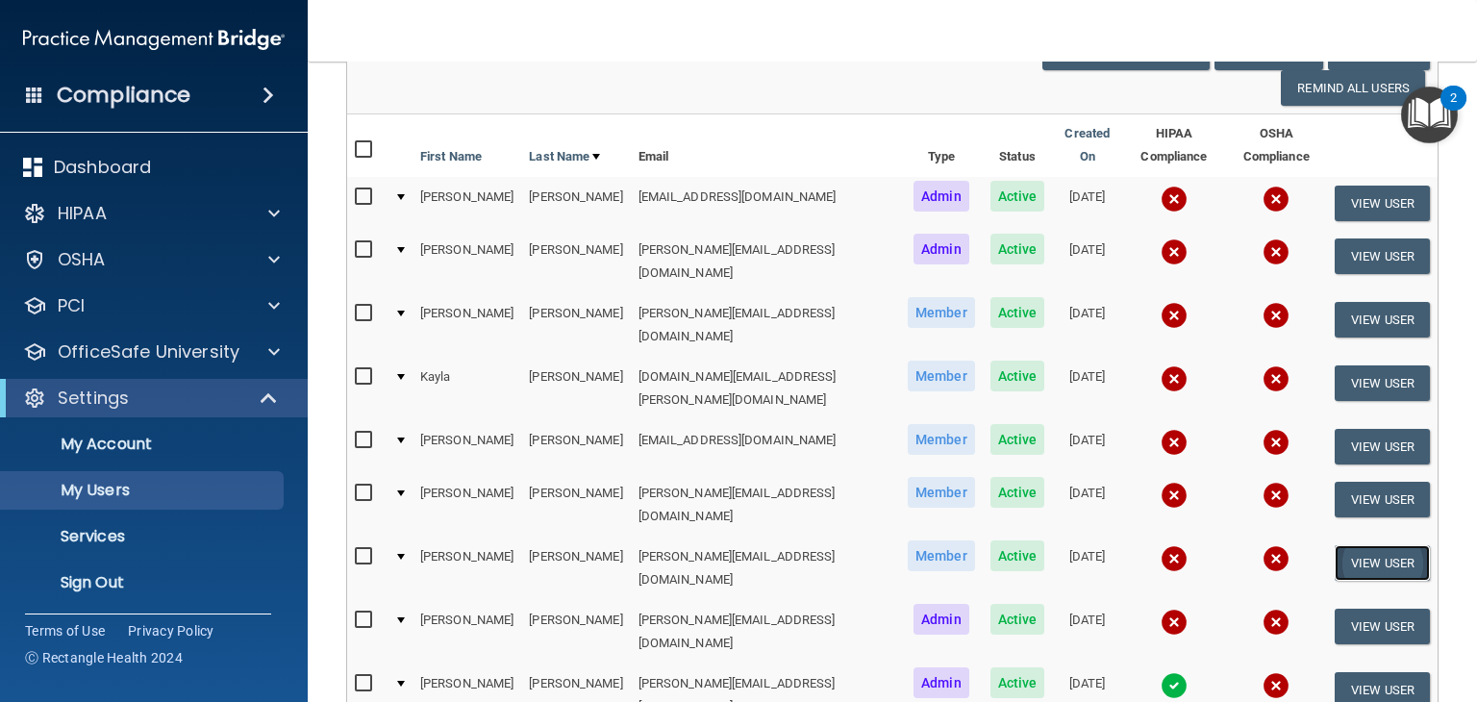
click at [1360, 545] on button "View User" at bounding box center [1381, 563] width 95 height 36
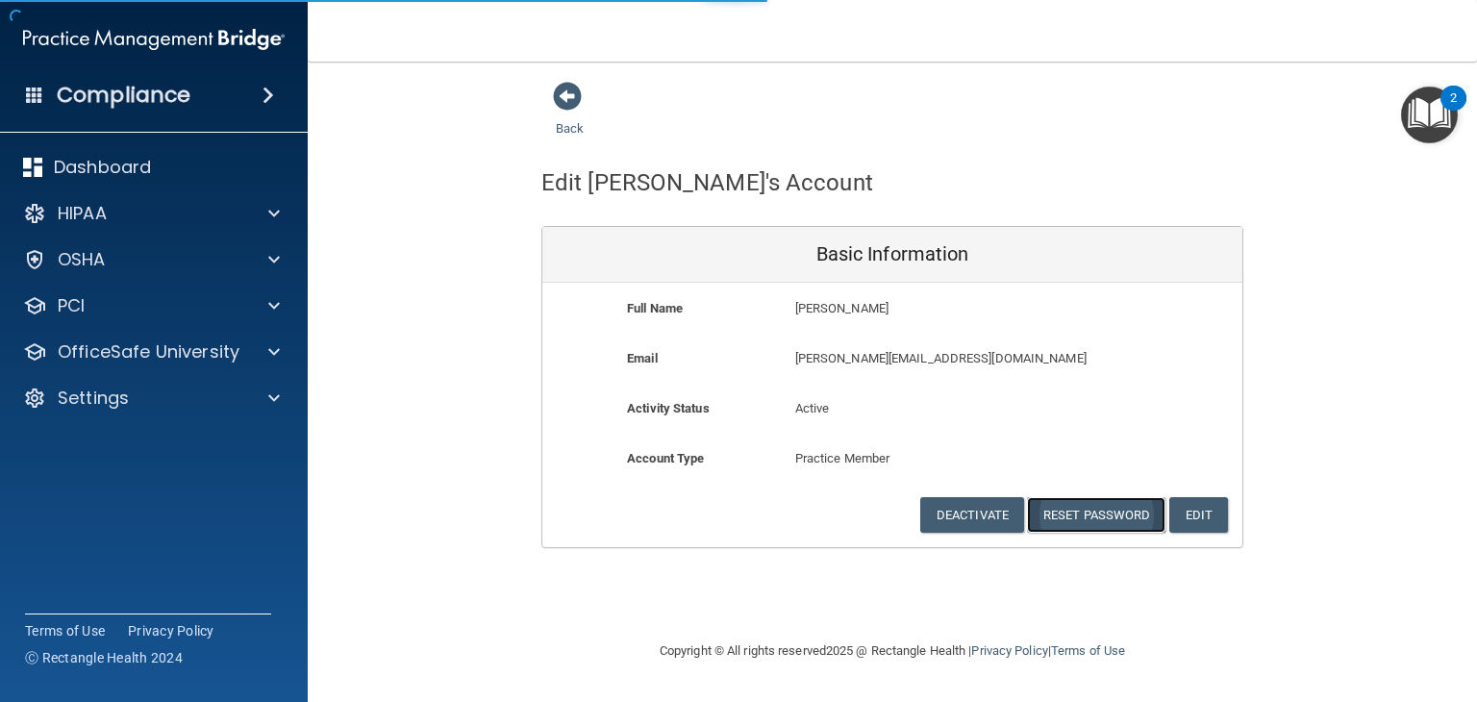
click at [1106, 512] on button "Reset Password" at bounding box center [1096, 515] width 138 height 36
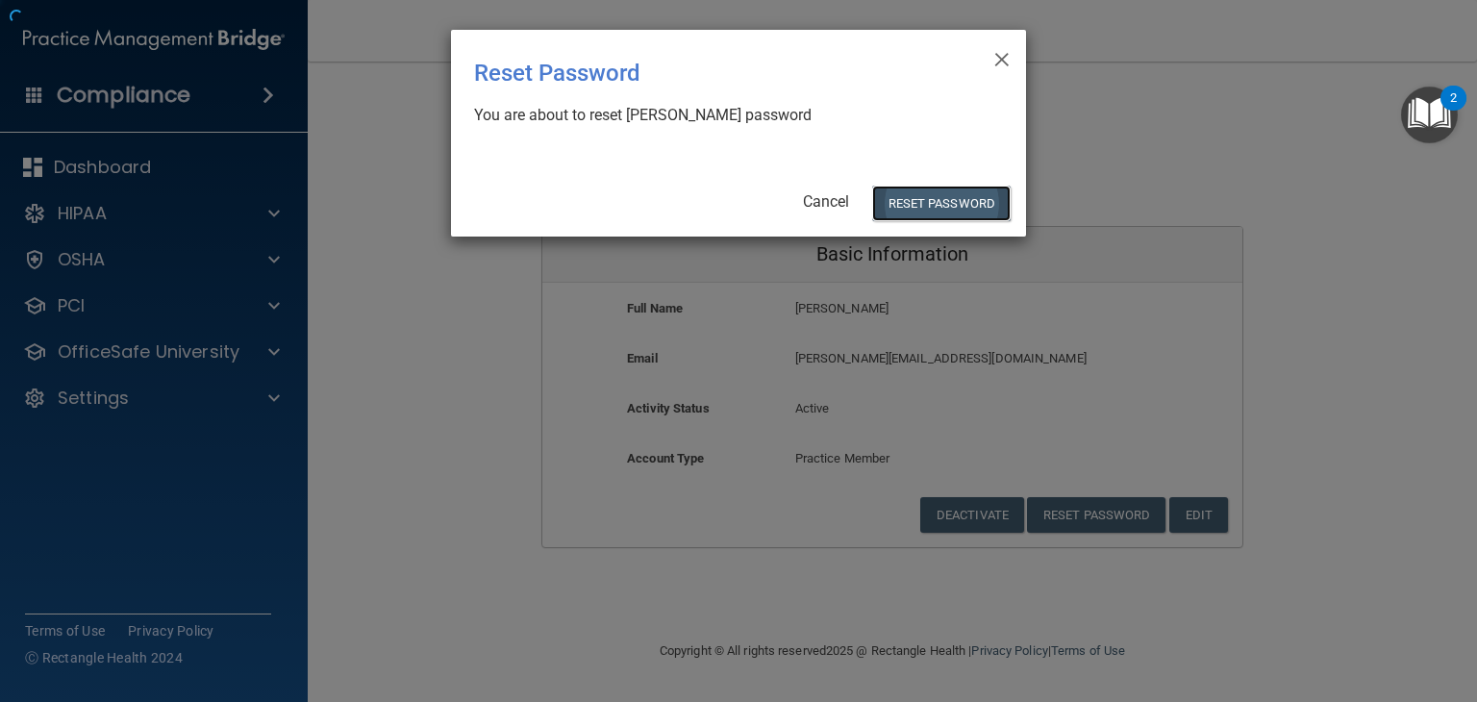
click at [935, 187] on button "Reset Password" at bounding box center [941, 204] width 138 height 36
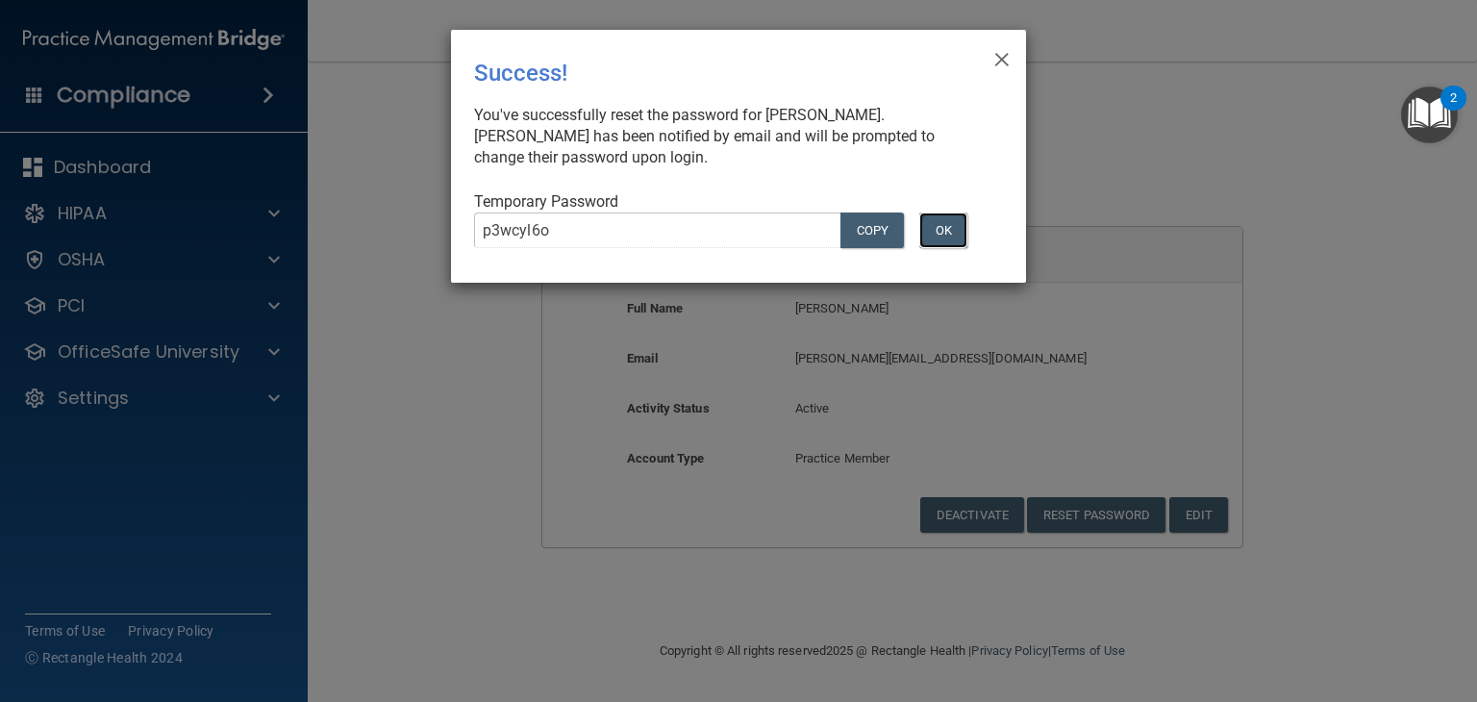
click at [942, 221] on button "OK" at bounding box center [943, 230] width 48 height 36
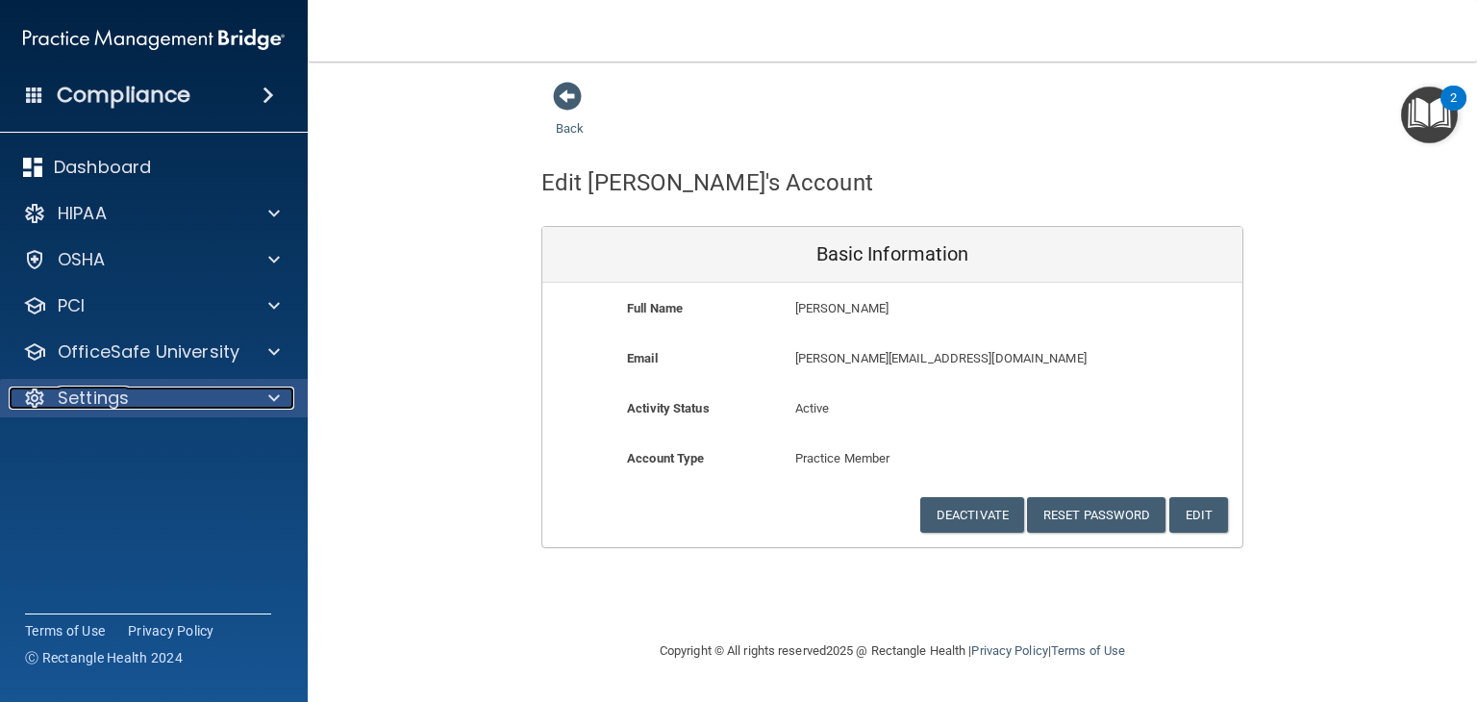
click at [138, 404] on div "Settings" at bounding box center [128, 397] width 238 height 23
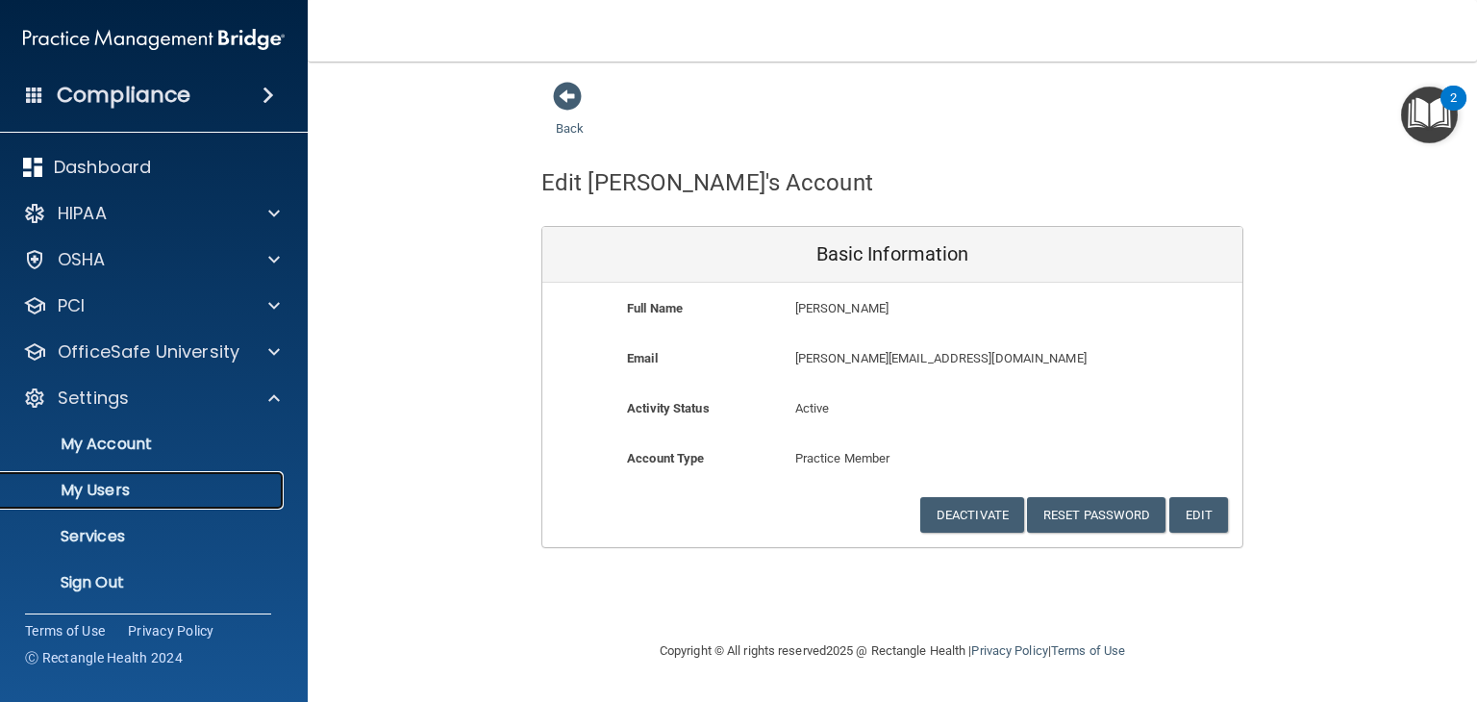
click at [127, 485] on p "My Users" at bounding box center [143, 490] width 262 height 19
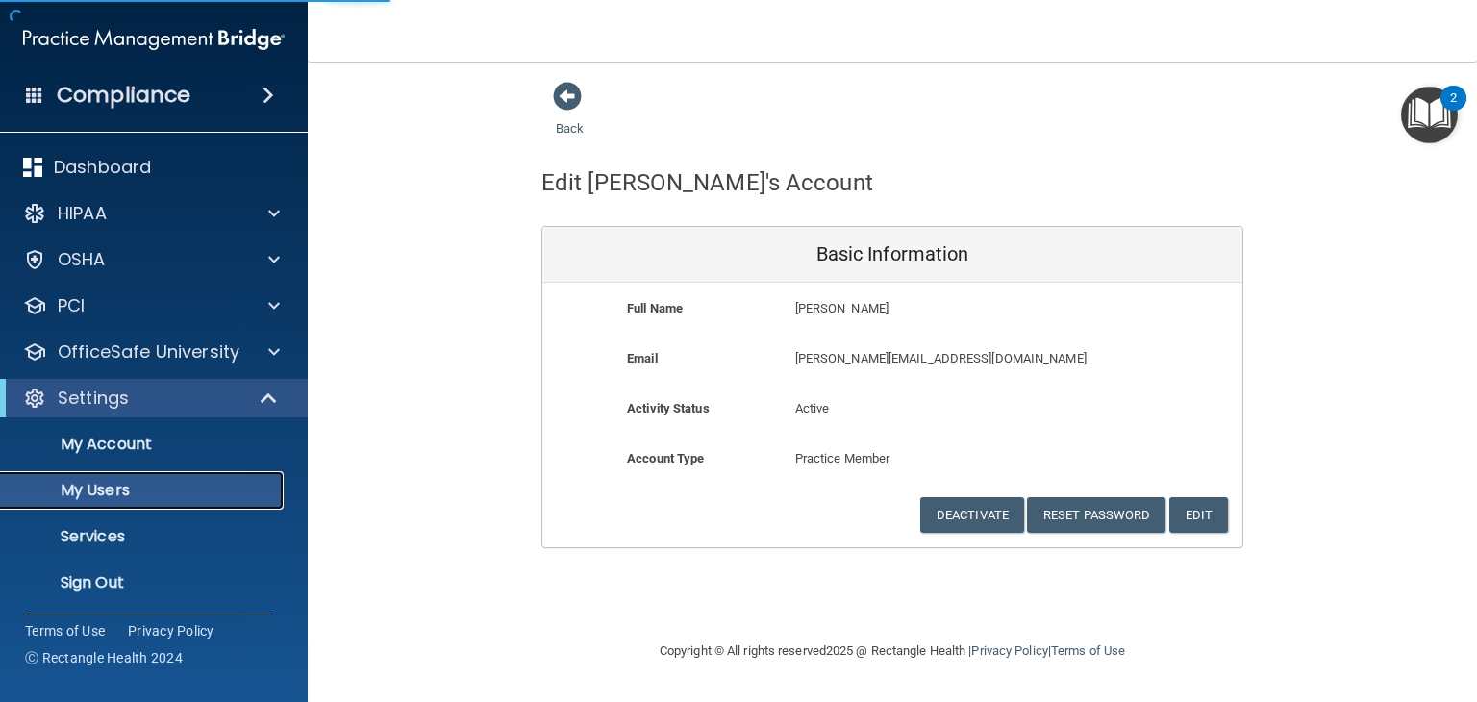
select select "20"
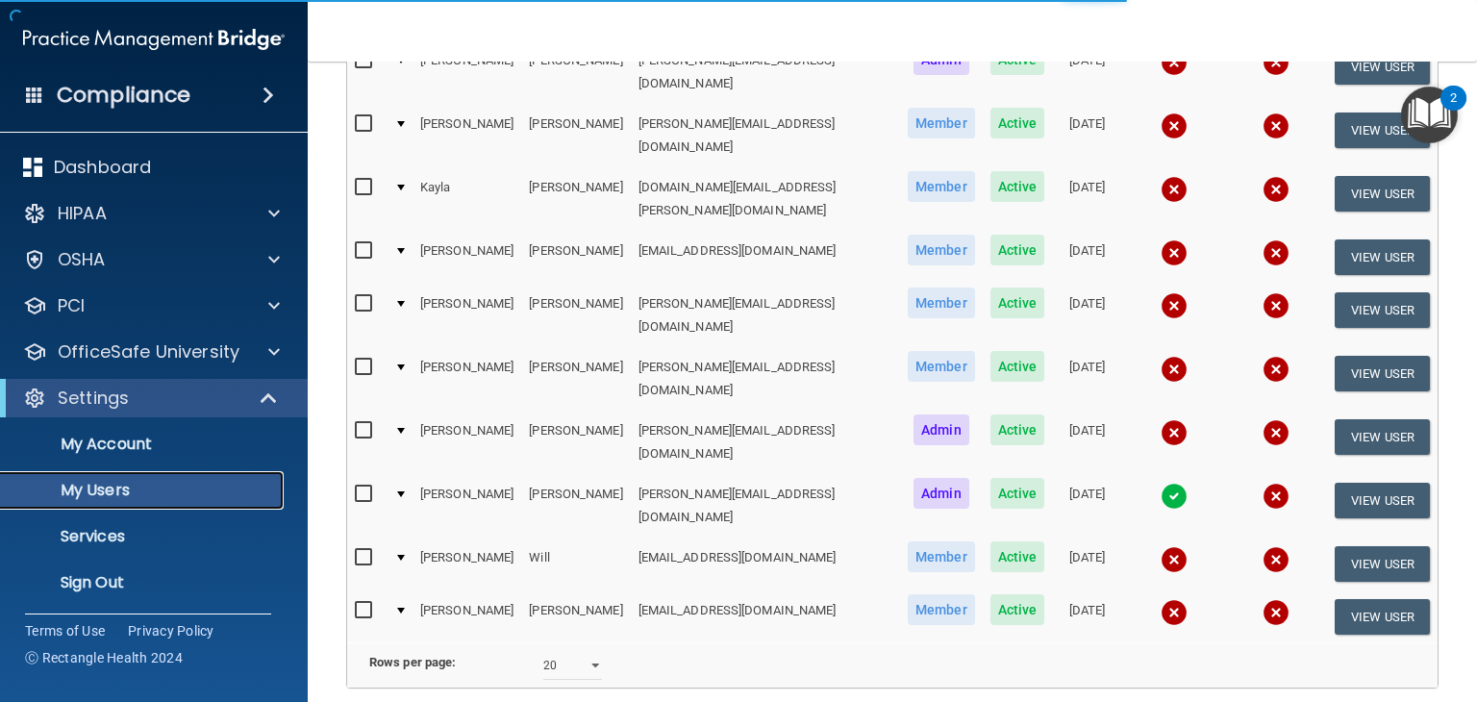
scroll to position [385, 0]
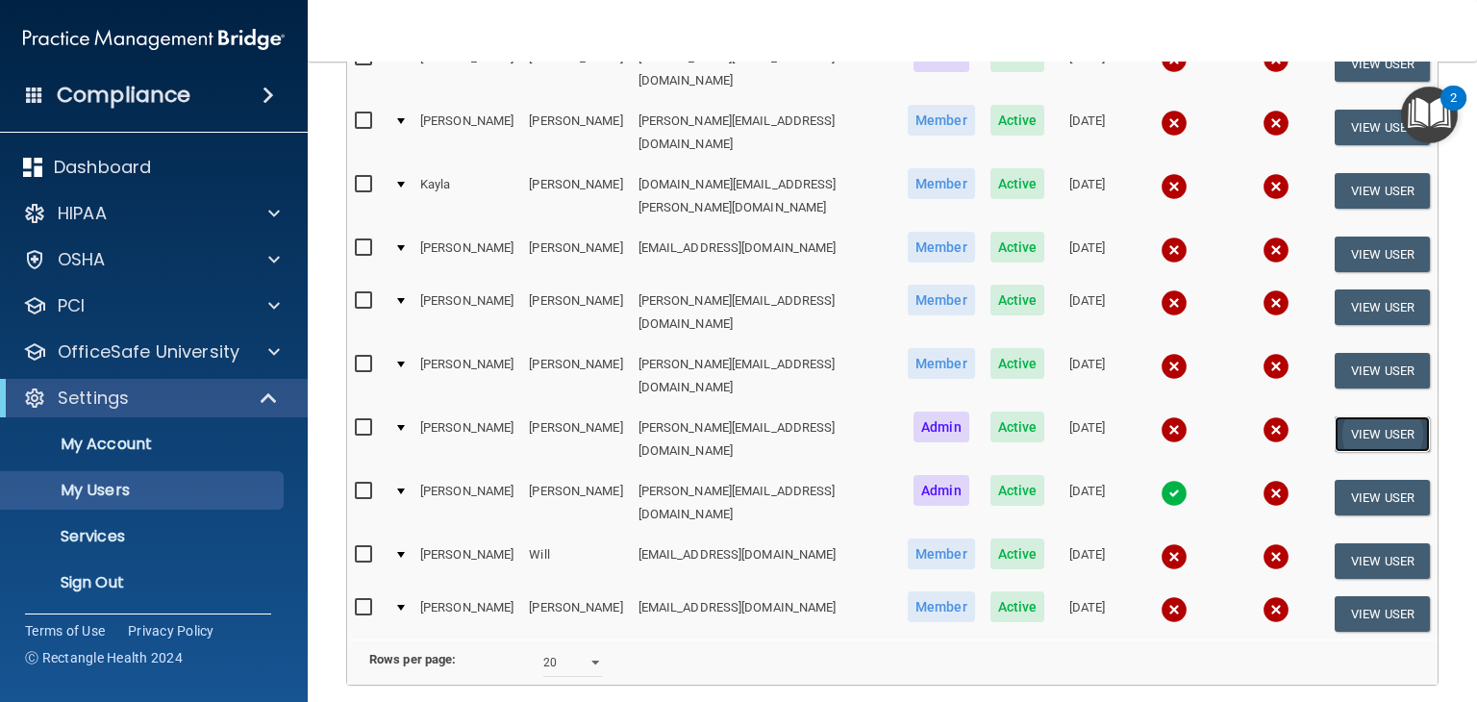
click at [1385, 416] on button "View User" at bounding box center [1381, 434] width 95 height 36
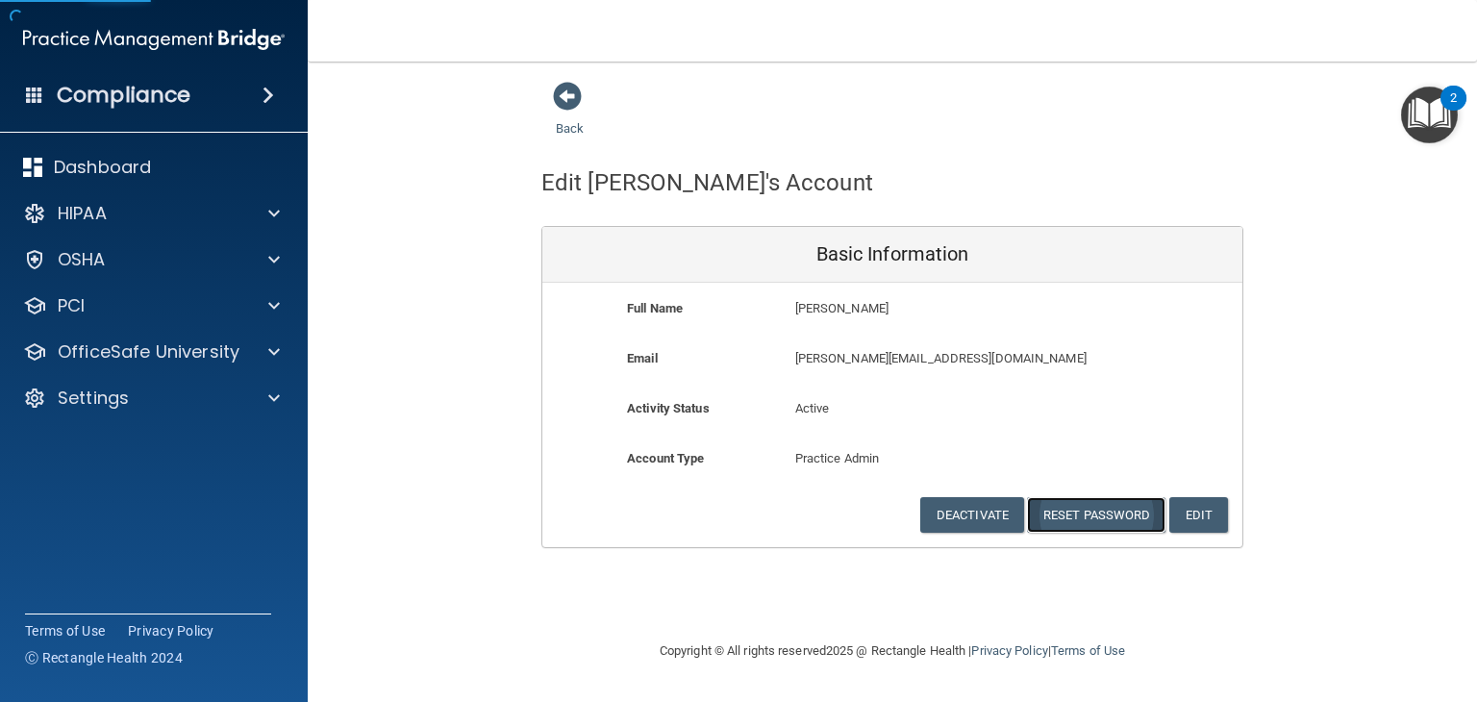
click at [1070, 515] on button "Reset Password" at bounding box center [1096, 515] width 138 height 36
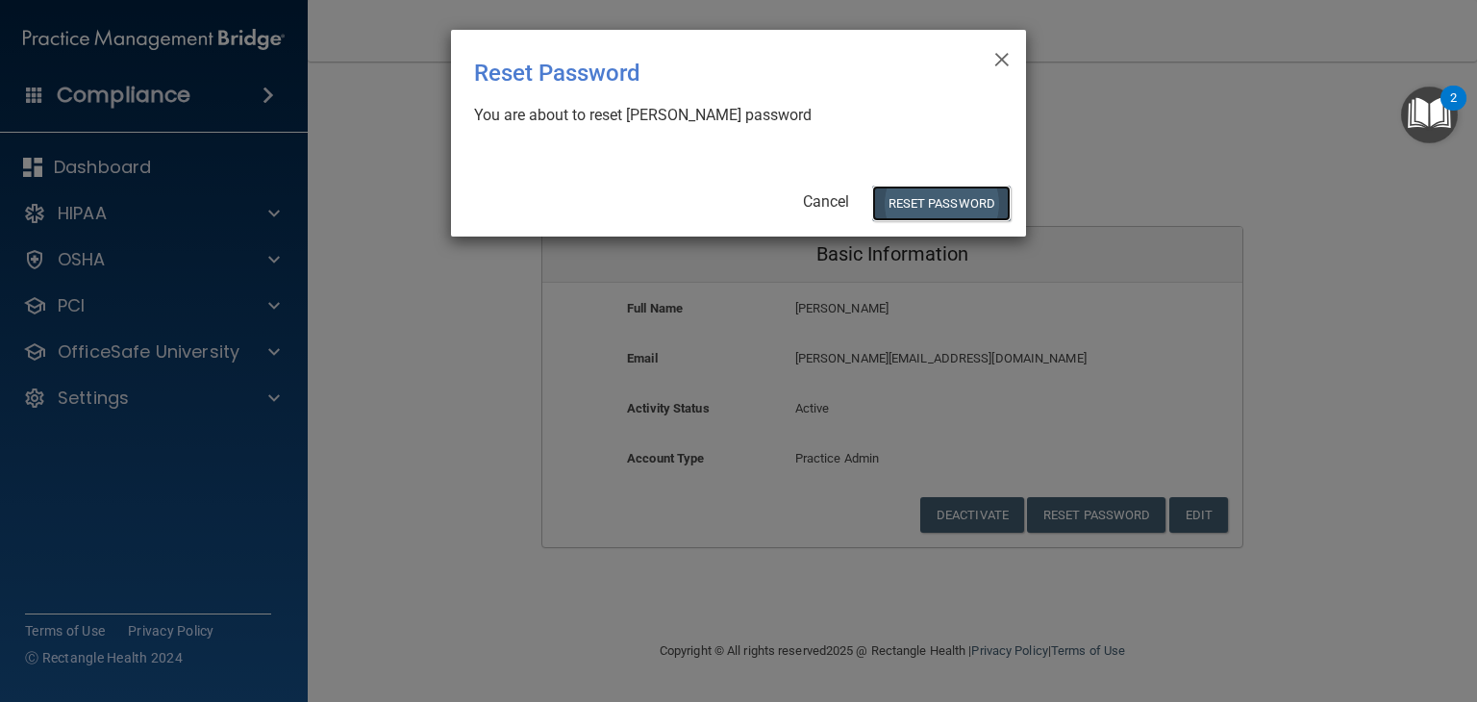
click at [942, 209] on button "Reset Password" at bounding box center [941, 204] width 138 height 36
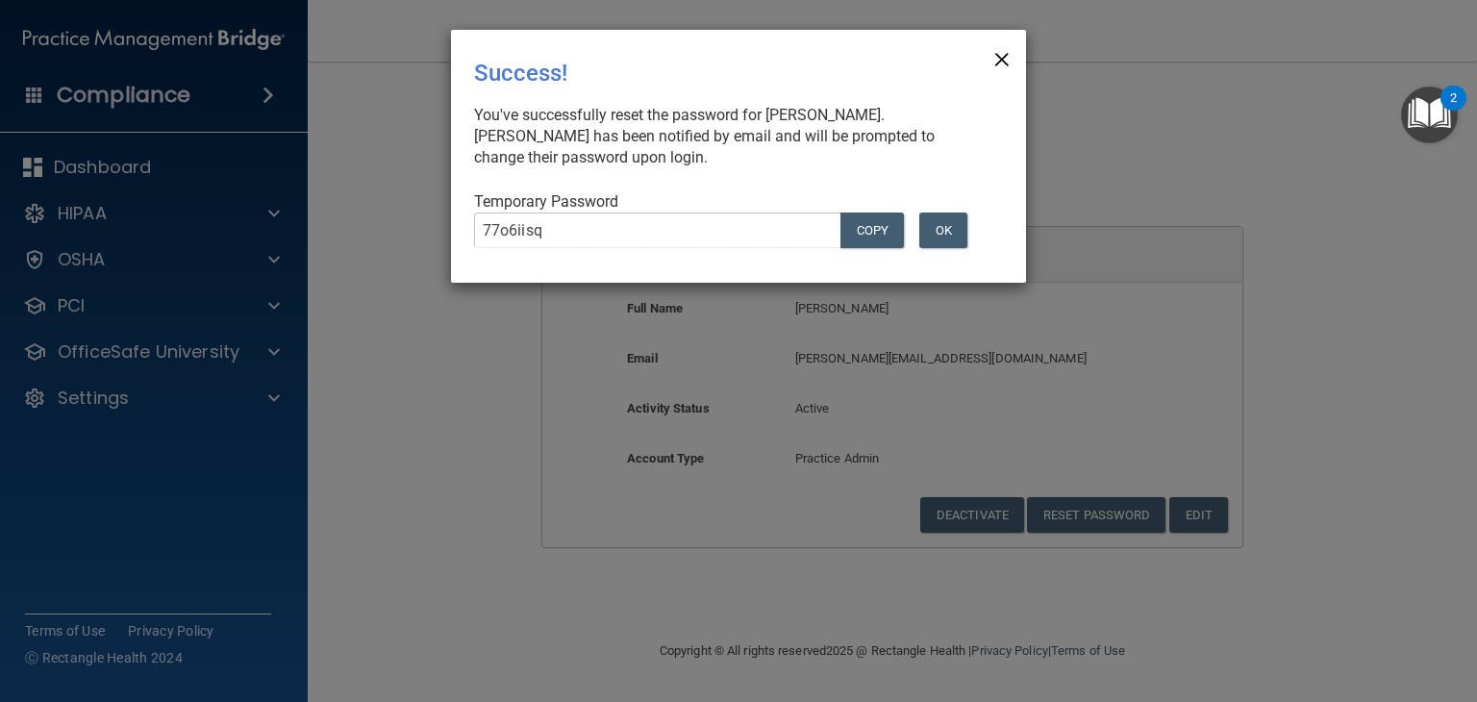
click at [994, 56] on span "×" at bounding box center [1001, 56] width 17 height 38
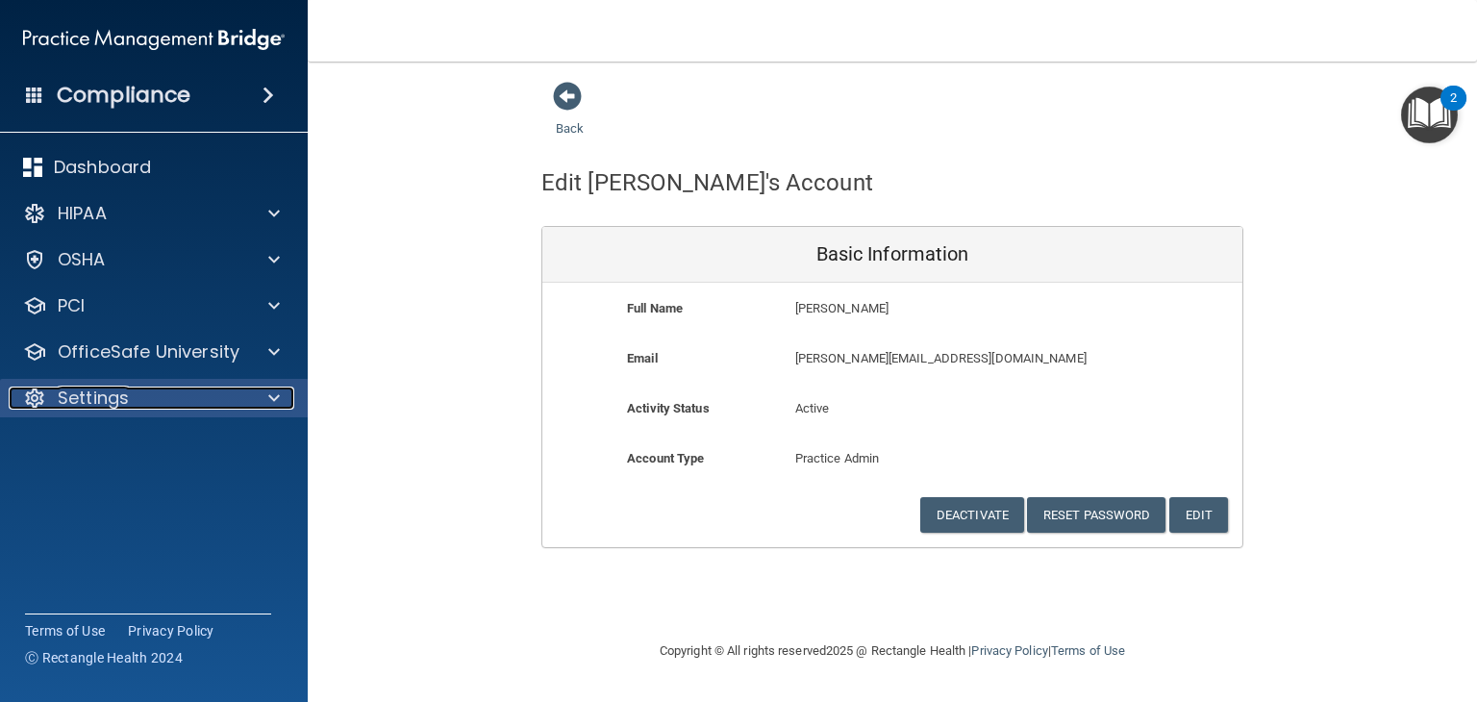
click at [137, 409] on div "Settings" at bounding box center [128, 397] width 238 height 23
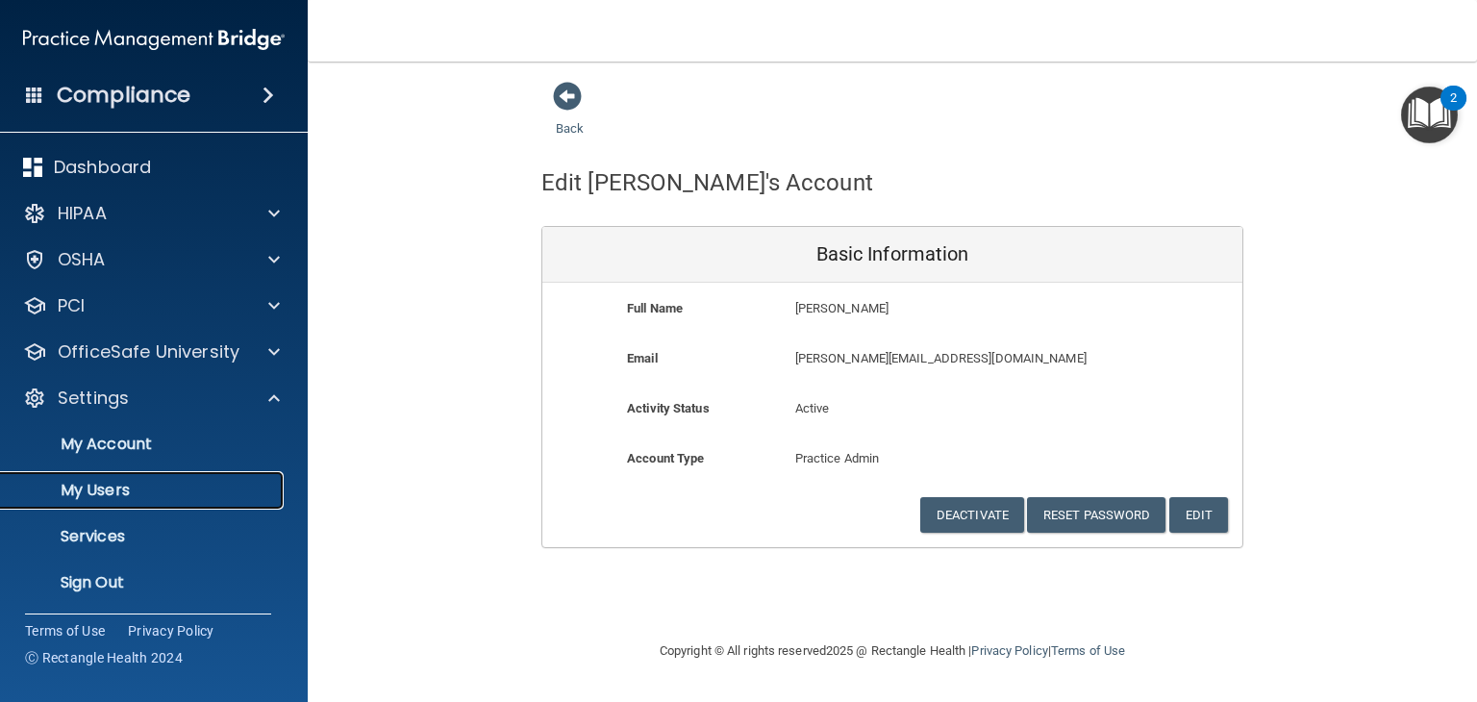
click at [159, 485] on p "My Users" at bounding box center [143, 490] width 262 height 19
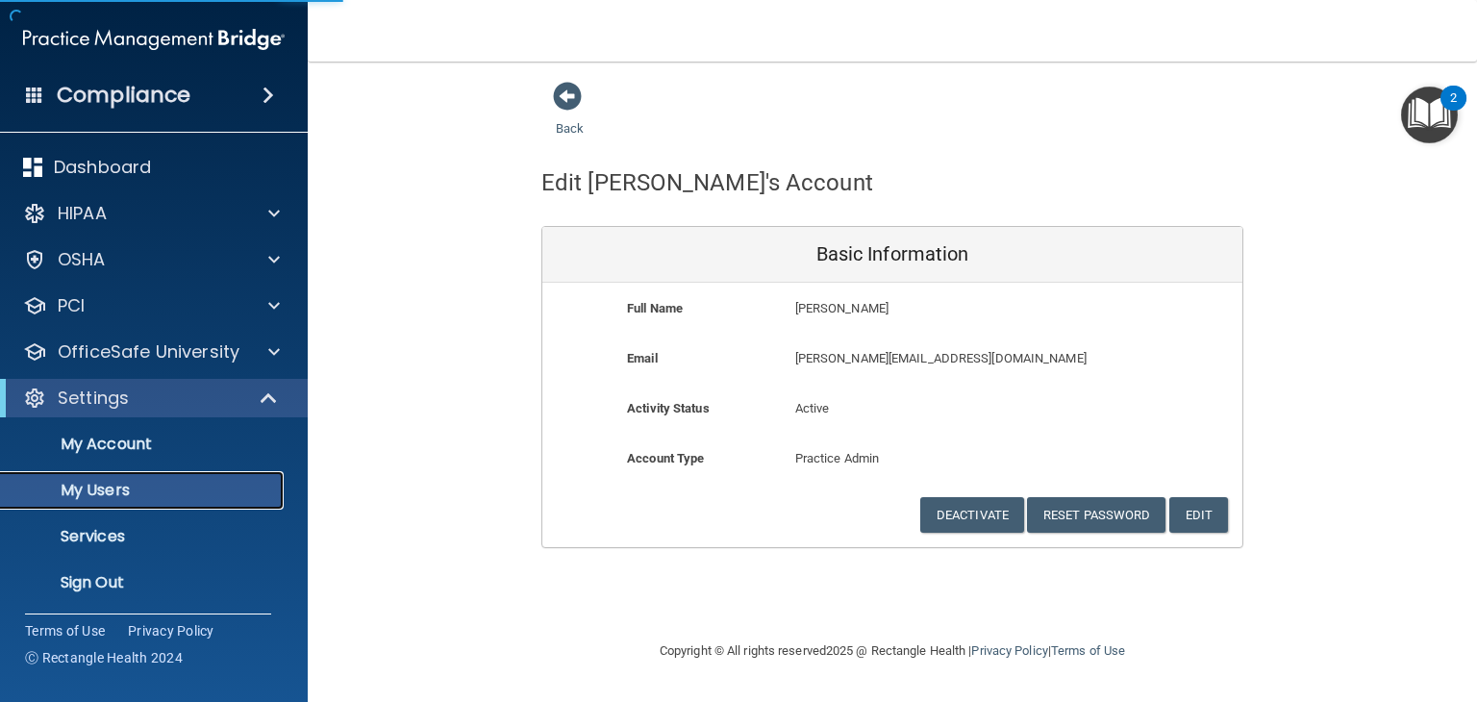
select select "20"
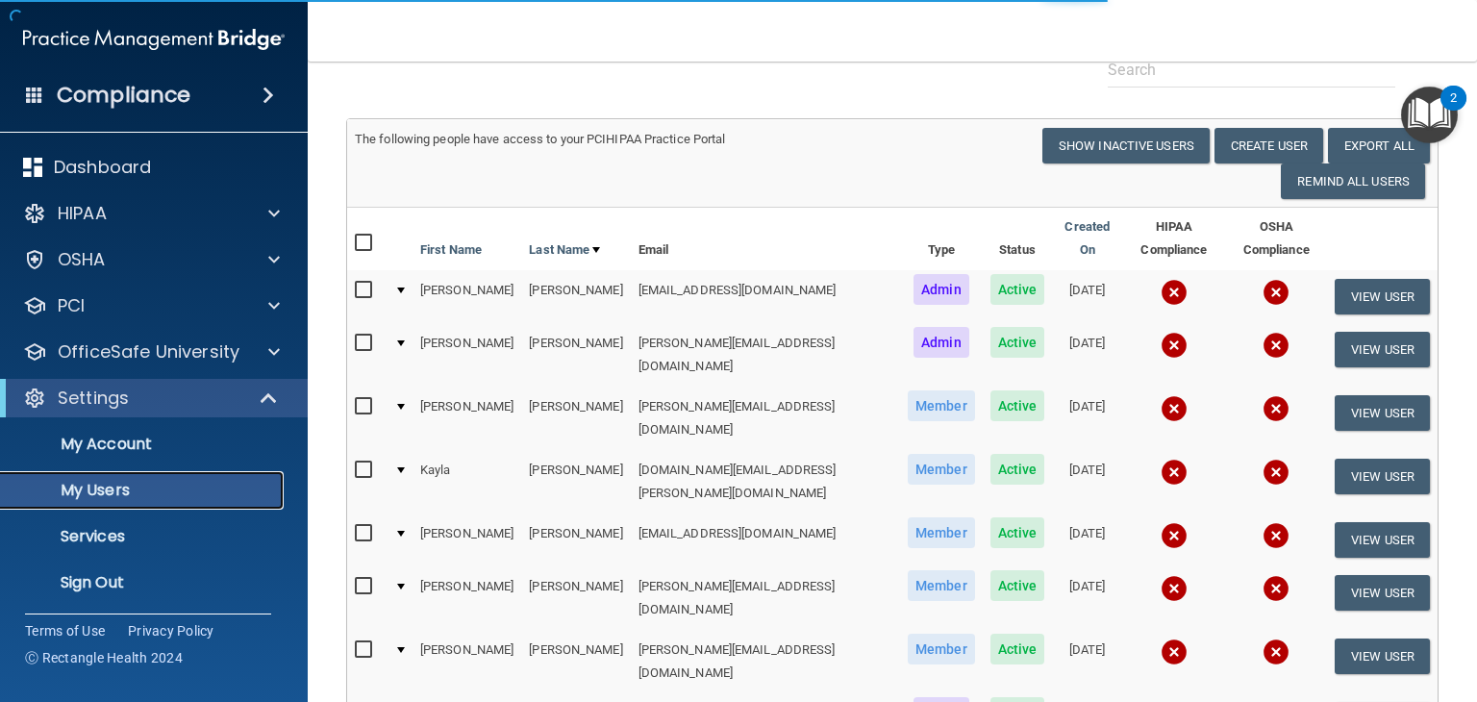
scroll to position [288, 0]
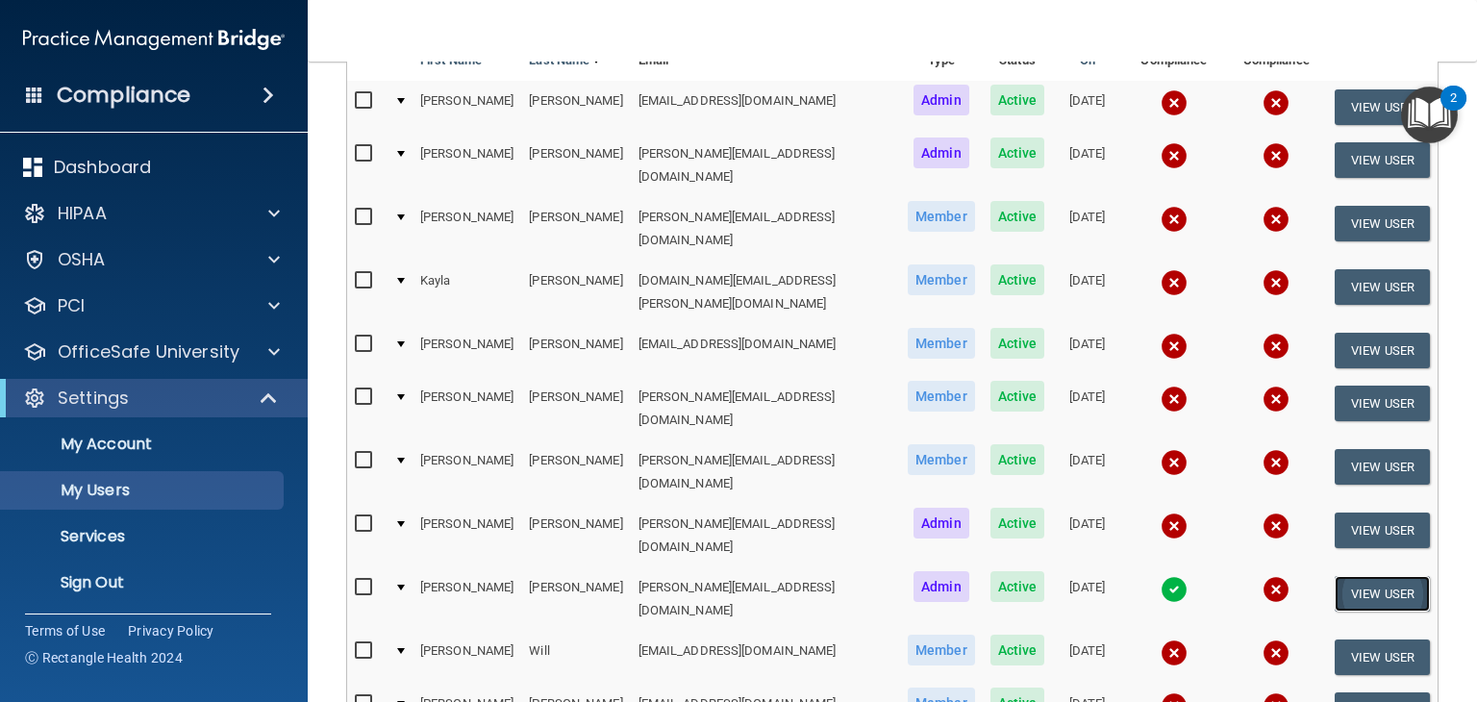
click at [1334, 576] on button "View User" at bounding box center [1381, 594] width 95 height 36
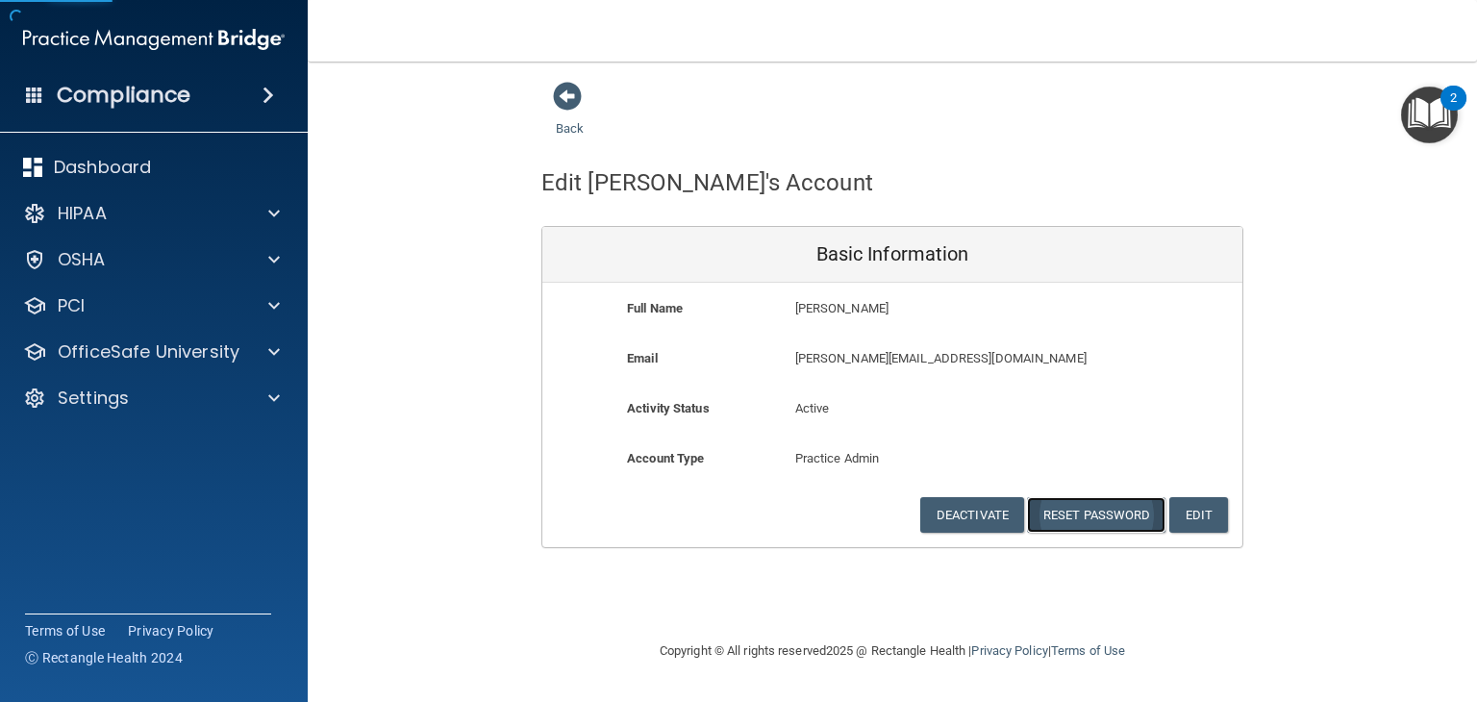
click at [1074, 510] on button "Reset Password" at bounding box center [1096, 515] width 138 height 36
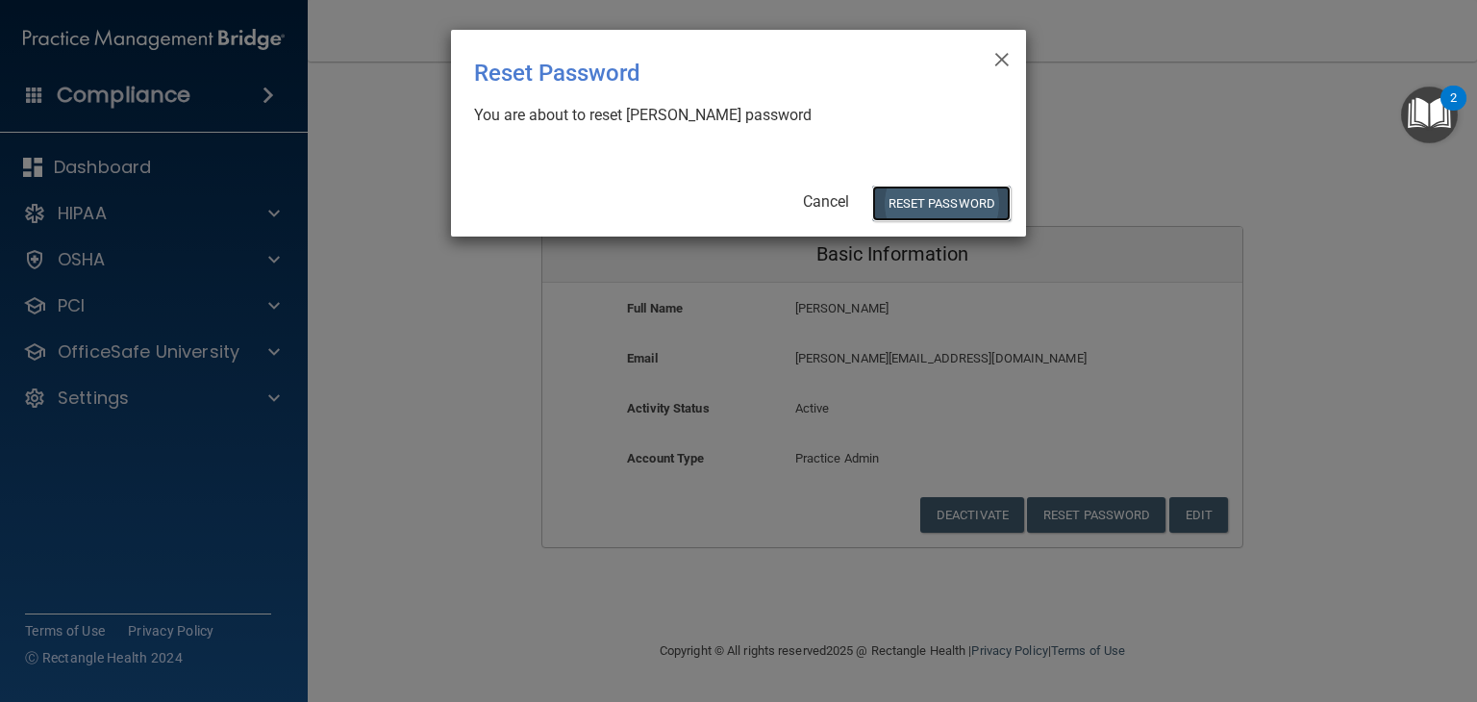
click at [921, 193] on button "Reset Password" at bounding box center [941, 204] width 138 height 36
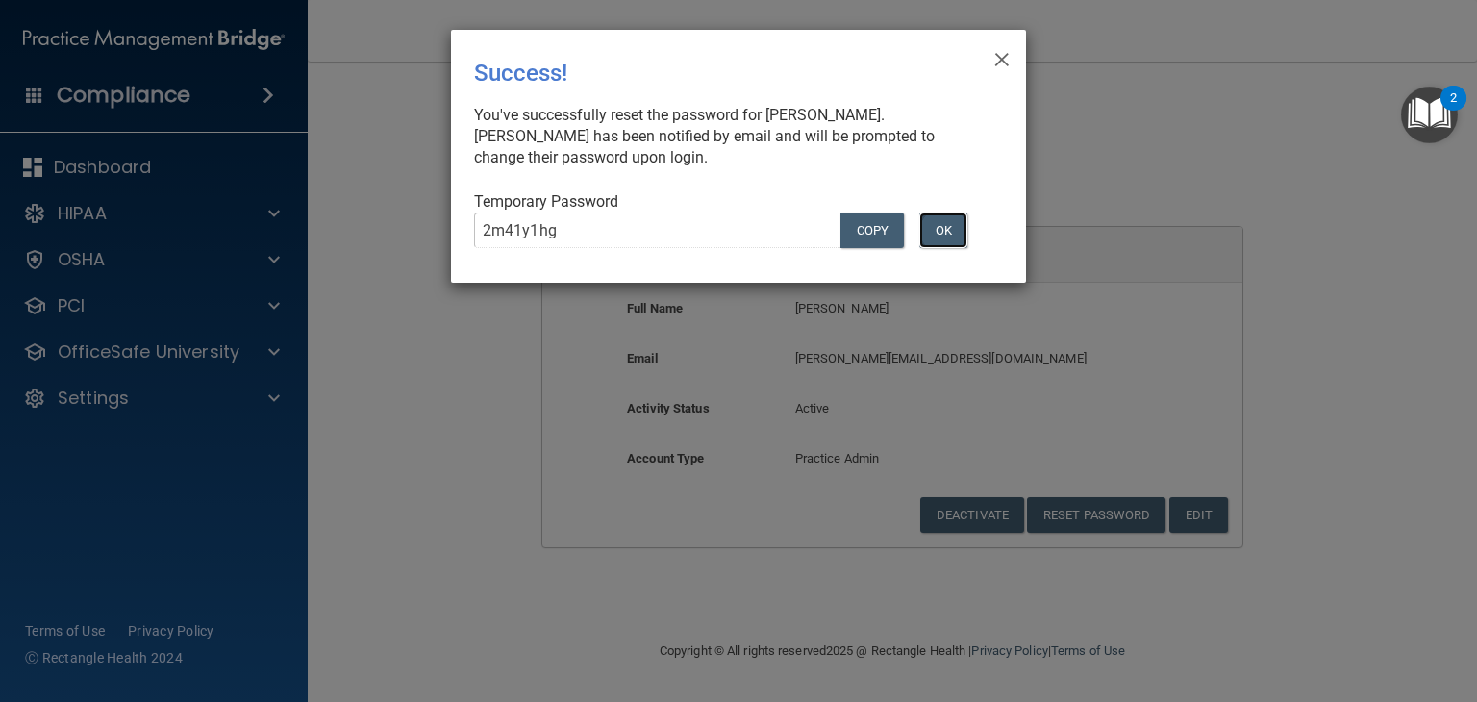
click at [942, 232] on button "OK" at bounding box center [943, 230] width 48 height 36
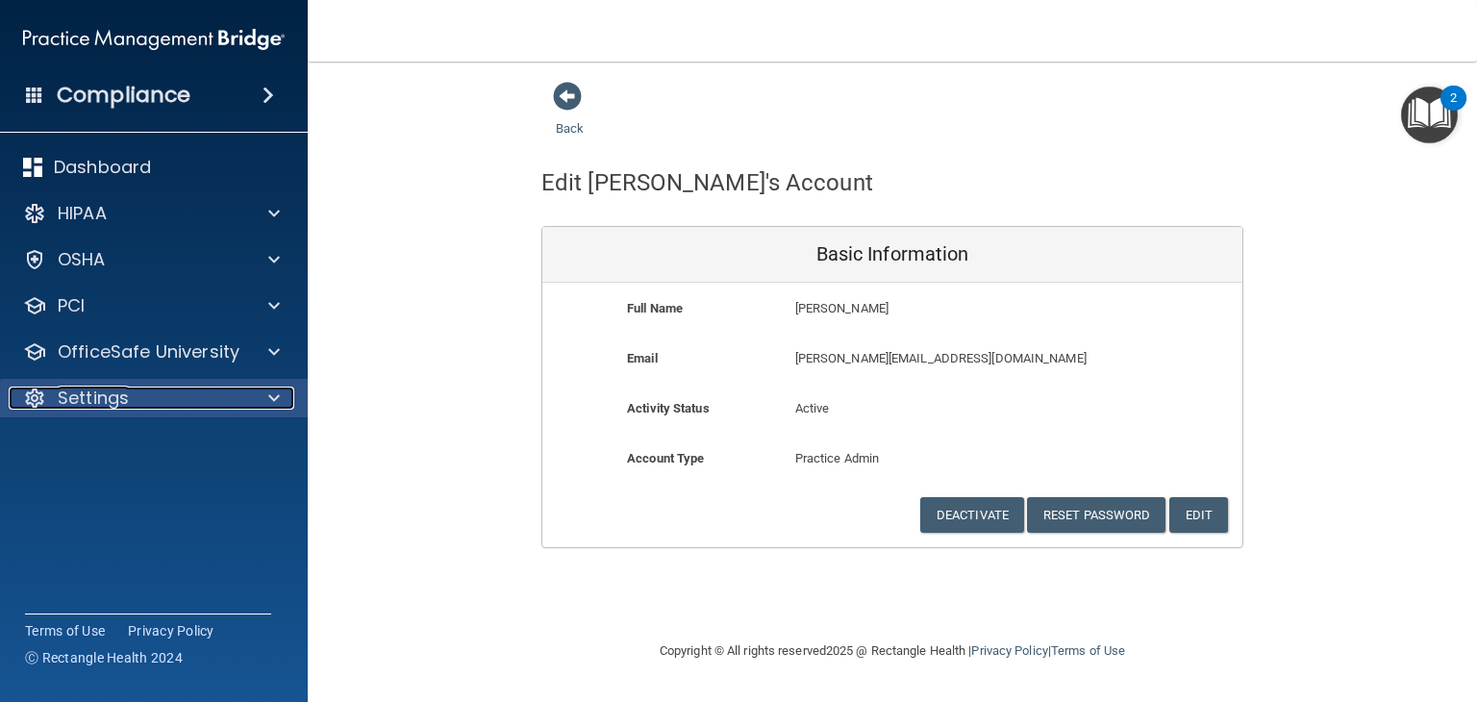
click at [77, 409] on p "Settings" at bounding box center [93, 397] width 71 height 23
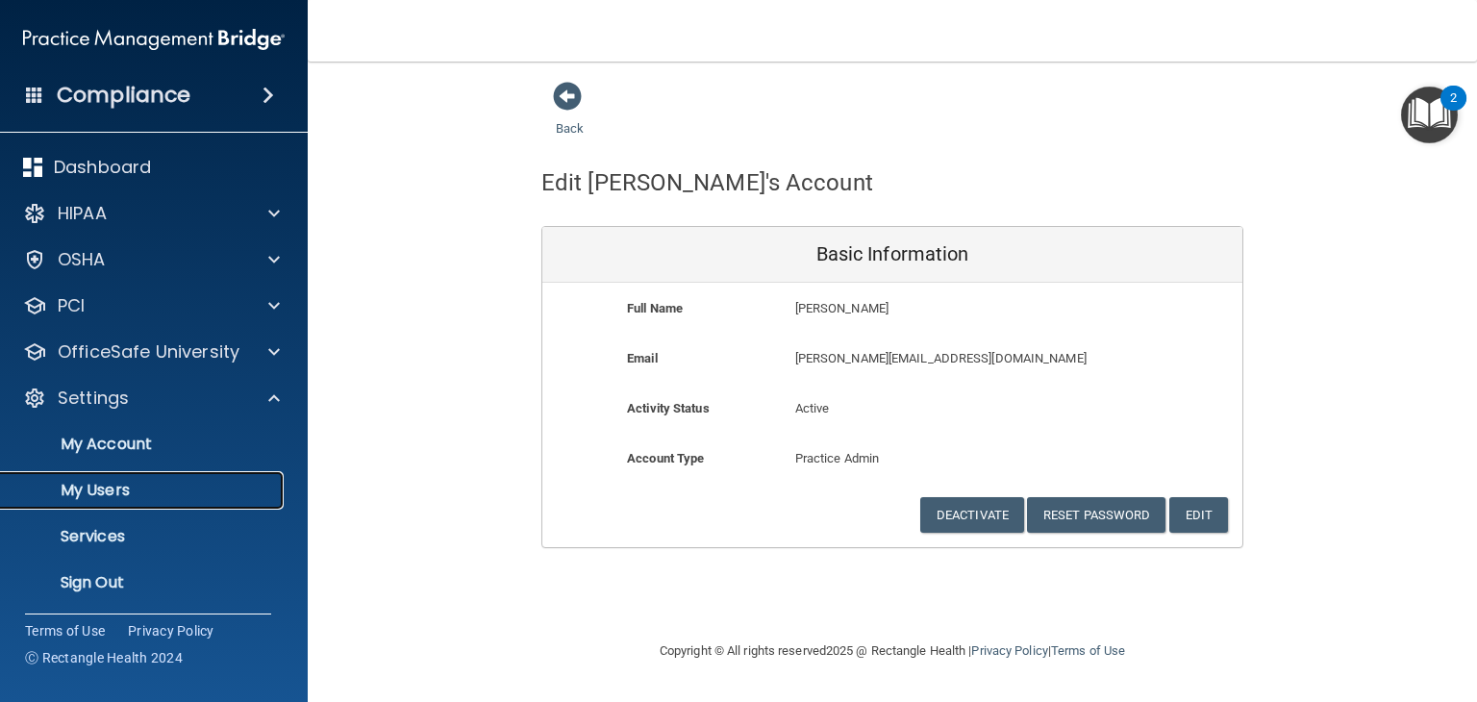
click at [103, 497] on p "My Users" at bounding box center [143, 490] width 262 height 19
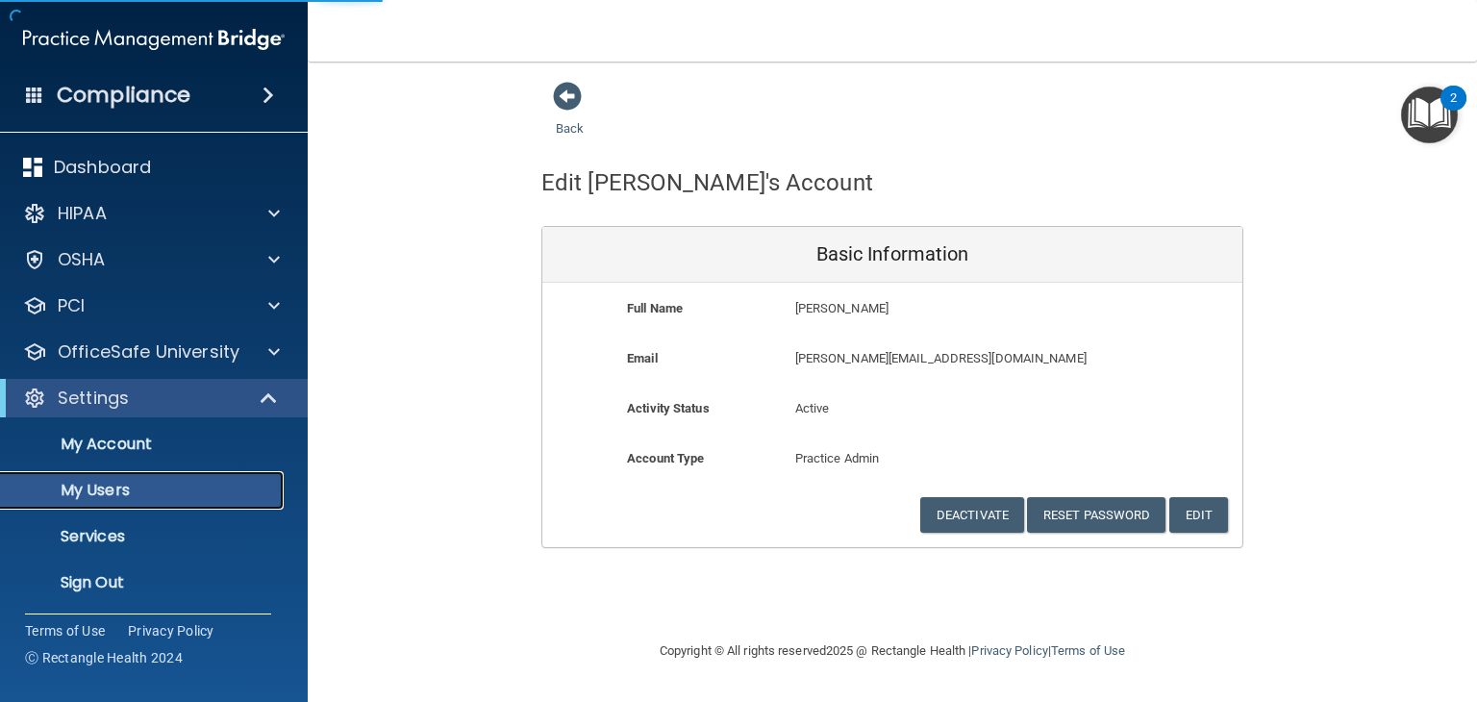
select select "20"
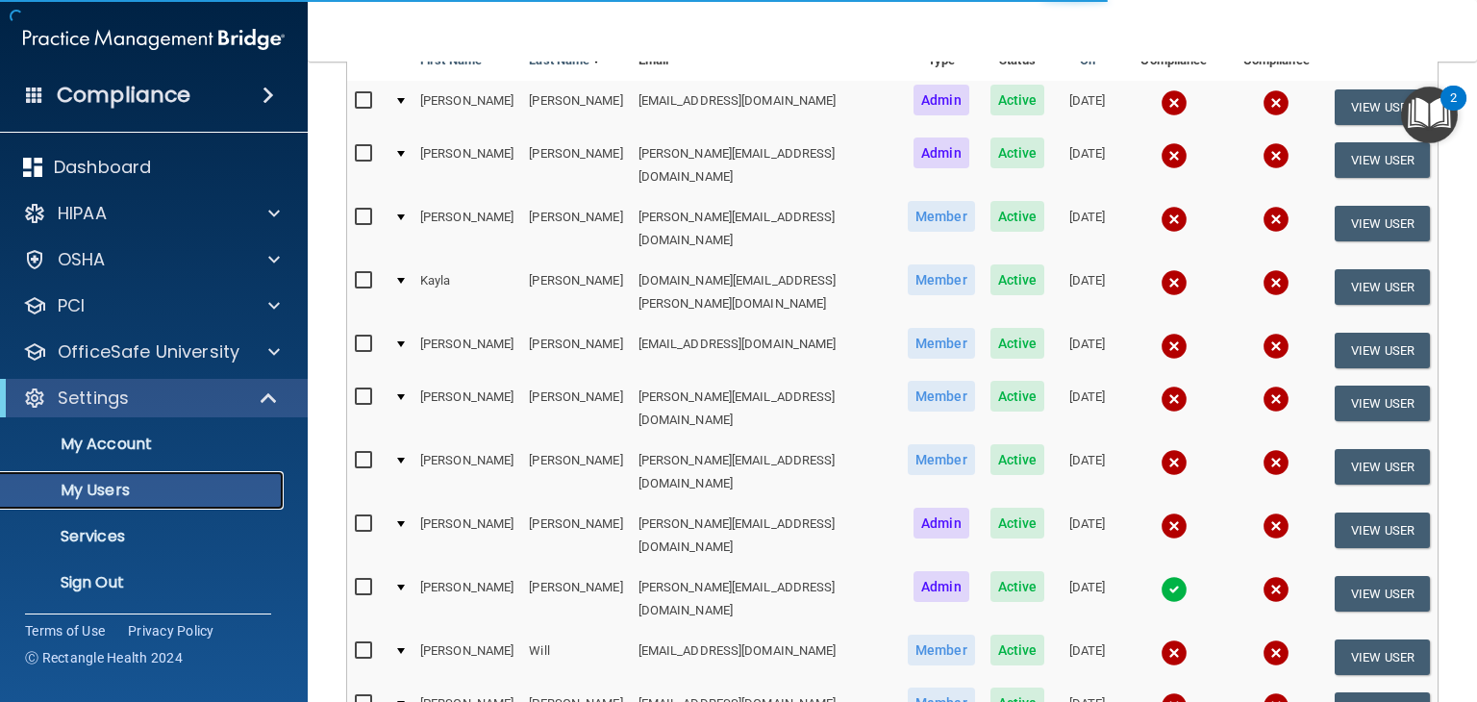
scroll to position [385, 0]
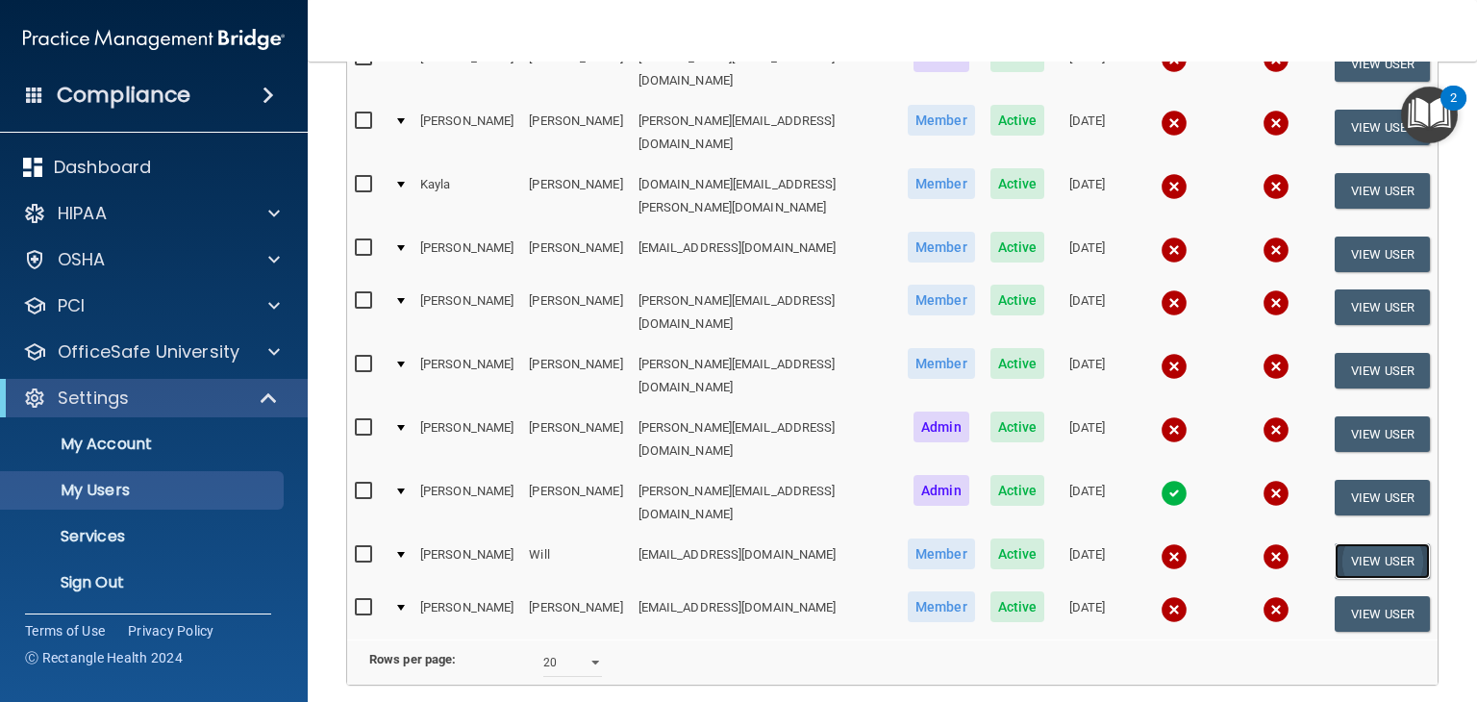
click at [1368, 543] on button "View User" at bounding box center [1381, 561] width 95 height 36
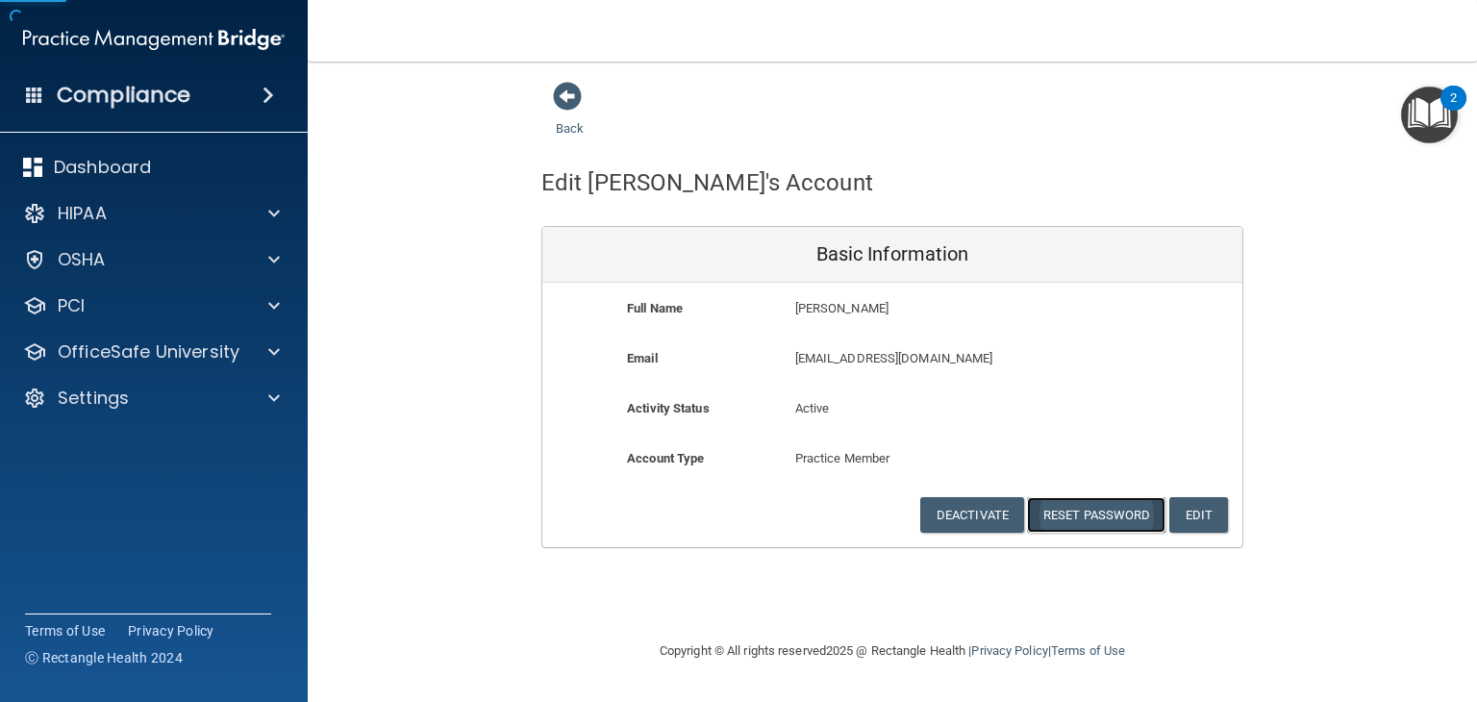
click at [1104, 516] on button "Reset Password" at bounding box center [1096, 515] width 138 height 36
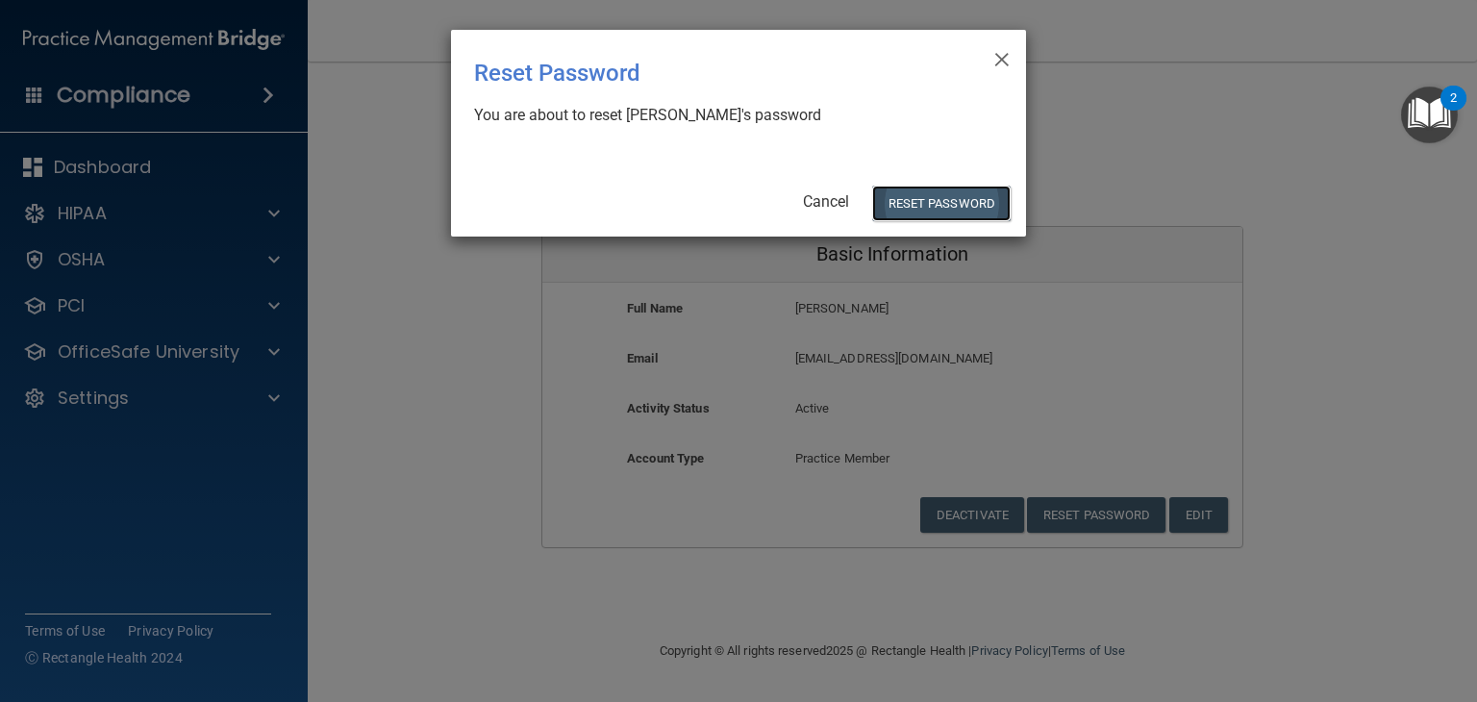
click at [936, 201] on button "Reset Password" at bounding box center [941, 204] width 138 height 36
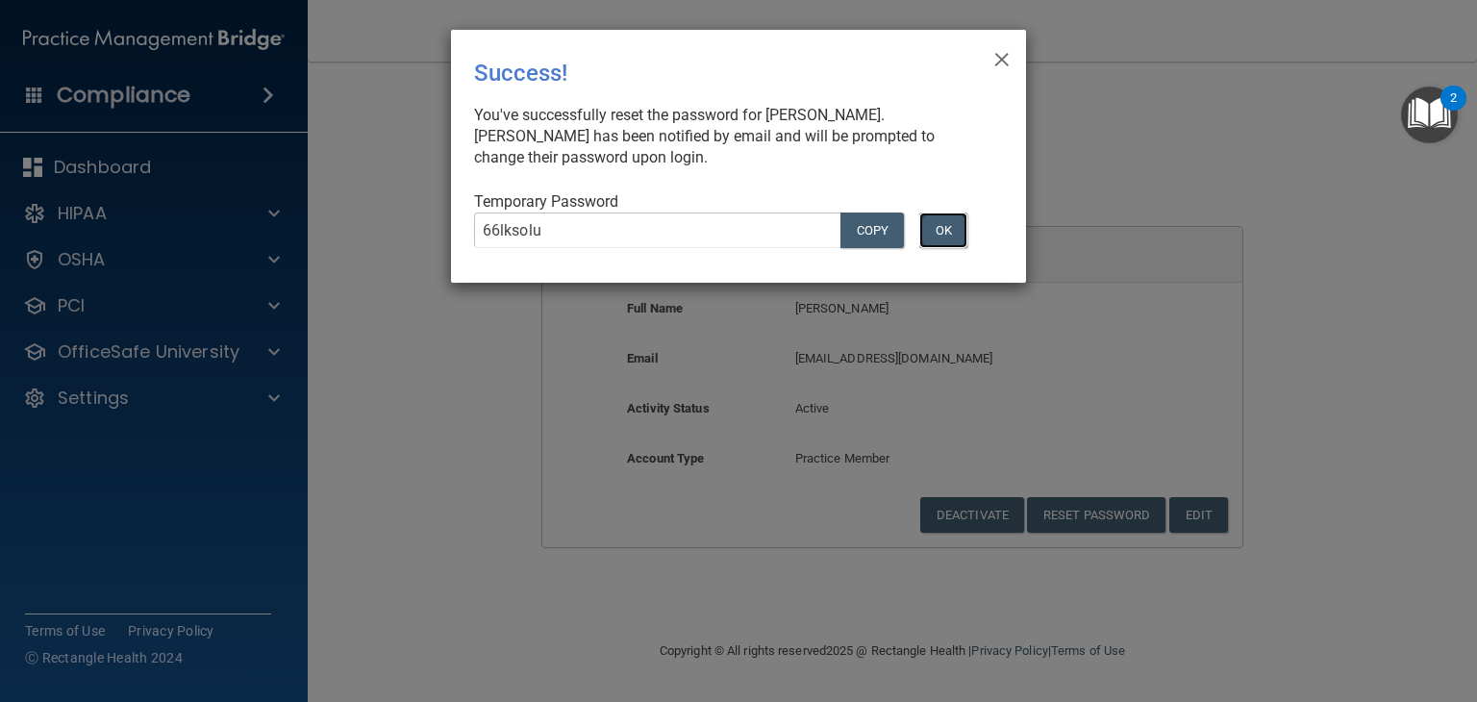
click at [934, 228] on button "OK" at bounding box center [943, 230] width 48 height 36
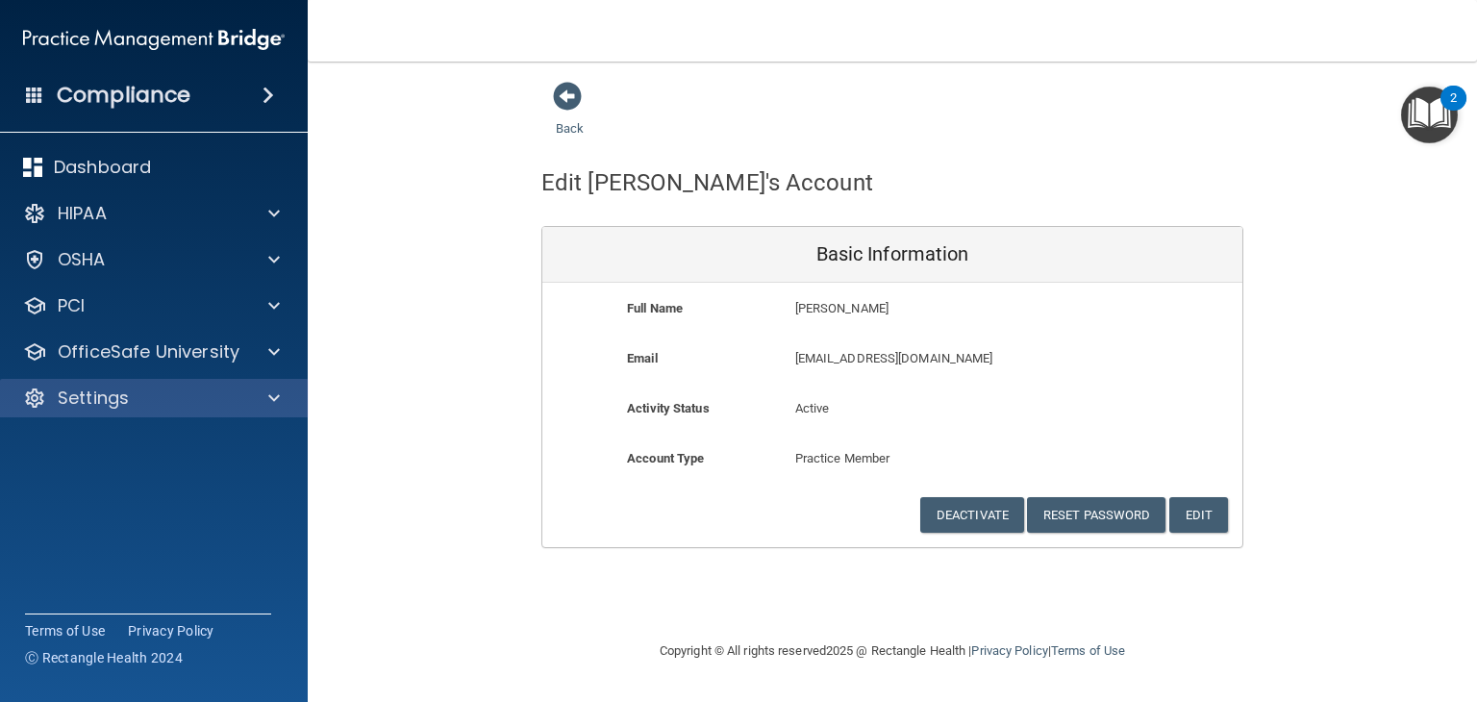
click at [150, 416] on div "Settings" at bounding box center [154, 398] width 309 height 38
click at [215, 410] on div "Settings" at bounding box center [154, 398] width 309 height 38
click at [268, 401] on span at bounding box center [274, 397] width 12 height 23
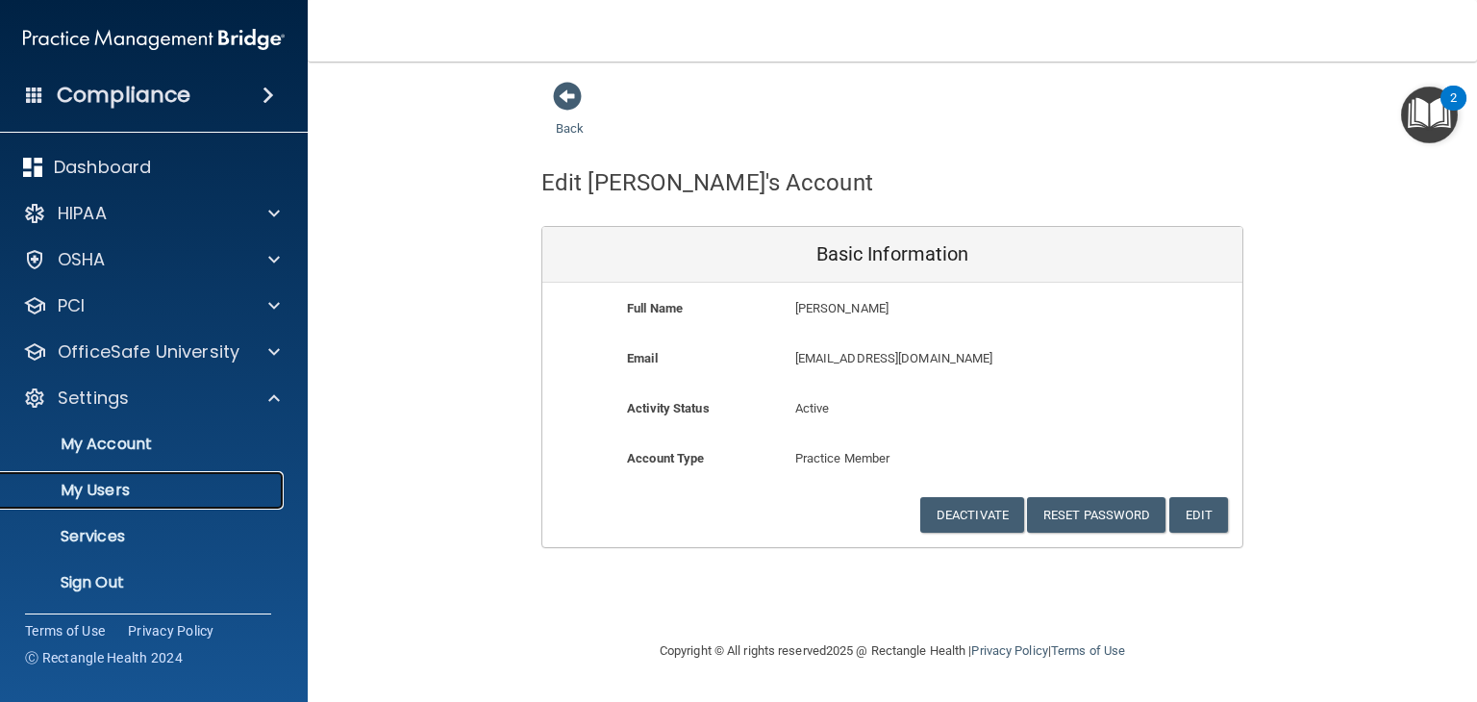
click at [140, 494] on p "My Users" at bounding box center [143, 490] width 262 height 19
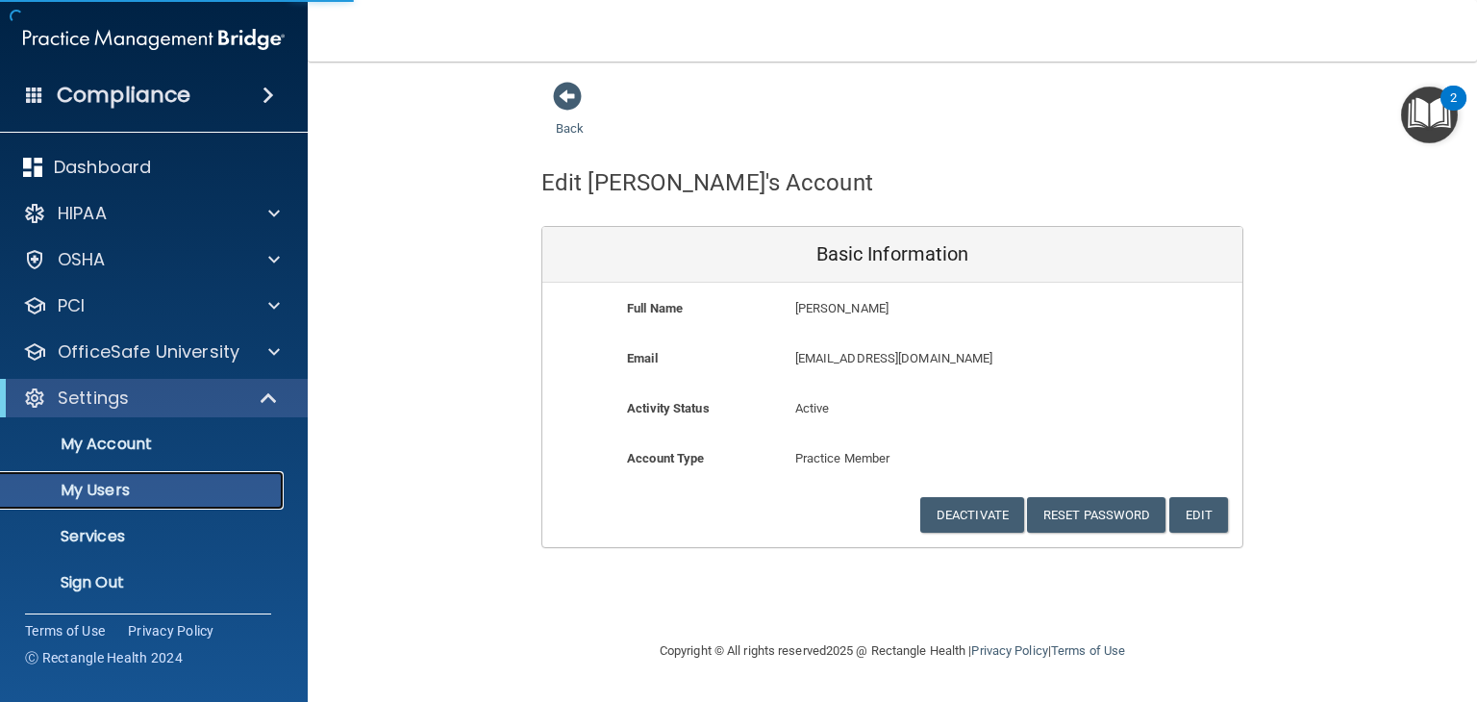
select select "20"
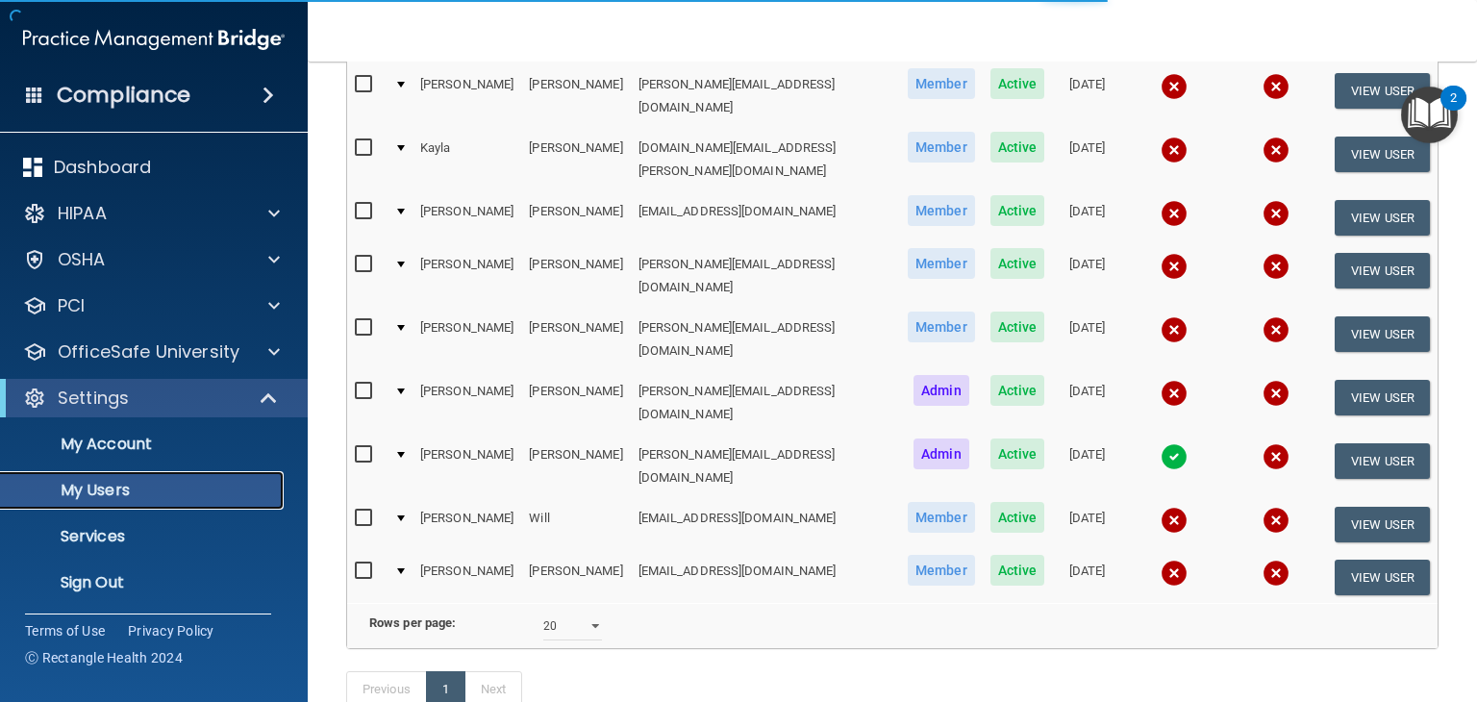
scroll to position [464, 0]
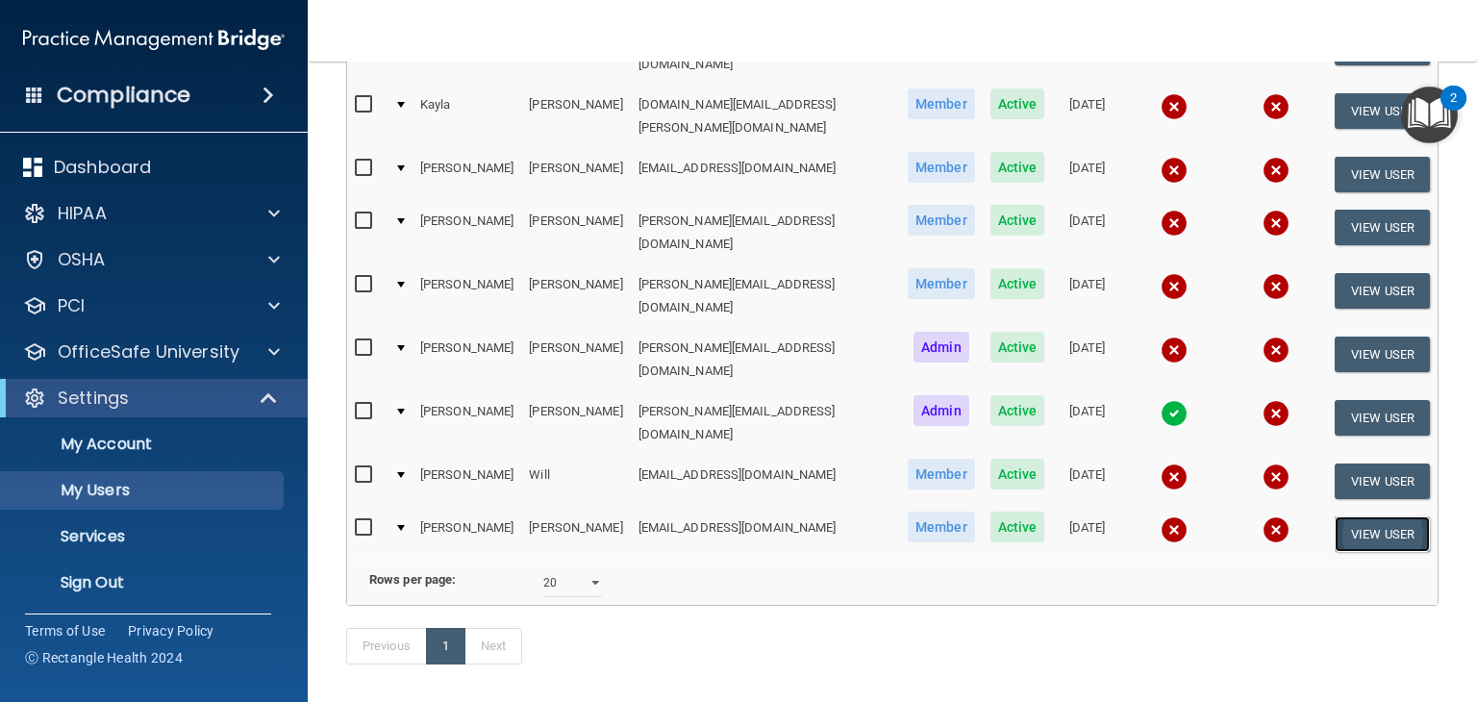
click at [1361, 516] on button "View User" at bounding box center [1381, 534] width 95 height 36
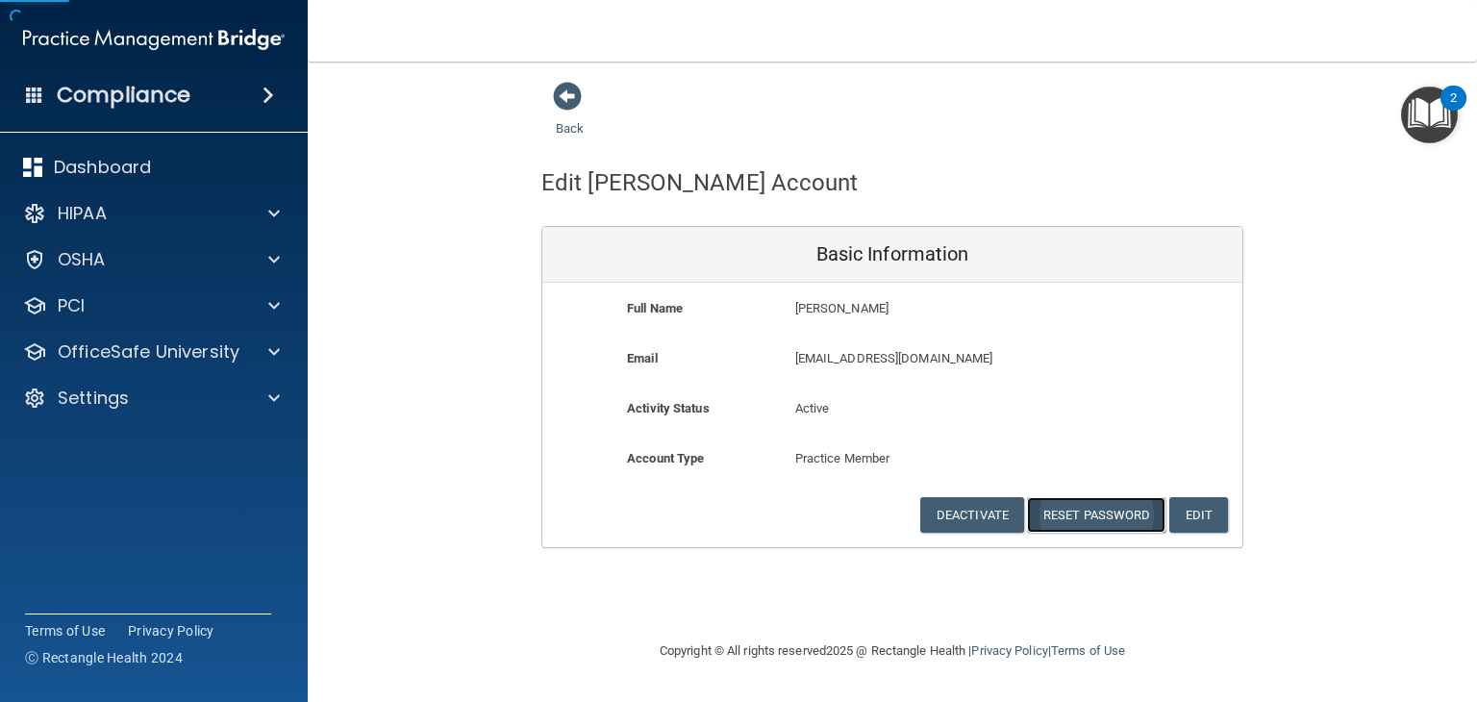
click at [1131, 509] on button "Reset Password" at bounding box center [1096, 515] width 138 height 36
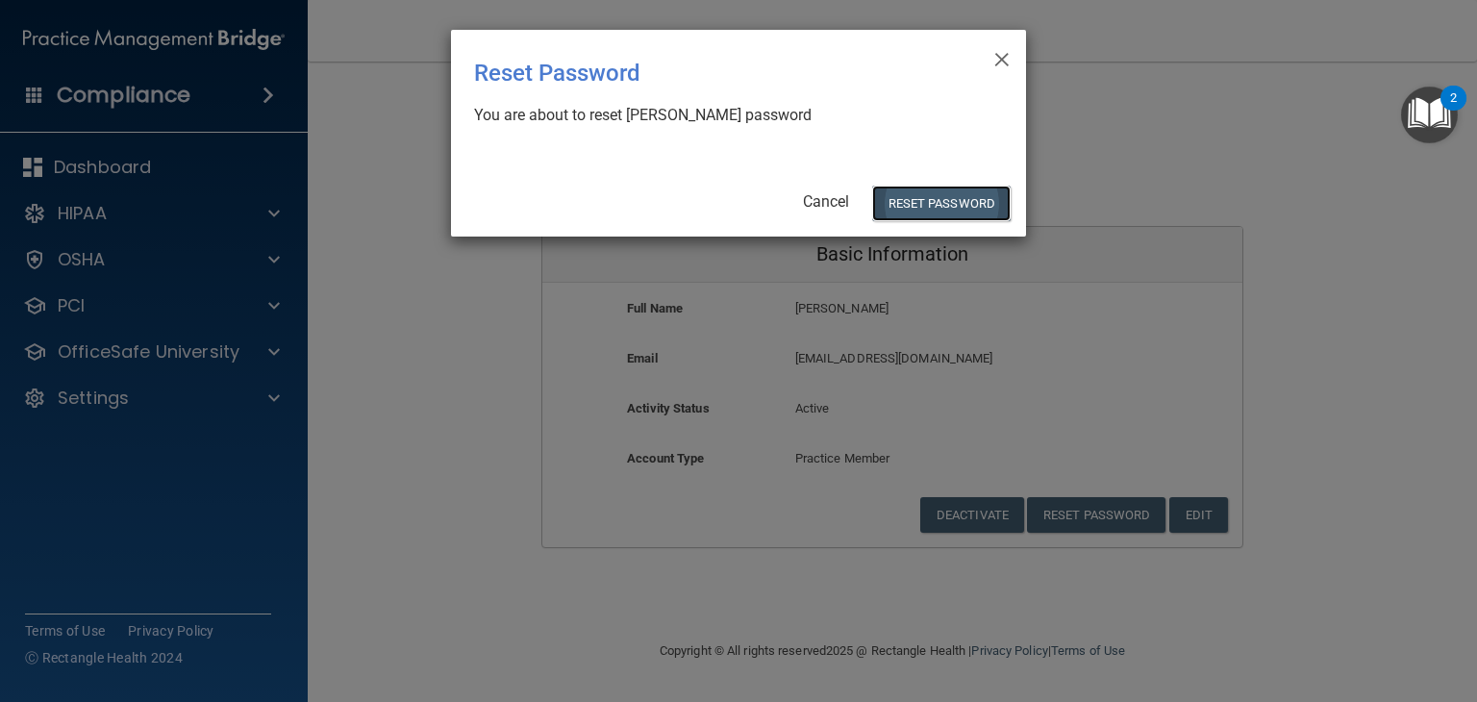
click at [950, 209] on button "Reset Password" at bounding box center [941, 204] width 138 height 36
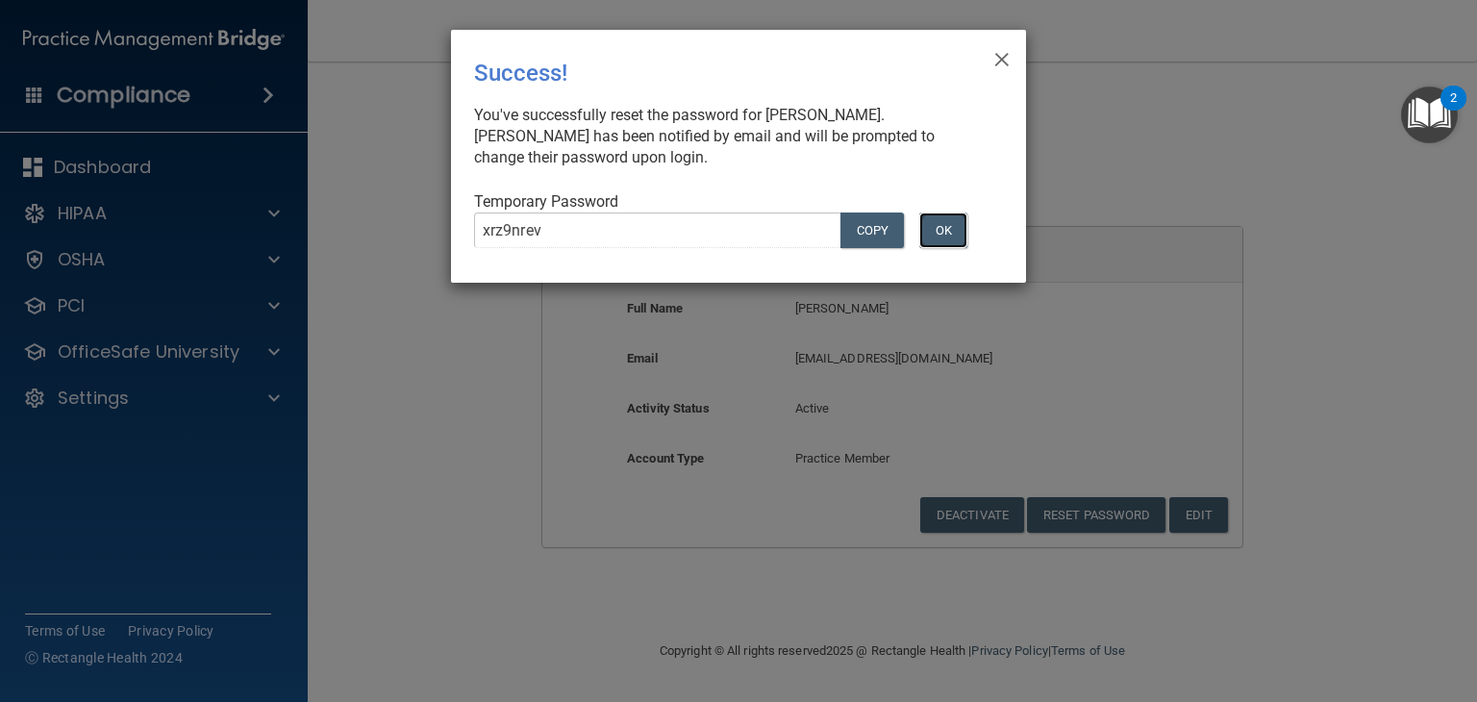
click at [938, 223] on button "OK" at bounding box center [943, 230] width 48 height 36
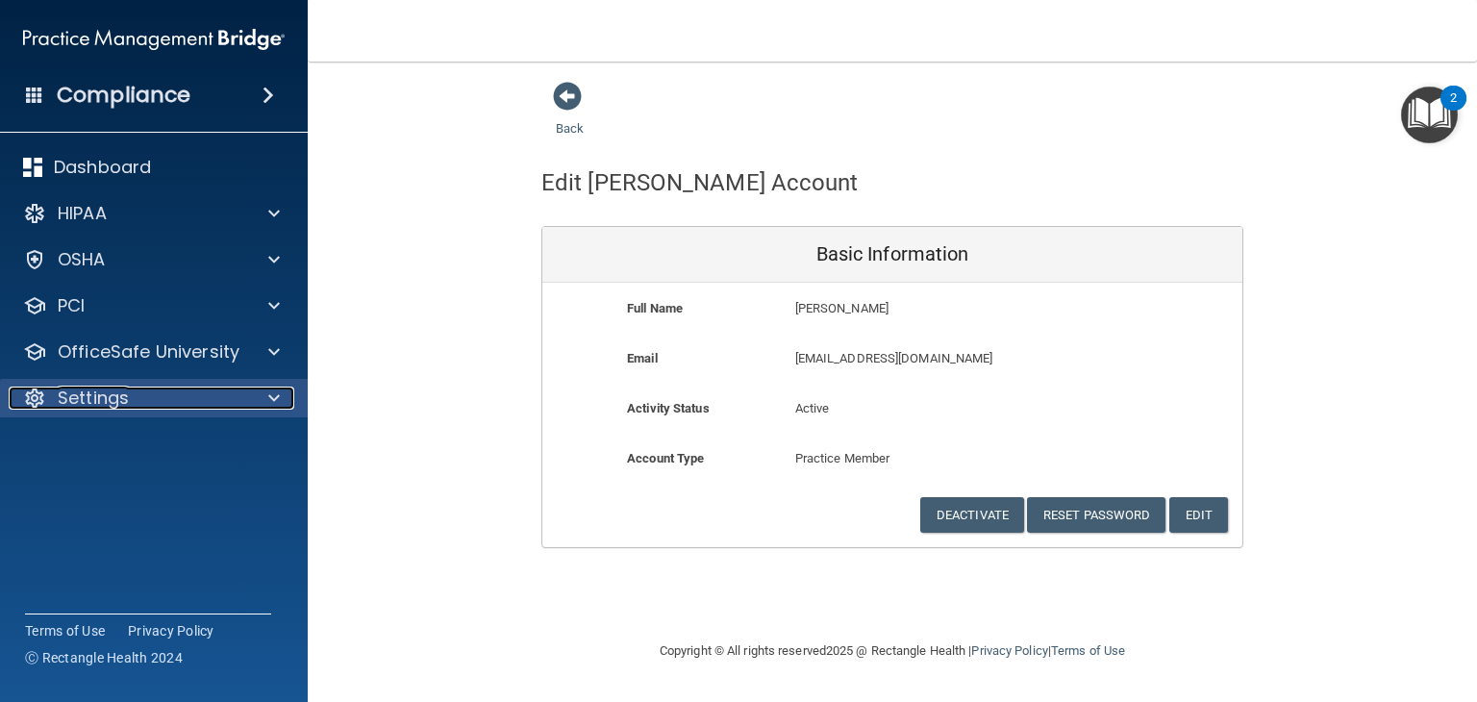
click at [138, 401] on div "Settings" at bounding box center [128, 397] width 238 height 23
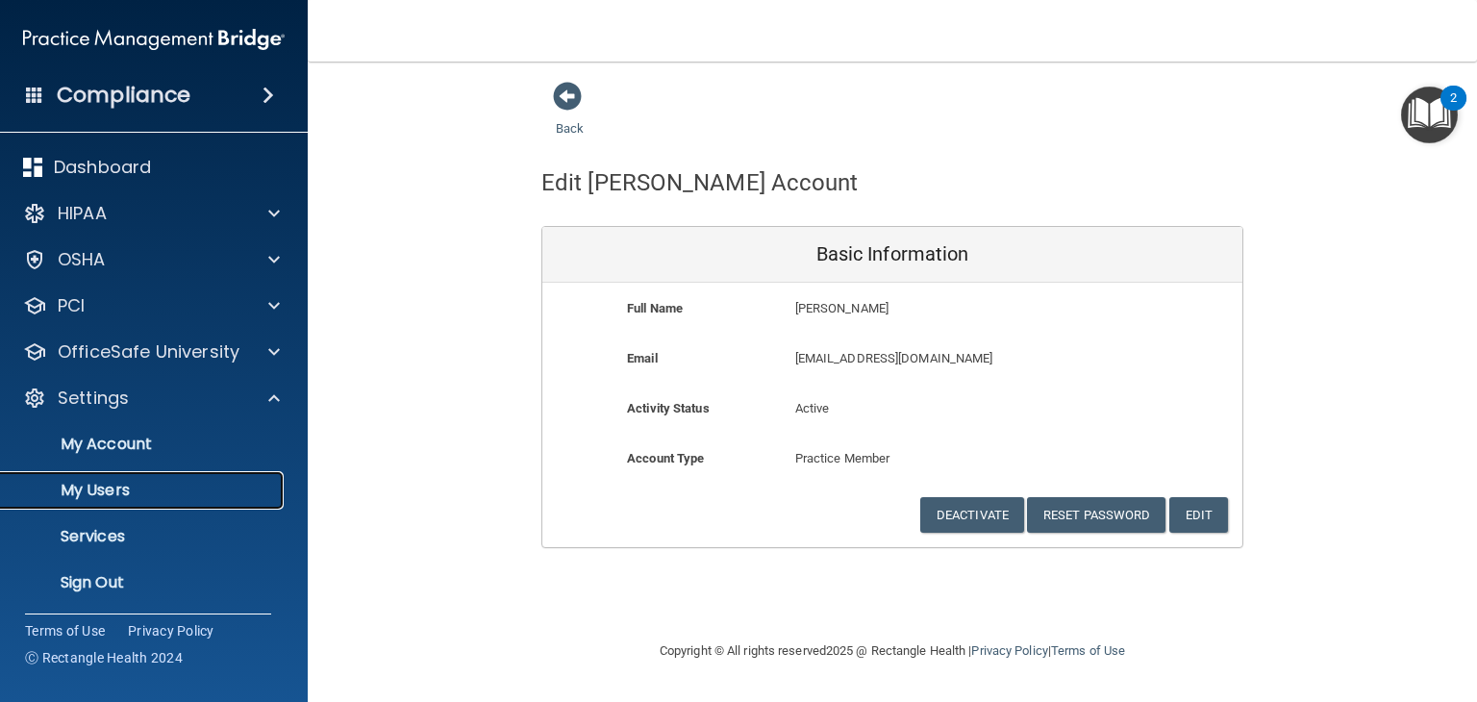
click at [138, 489] on p "My Users" at bounding box center [143, 490] width 262 height 19
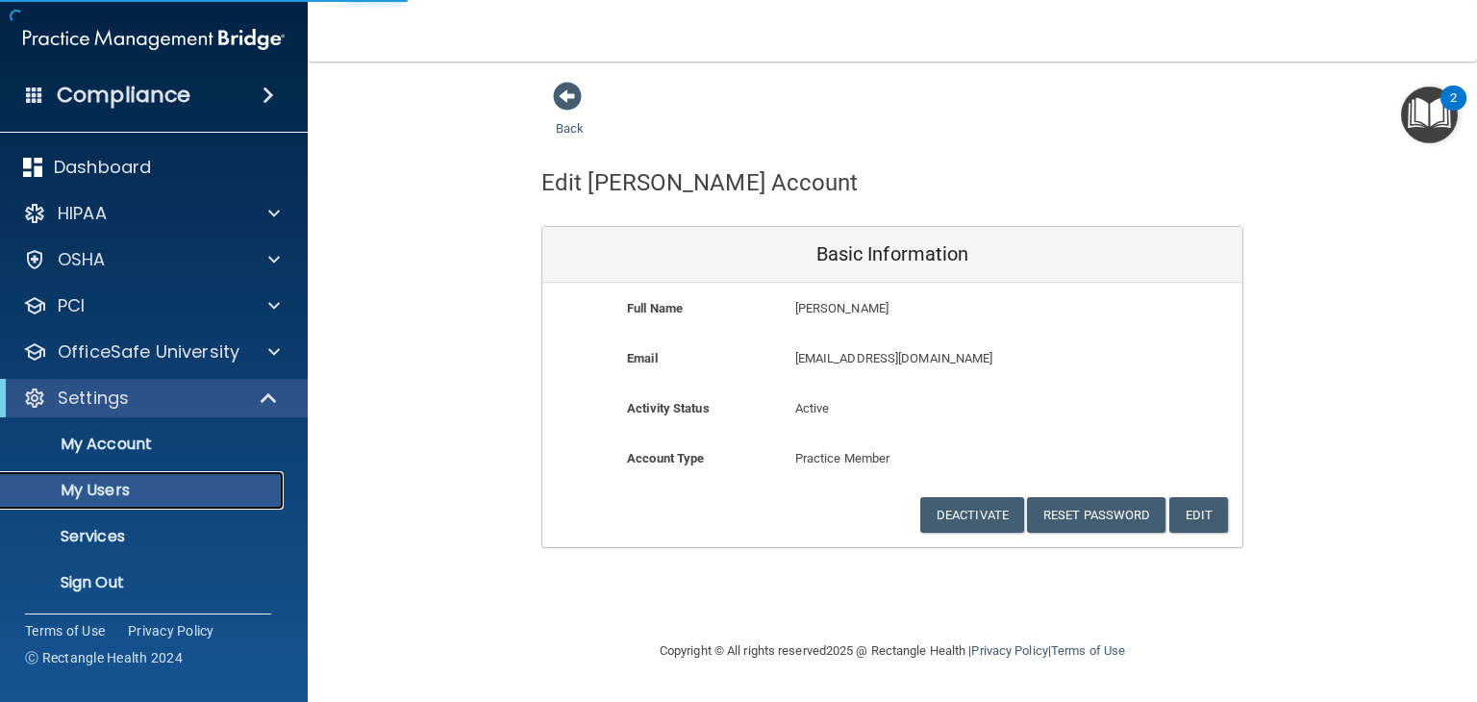
select select "20"
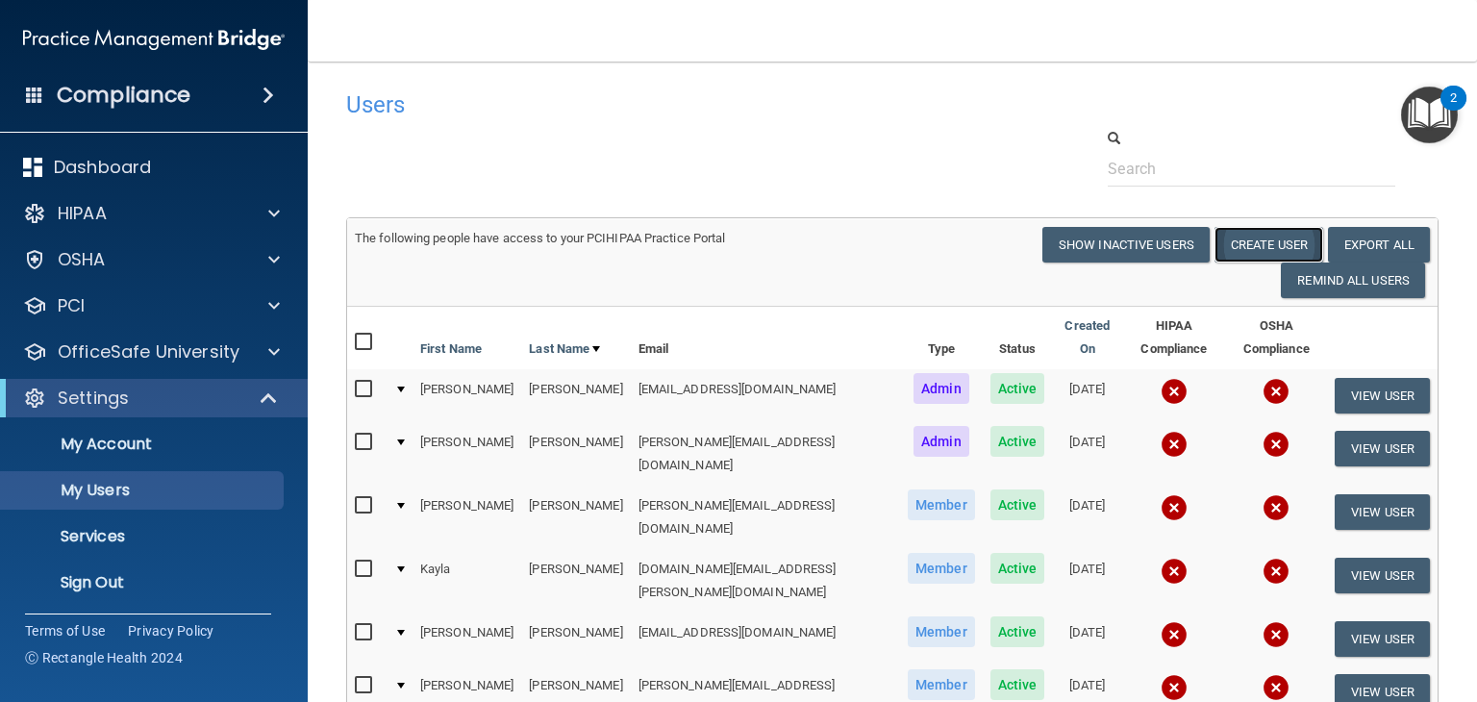
click at [1265, 247] on button "Create User" at bounding box center [1268, 245] width 109 height 36
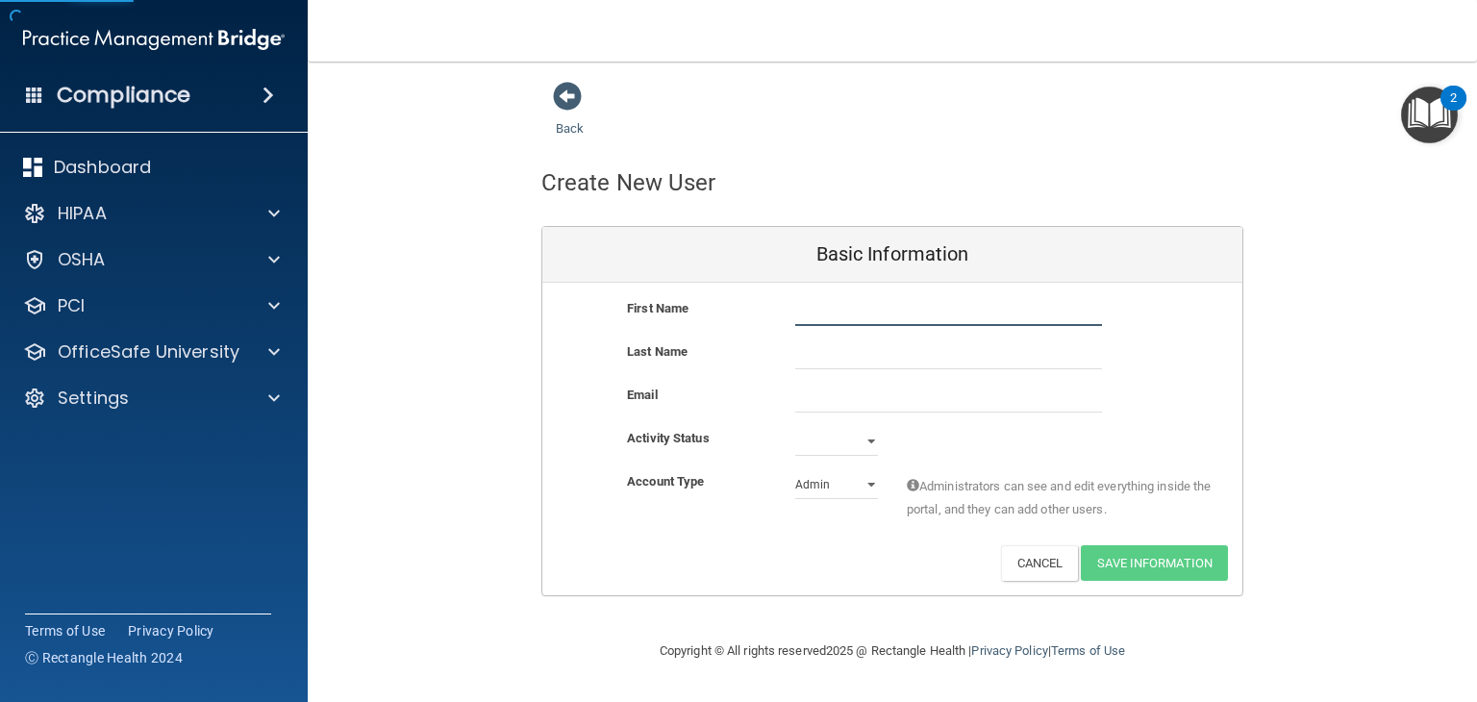
click at [893, 311] on input "text" at bounding box center [948, 311] width 307 height 29
click at [819, 309] on input "Dania" at bounding box center [948, 311] width 307 height 29
type input "[PERSON_NAME]"
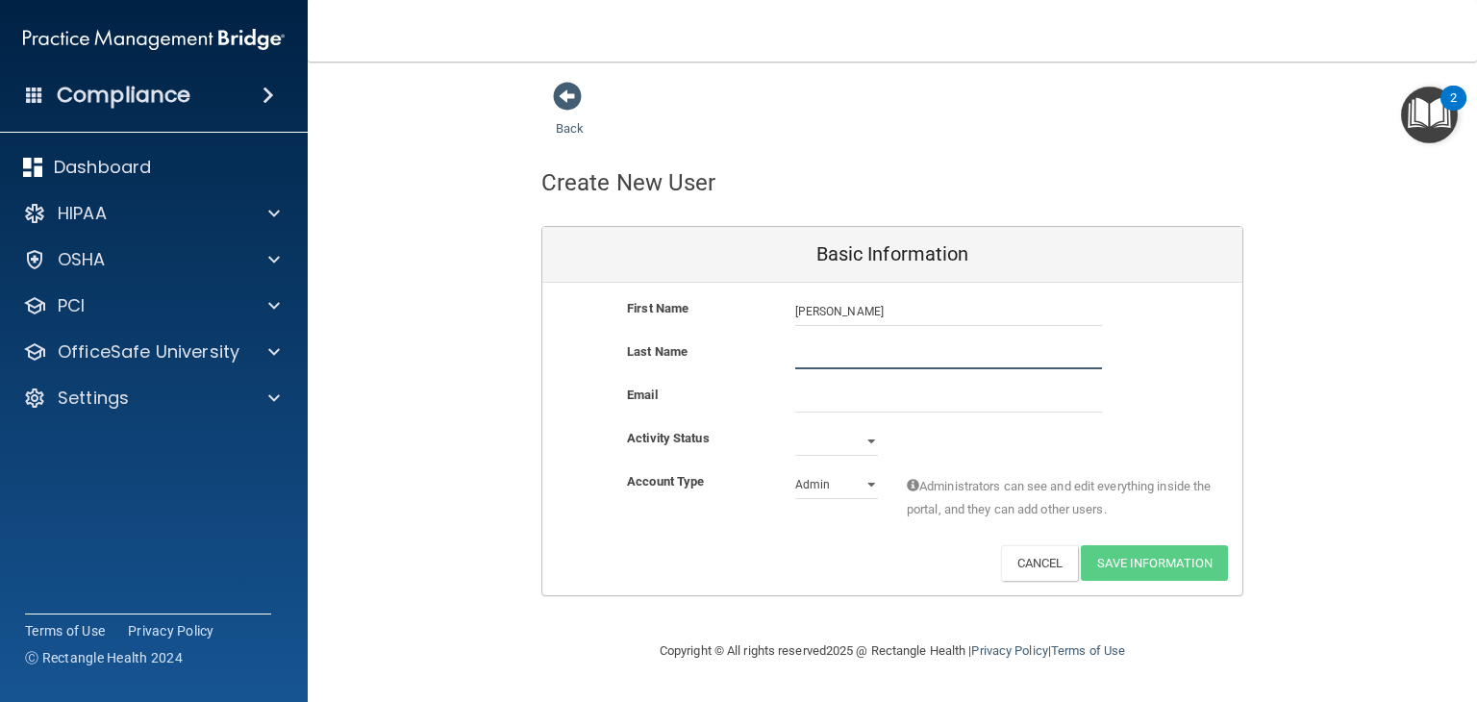
click at [834, 357] on input "text" at bounding box center [948, 354] width 307 height 29
type input "[PERSON_NAME]"
click at [839, 393] on input "email" at bounding box center [948, 398] width 307 height 29
type input "S"
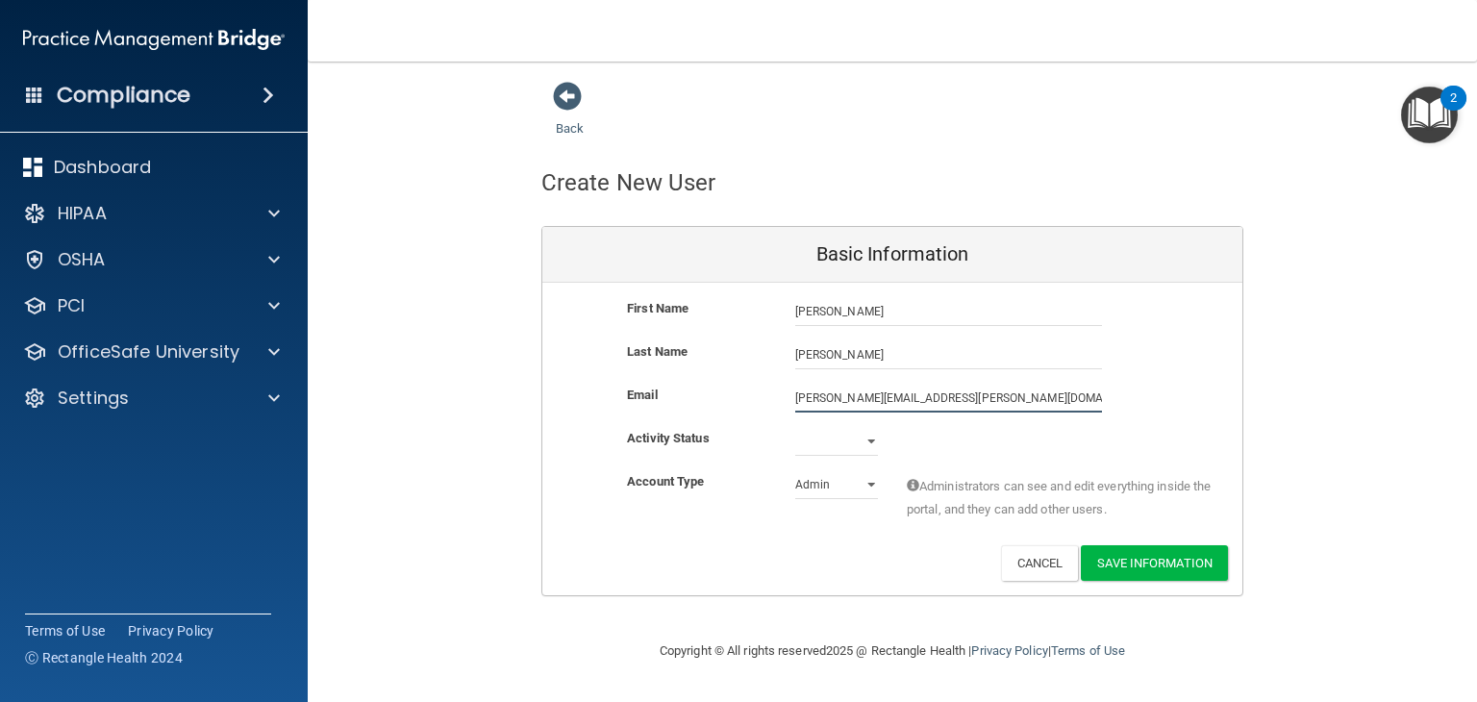
type input "[PERSON_NAME][EMAIL_ADDRESS][PERSON_NAME][DOMAIN_NAME]"
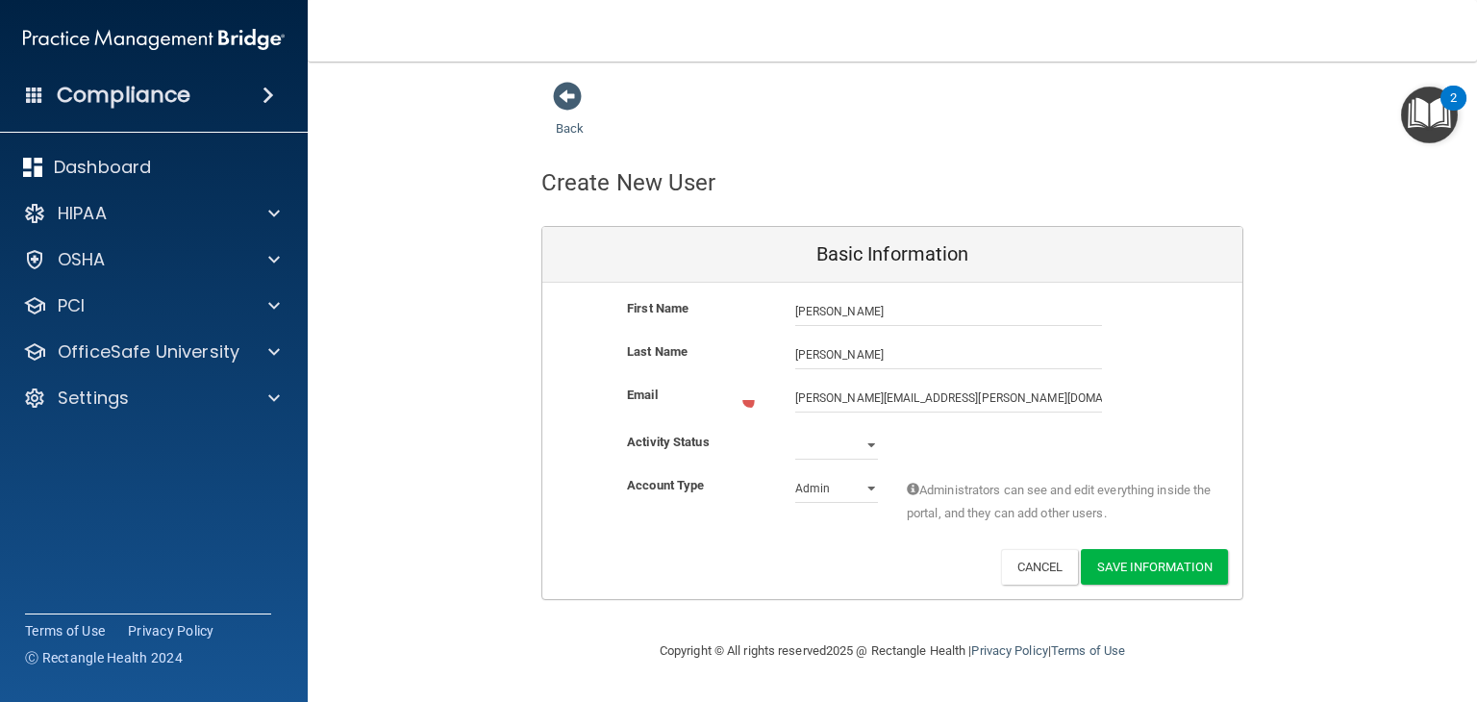
click at [849, 499] on div "Account Type Practice Admin Admin Member Financial Institution Business Associa…" at bounding box center [892, 504] width 700 height 61
click at [846, 496] on select "Admin Member" at bounding box center [836, 488] width 83 height 29
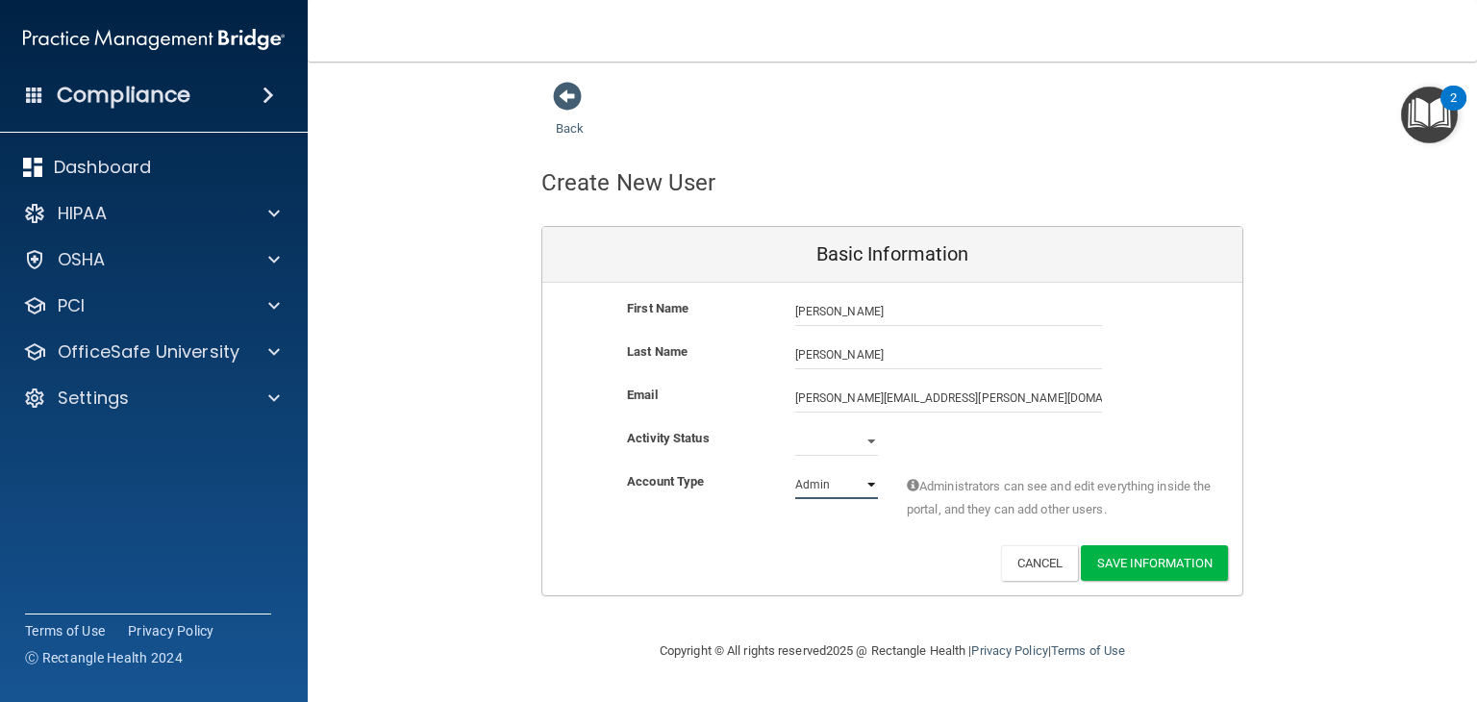
select select "practice_member"
click at [795, 470] on select "Admin Member" at bounding box center [836, 484] width 83 height 29
click at [847, 446] on select "Active Inactive" at bounding box center [836, 441] width 83 height 29
select select "active"
click at [795, 427] on select "Active Inactive" at bounding box center [836, 441] width 83 height 29
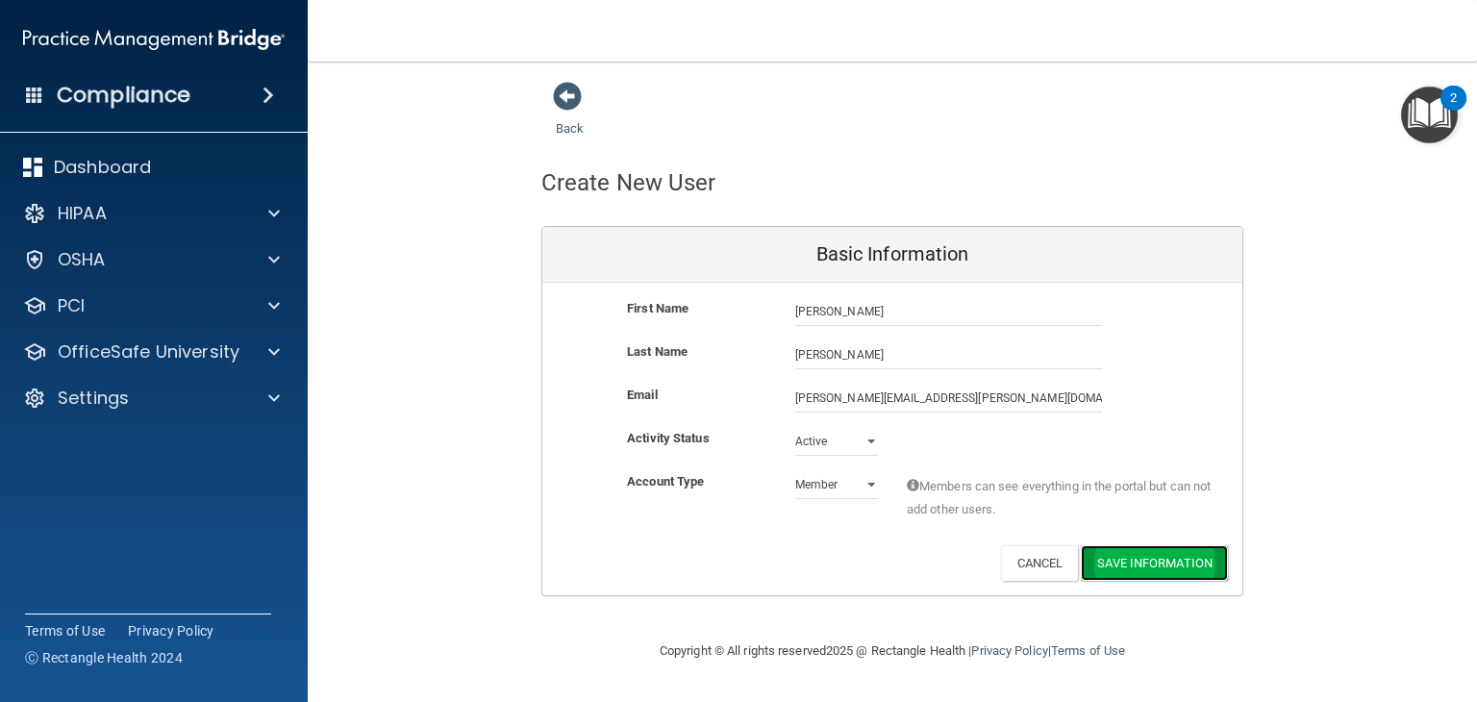
click at [1158, 560] on button "Save Information" at bounding box center [1154, 563] width 147 height 36
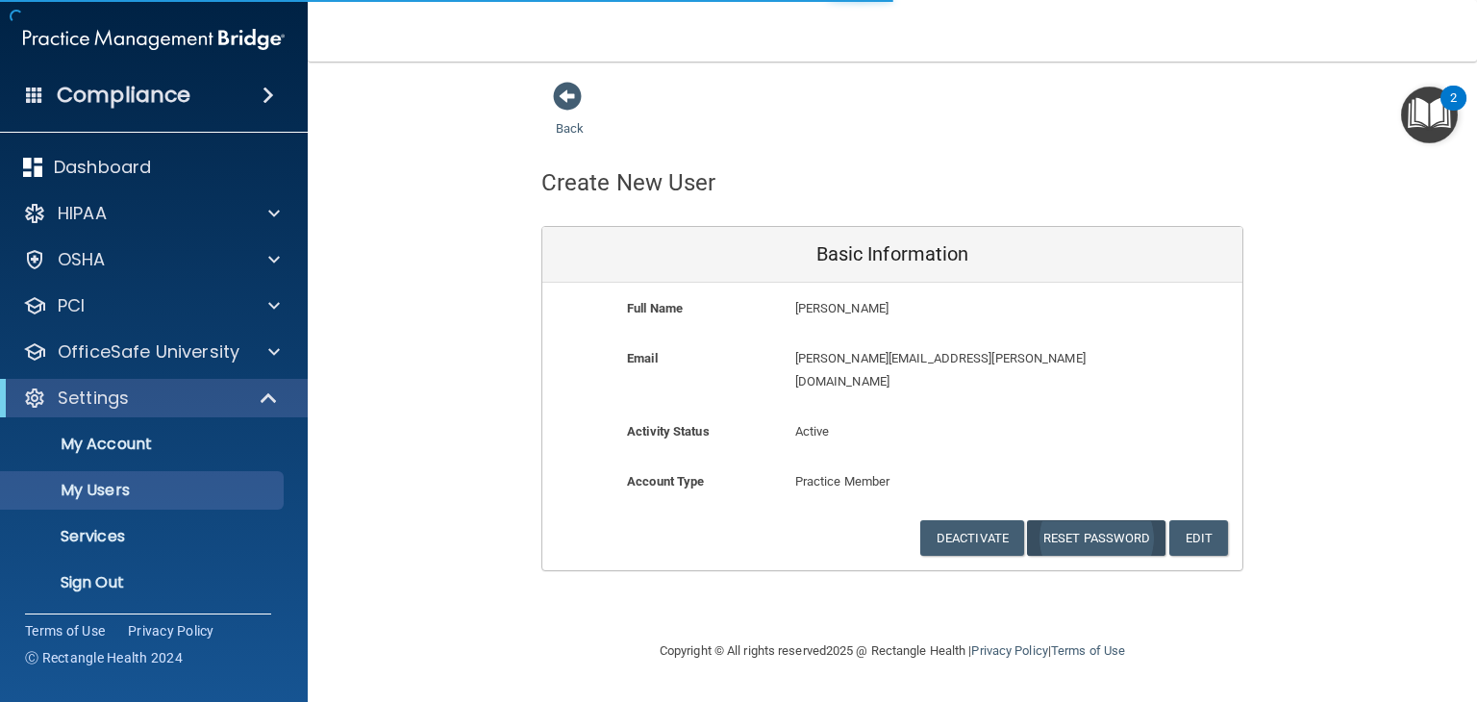
select select "20"
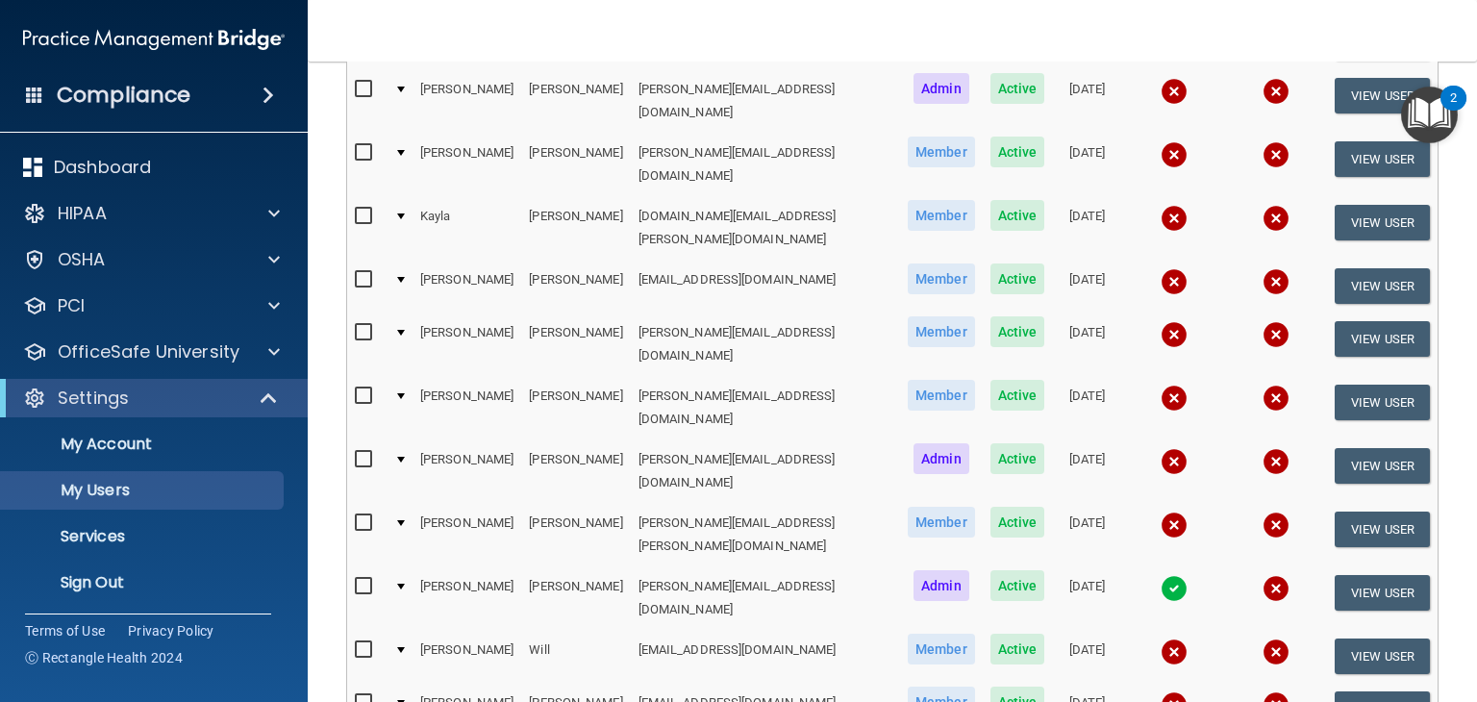
scroll to position [481, 0]
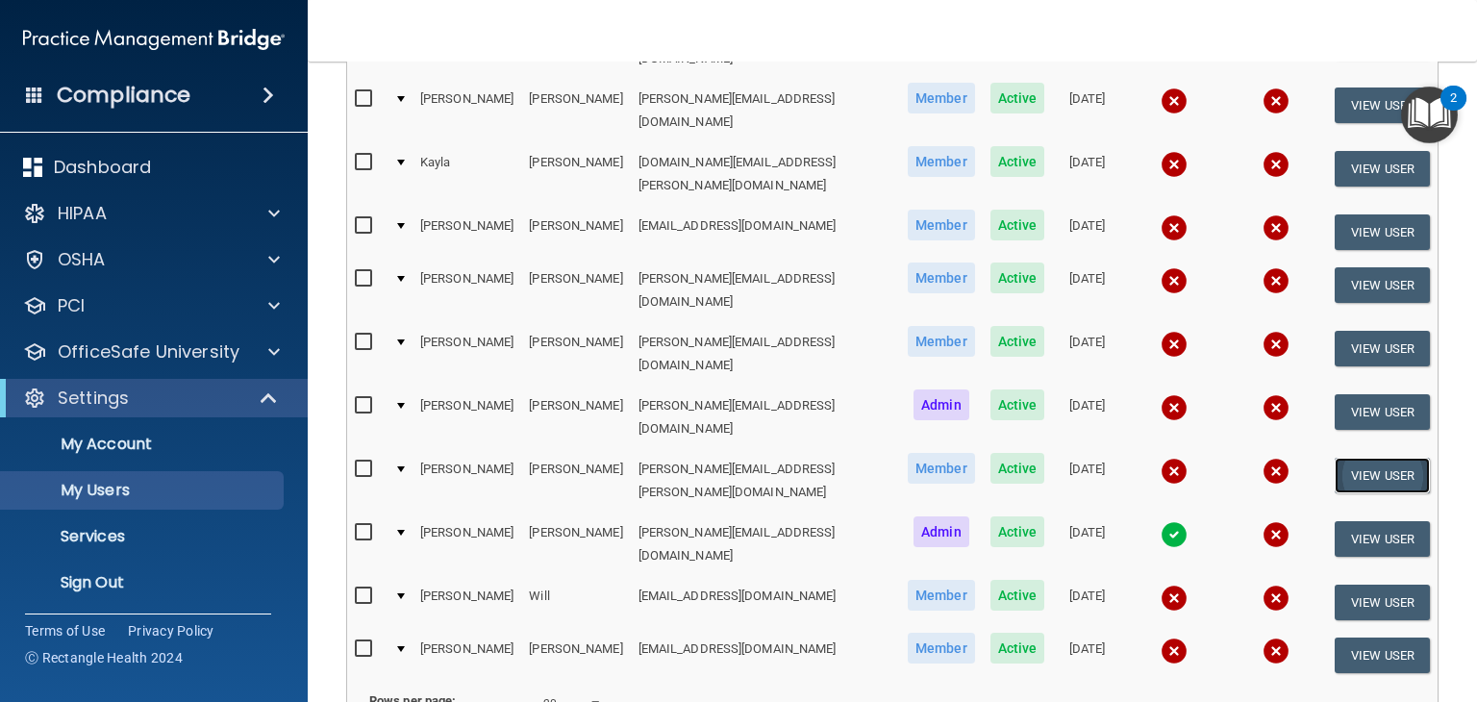
click at [1357, 458] on button "View User" at bounding box center [1381, 476] width 95 height 36
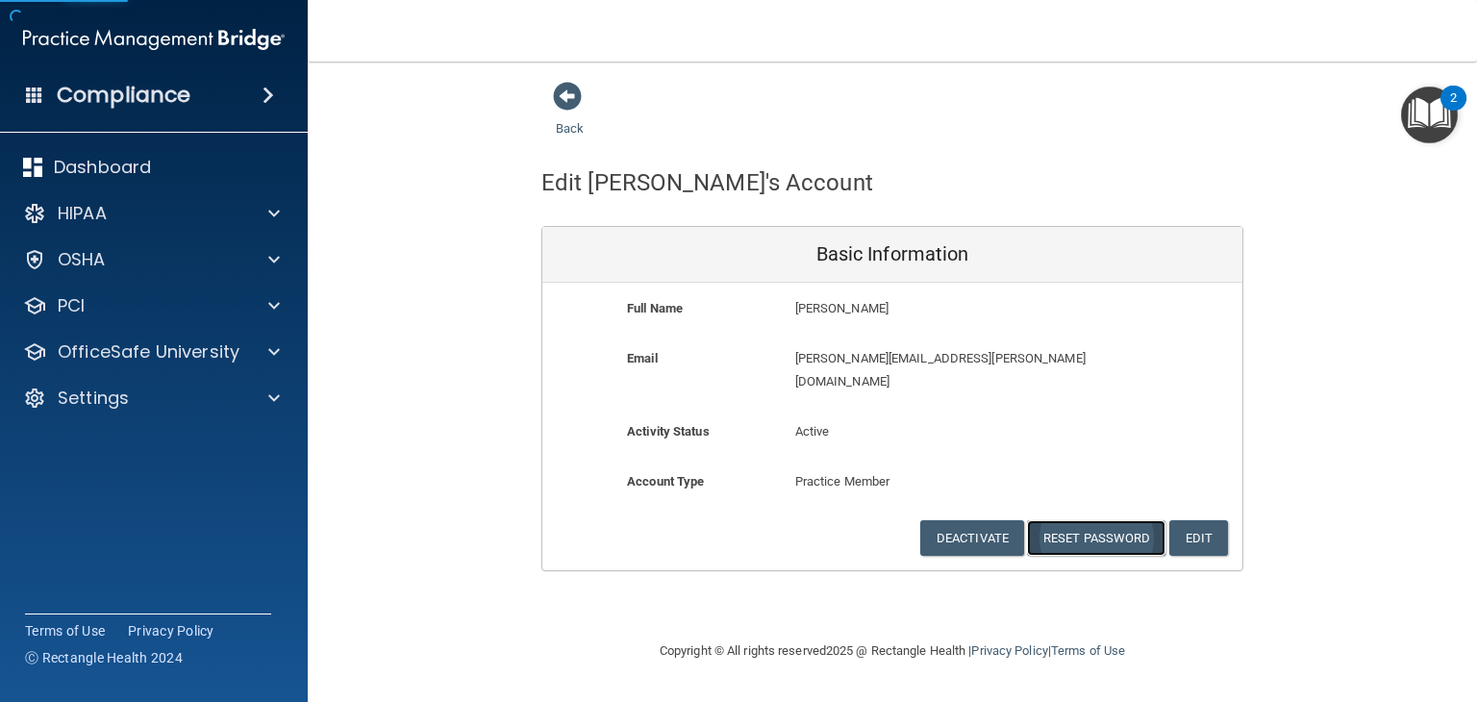
click at [1080, 520] on button "Reset Password" at bounding box center [1096, 538] width 138 height 36
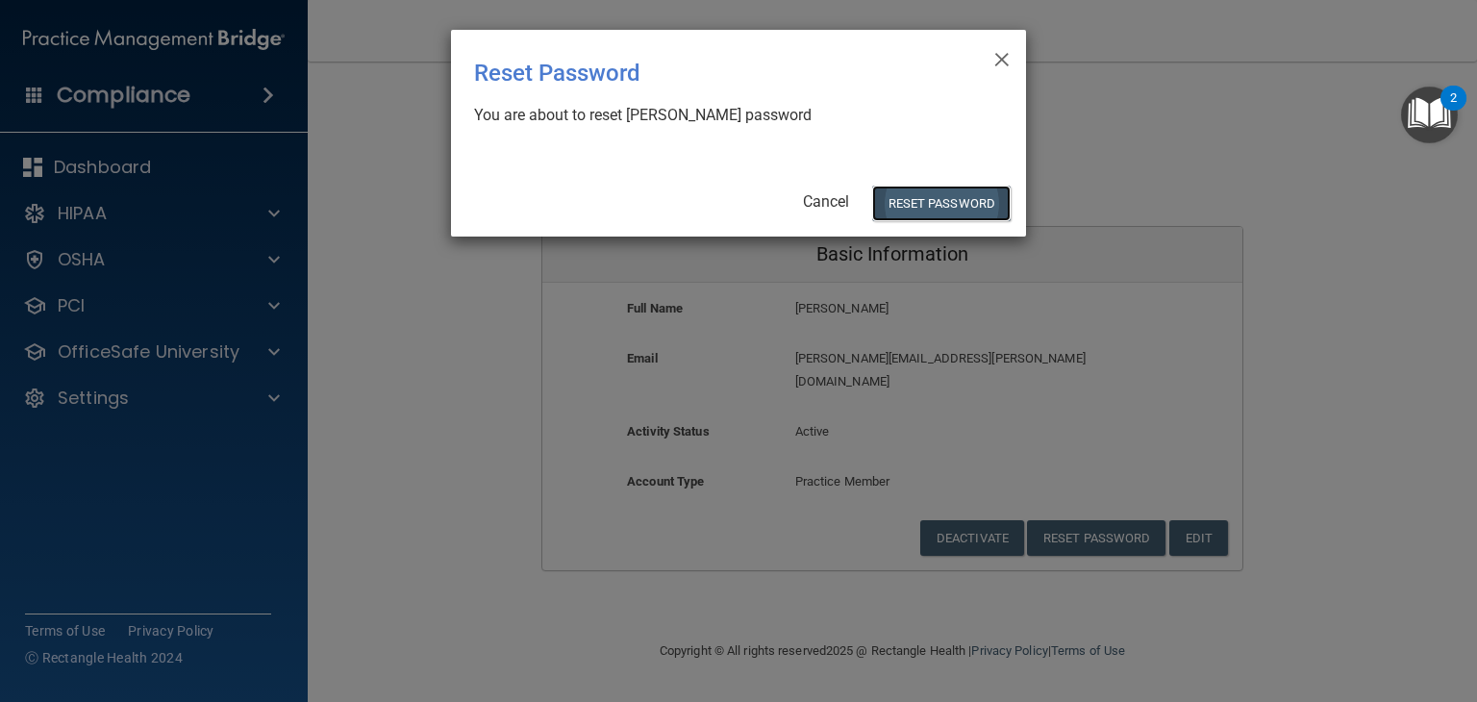
click at [962, 206] on button "Reset Password" at bounding box center [941, 204] width 138 height 36
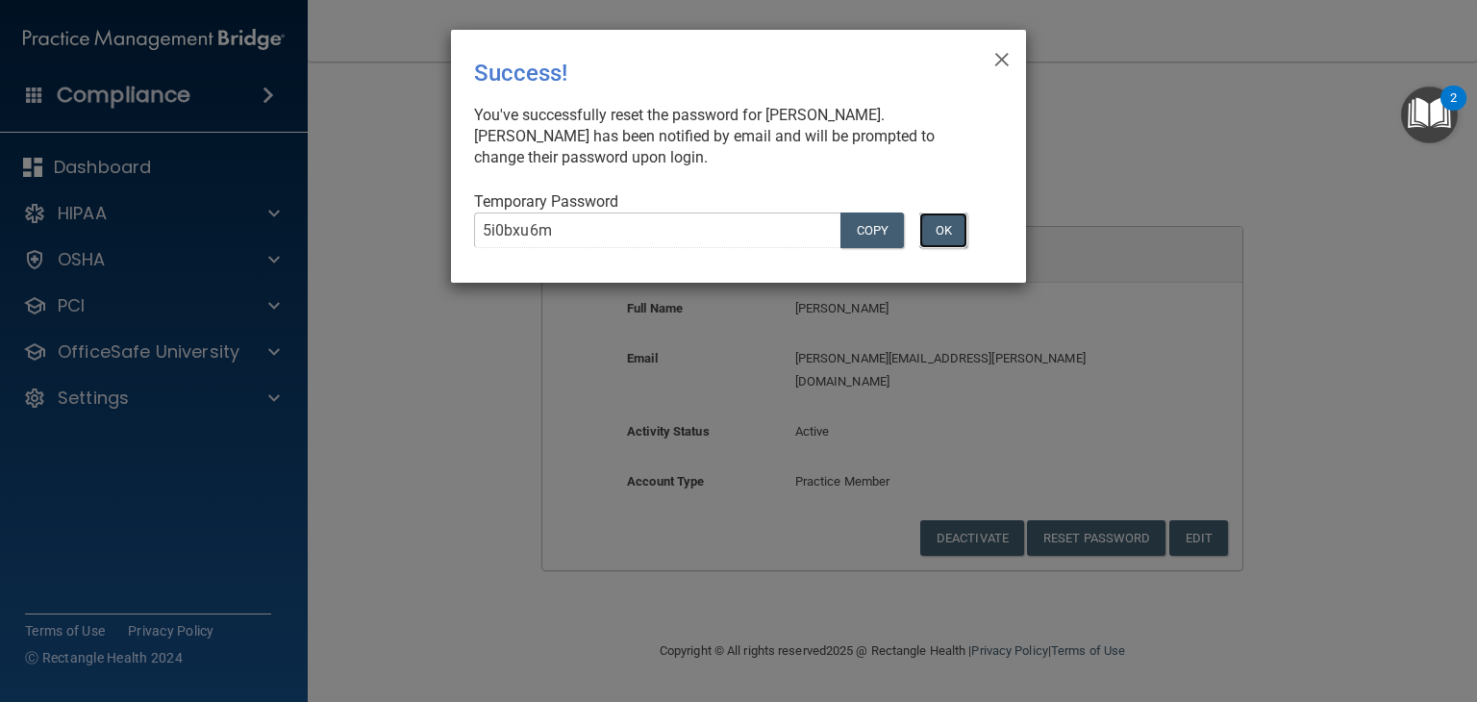
click at [953, 220] on button "OK" at bounding box center [943, 230] width 48 height 36
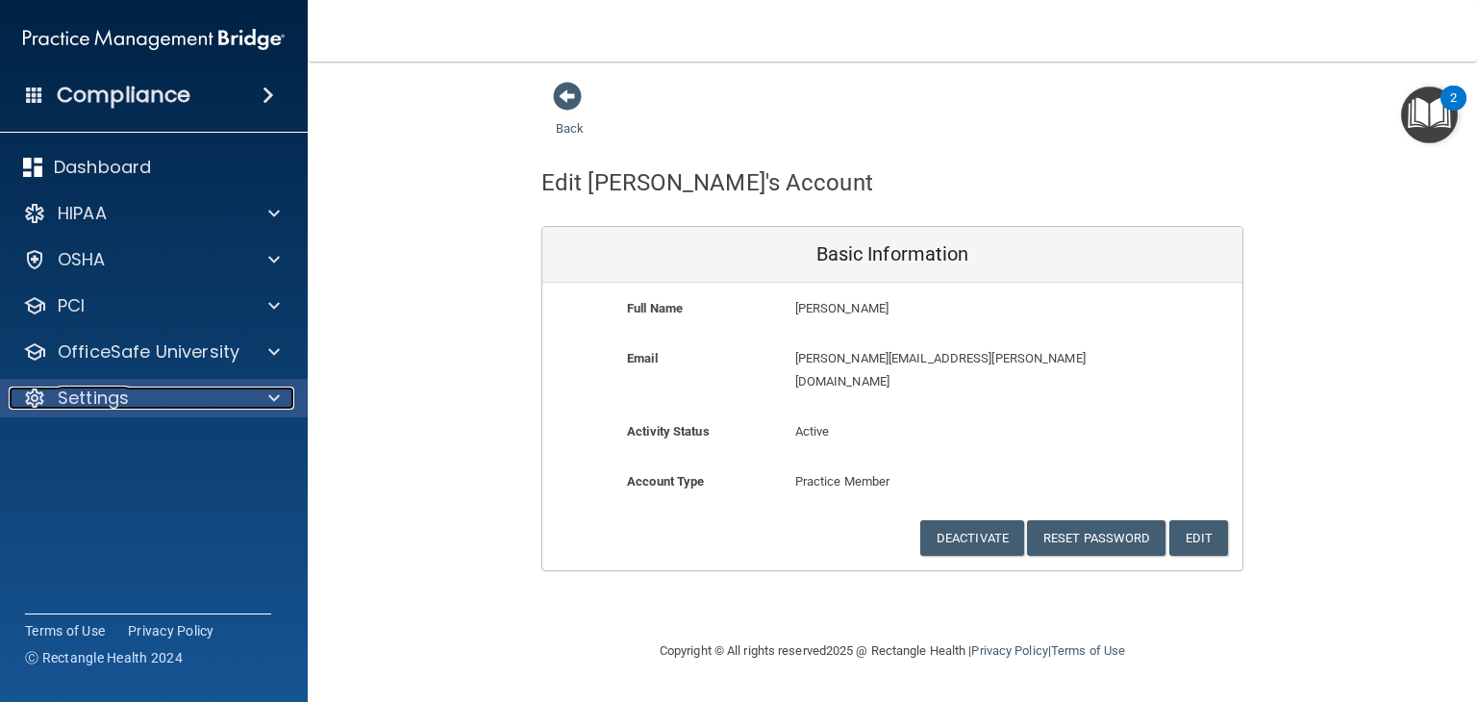
click at [216, 386] on div "Settings" at bounding box center [128, 397] width 238 height 23
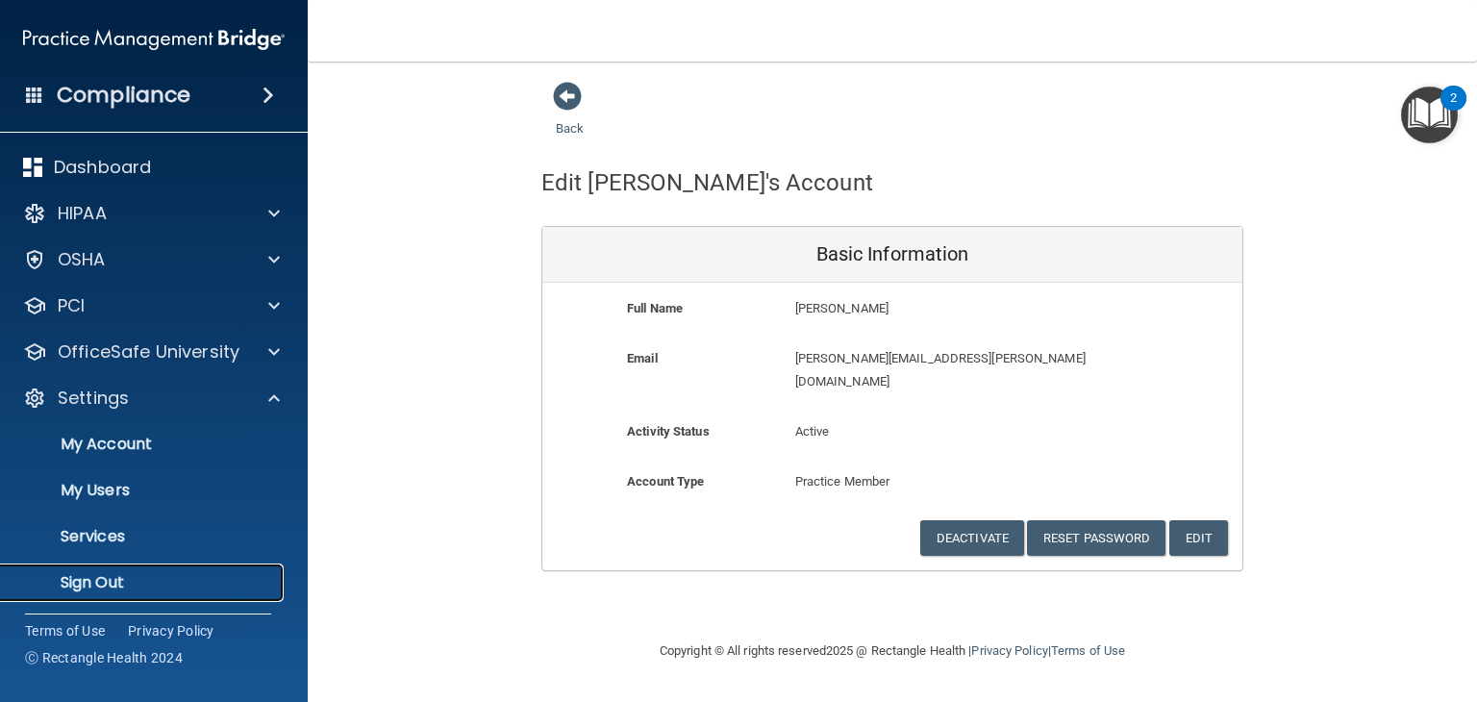
click at [131, 578] on p "Sign Out" at bounding box center [143, 582] width 262 height 19
